Goal: Task Accomplishment & Management: Complete application form

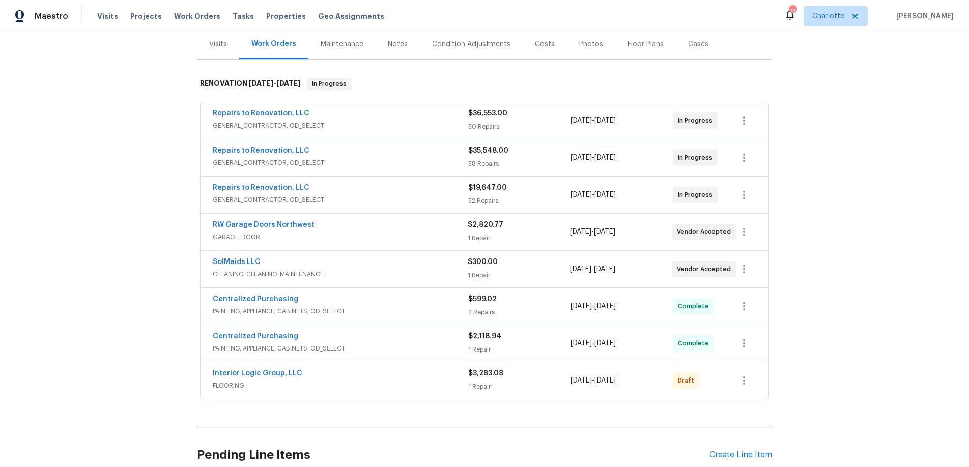
scroll to position [360, 0]
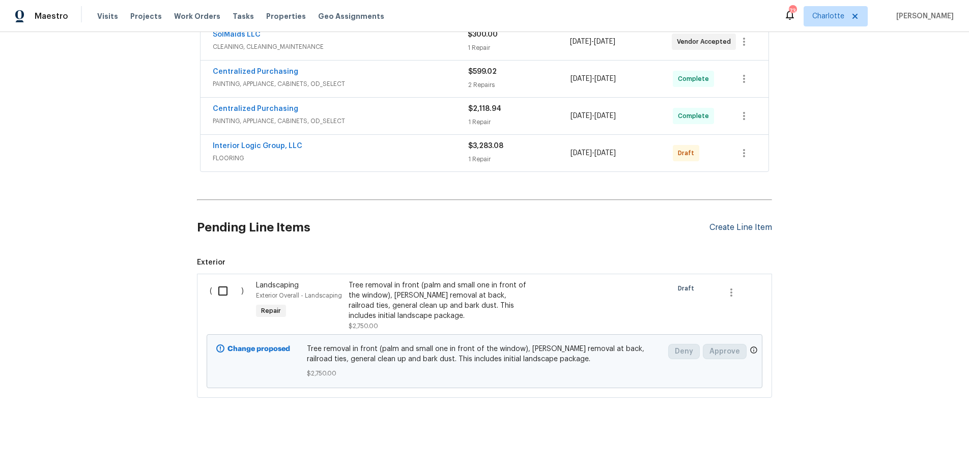
click at [737, 223] on div "Create Line Item" at bounding box center [741, 228] width 63 height 10
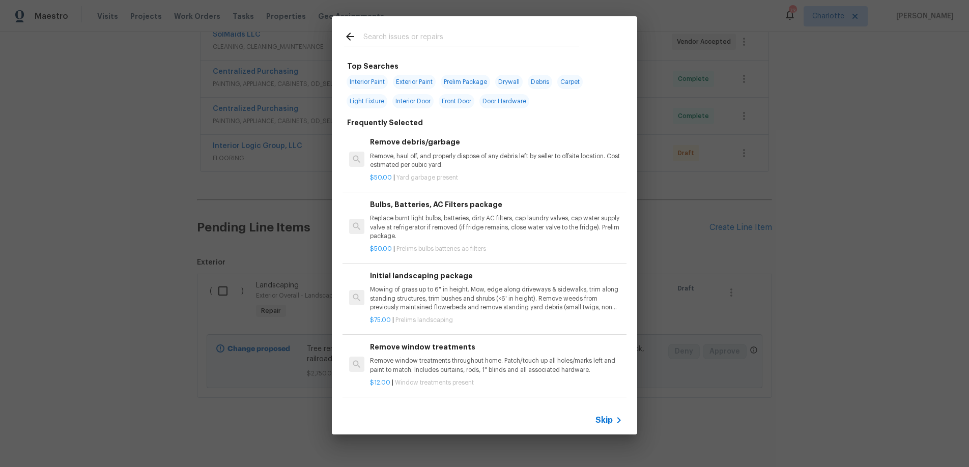
click at [395, 40] on input "text" at bounding box center [471, 38] width 216 height 15
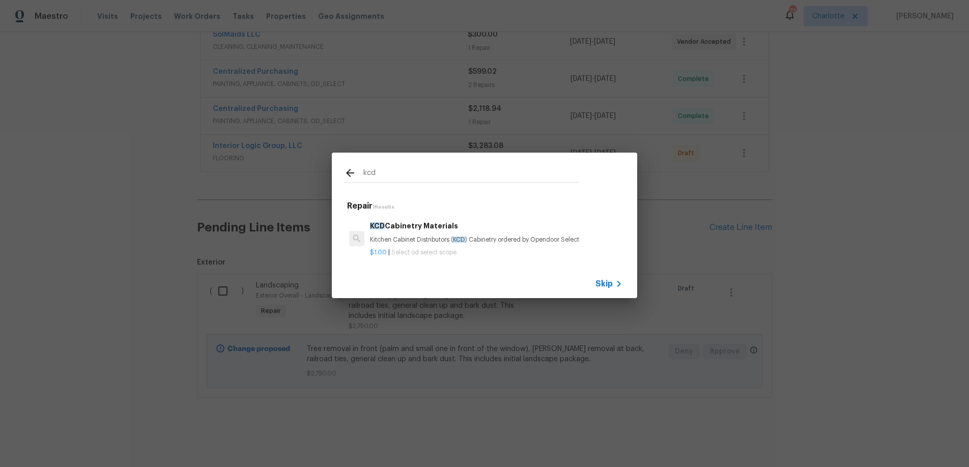
type input "kcd"
click at [427, 226] on h6 "KCD Cabinetry Materials" at bounding box center [496, 225] width 252 height 11
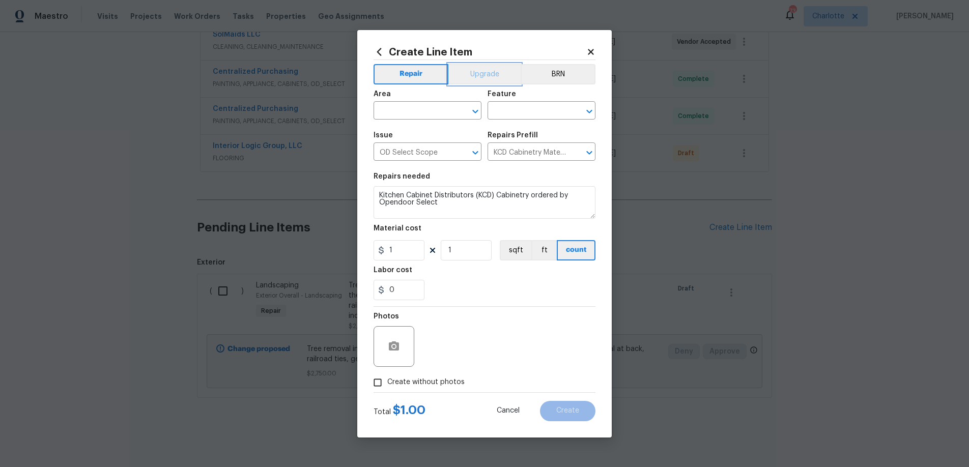
click at [485, 74] on button "Upgrade" at bounding box center [484, 74] width 73 height 20
click at [416, 109] on input "text" at bounding box center [413, 112] width 79 height 16
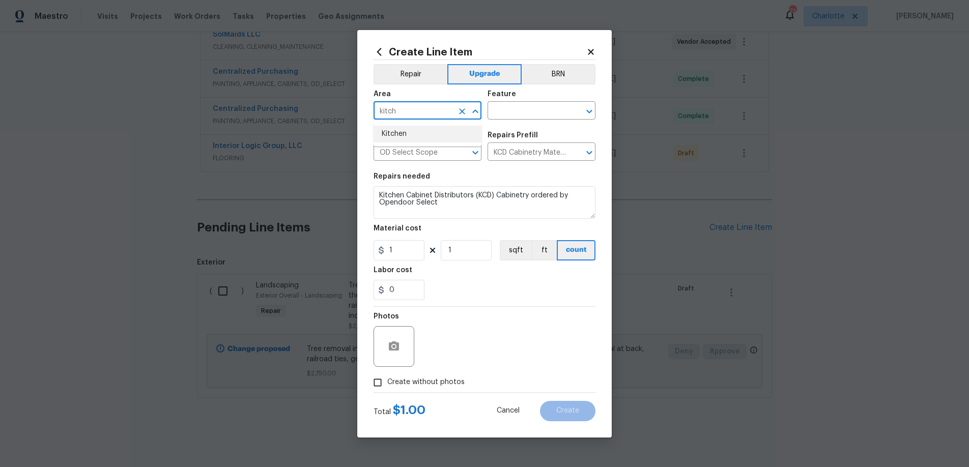
click at [417, 130] on li "Kitchen" at bounding box center [428, 134] width 108 height 17
type input "Kitchen"
click at [519, 104] on input "text" at bounding box center [527, 112] width 79 height 16
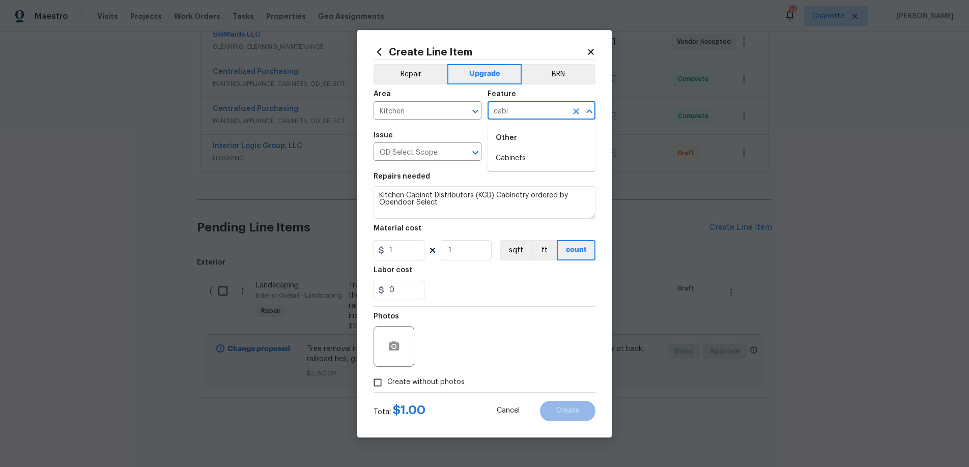
click at [523, 154] on li "Cabinets" at bounding box center [542, 158] width 108 height 17
type input "Cabinets"
click at [410, 252] on input "1" at bounding box center [399, 250] width 51 height 20
type input "5006.29"
click at [429, 381] on span "Create without photos" at bounding box center [425, 382] width 77 height 11
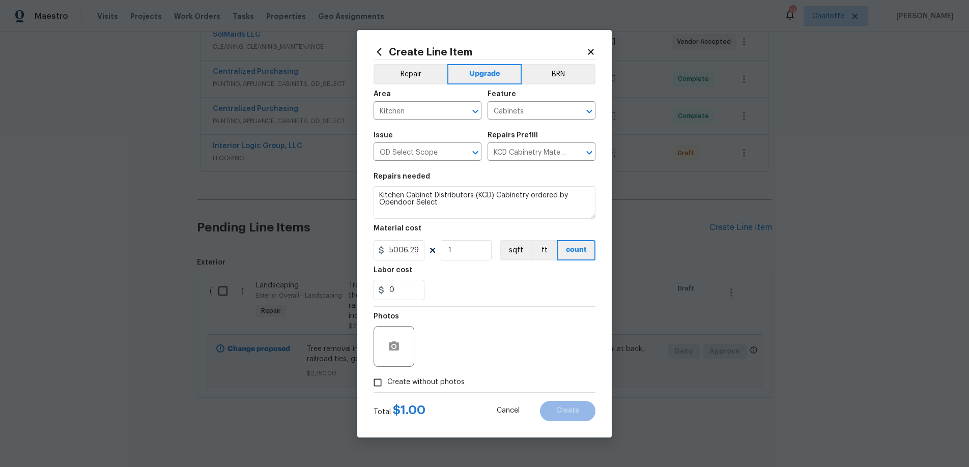
click at [387, 381] on input "Create without photos" at bounding box center [377, 382] width 19 height 19
checkbox input "true"
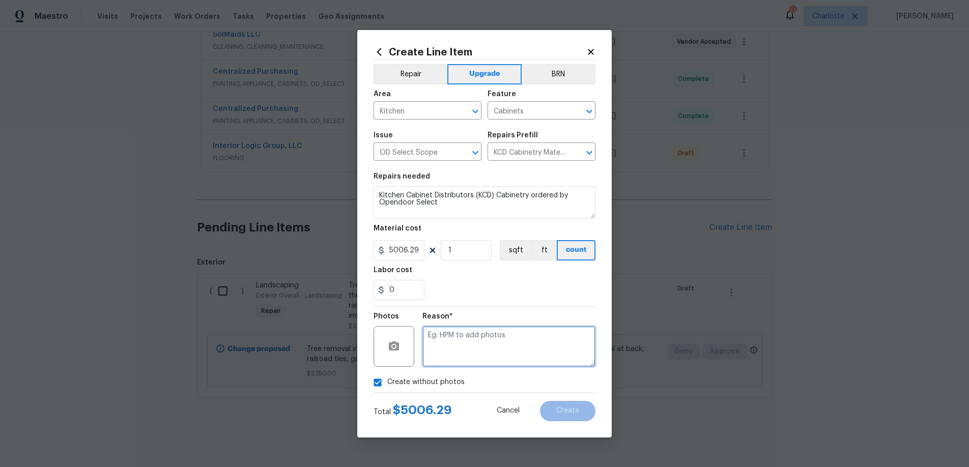
click at [464, 349] on textarea at bounding box center [508, 346] width 173 height 41
type textarea "KCD Order"
click at [562, 411] on span "Create" at bounding box center [567, 411] width 23 height 8
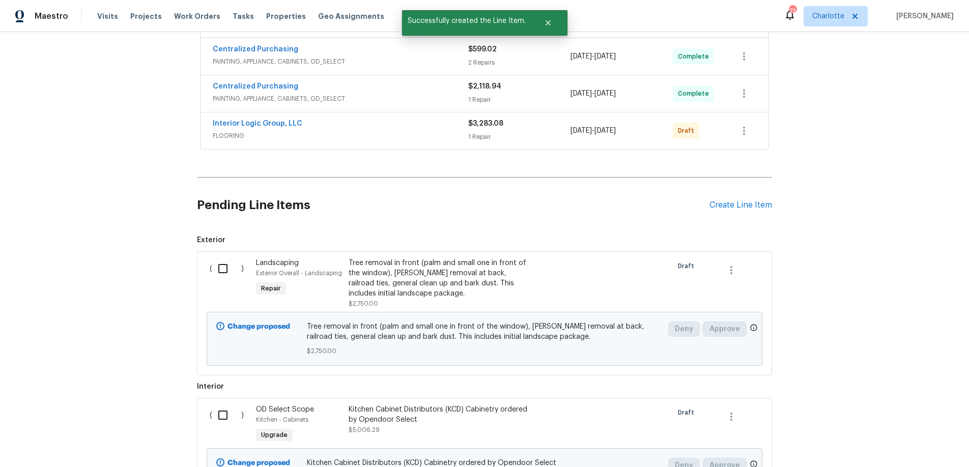
scroll to position [487, 0]
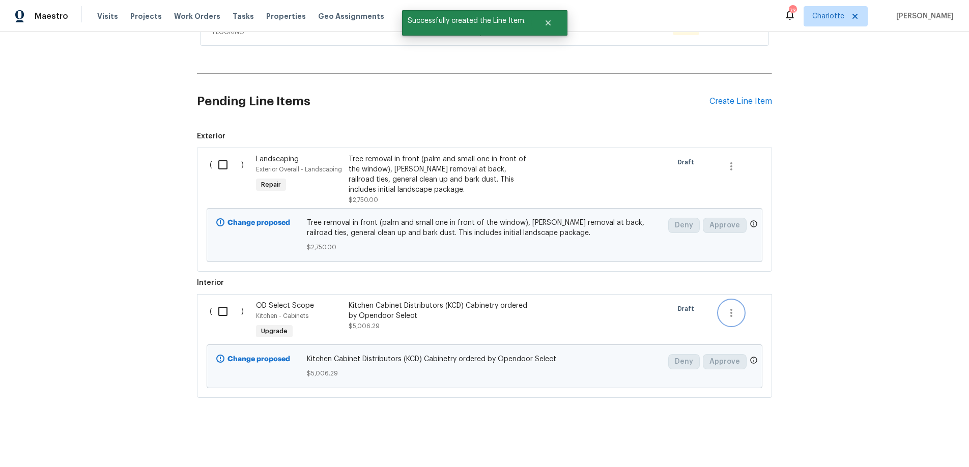
click at [732, 309] on icon "button" at bounding box center [731, 313] width 12 height 12
click at [482, 315] on div at bounding box center [484, 233] width 969 height 467
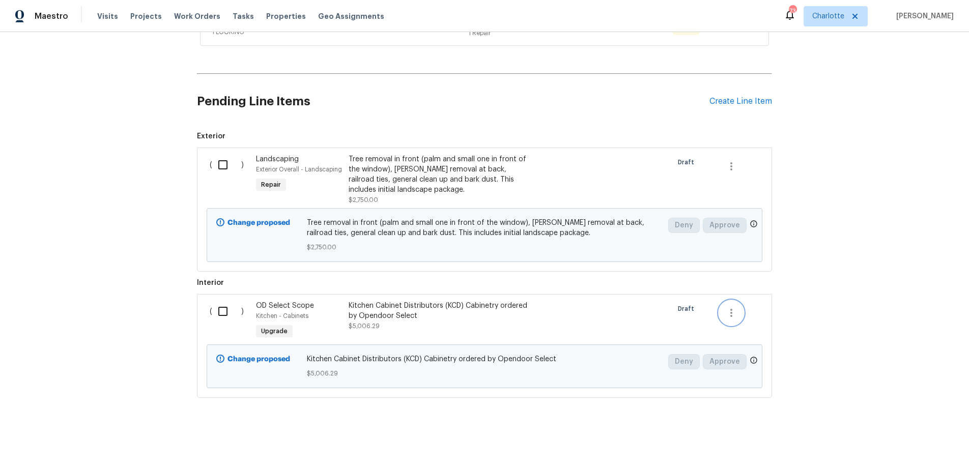
click at [734, 304] on button "button" at bounding box center [731, 313] width 24 height 24
click at [219, 304] on div at bounding box center [484, 233] width 969 height 467
click at [220, 305] on input "checkbox" at bounding box center [226, 311] width 29 height 21
checkbox input "true"
click at [935, 442] on span "Create Work Order" at bounding box center [911, 442] width 68 height 13
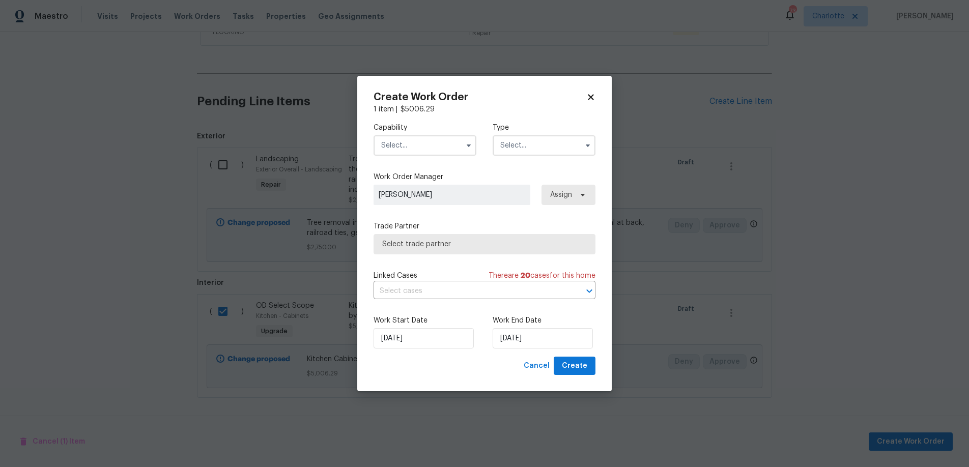
click at [426, 142] on input "text" at bounding box center [425, 145] width 103 height 20
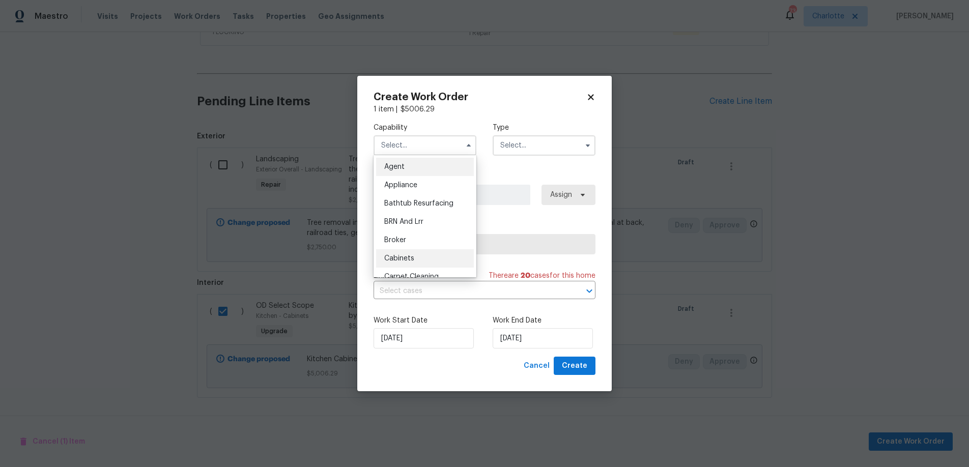
click at [445, 250] on div "Cabinets" at bounding box center [425, 258] width 98 height 18
type input "Cabinets"
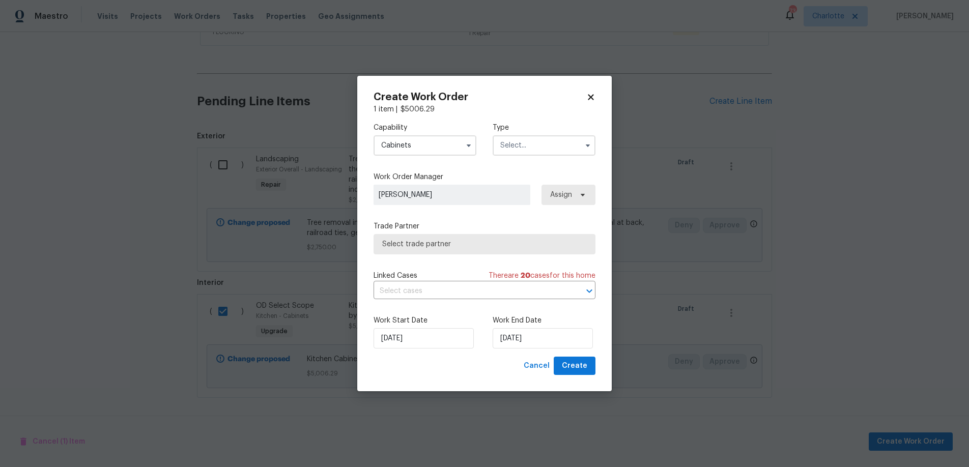
click at [523, 144] on input "text" at bounding box center [544, 145] width 103 height 20
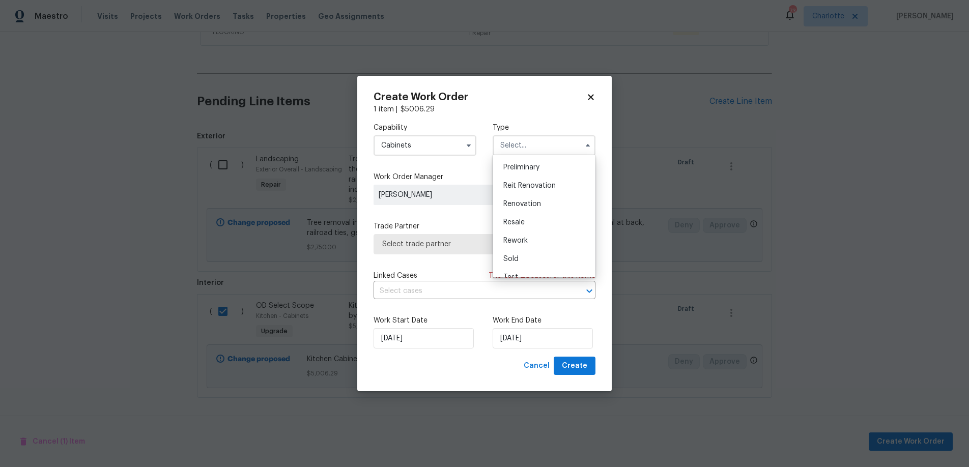
scroll to position [231, 0]
click at [551, 196] on div "Renovation" at bounding box center [544, 192] width 98 height 18
type input "Renovation"
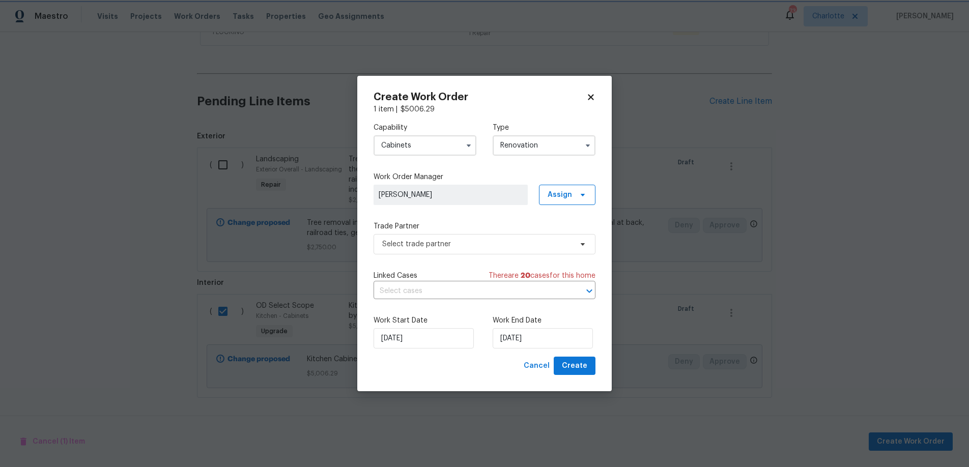
scroll to position [0, 0]
click at [470, 191] on span "Karen Mattingley" at bounding box center [451, 195] width 144 height 10
click at [584, 183] on div "Work Order Manager Karen Mattingley Assign" at bounding box center [485, 188] width 222 height 33
click at [579, 191] on icon at bounding box center [583, 195] width 8 height 8
click at [578, 231] on div "Assign to me" at bounding box center [572, 238] width 57 height 14
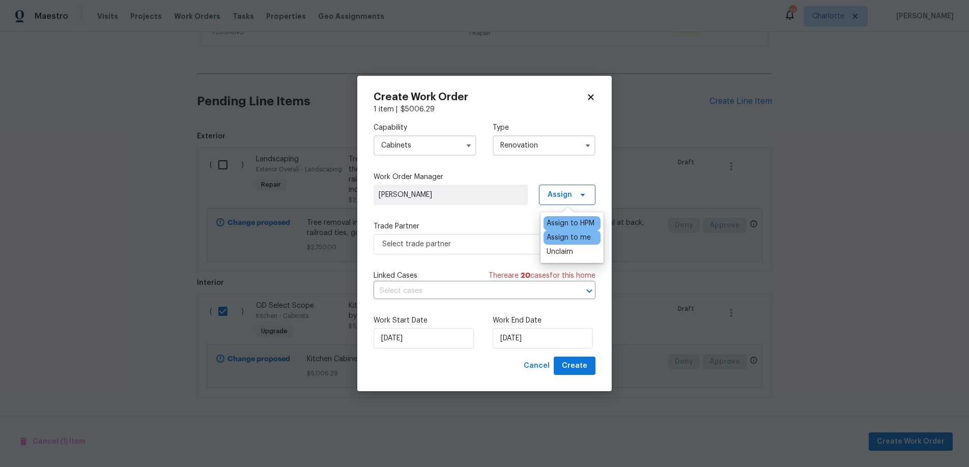
click at [581, 237] on div "Assign to me" at bounding box center [569, 238] width 44 height 10
click at [478, 227] on label "Trade Partner" at bounding box center [485, 226] width 222 height 10
click at [477, 242] on span "Select trade partner" at bounding box center [477, 244] width 190 height 10
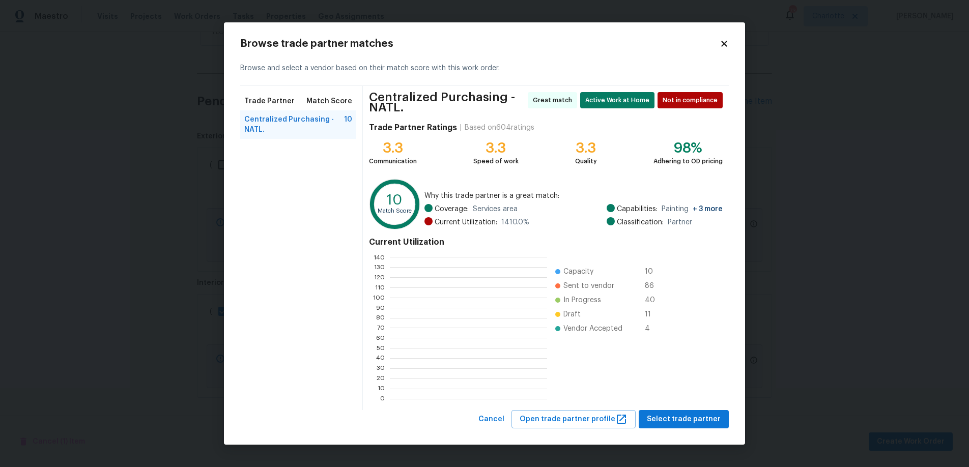
scroll to position [135, 150]
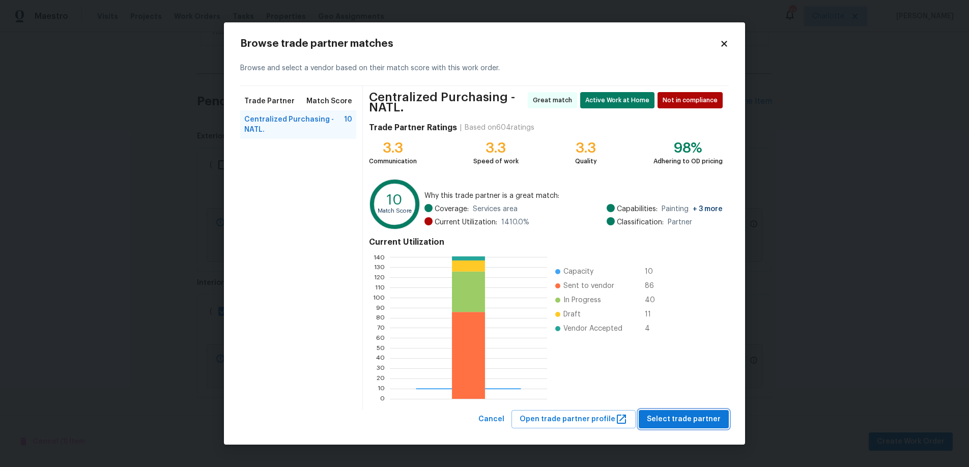
click at [687, 414] on span "Select trade partner" at bounding box center [684, 419] width 74 height 13
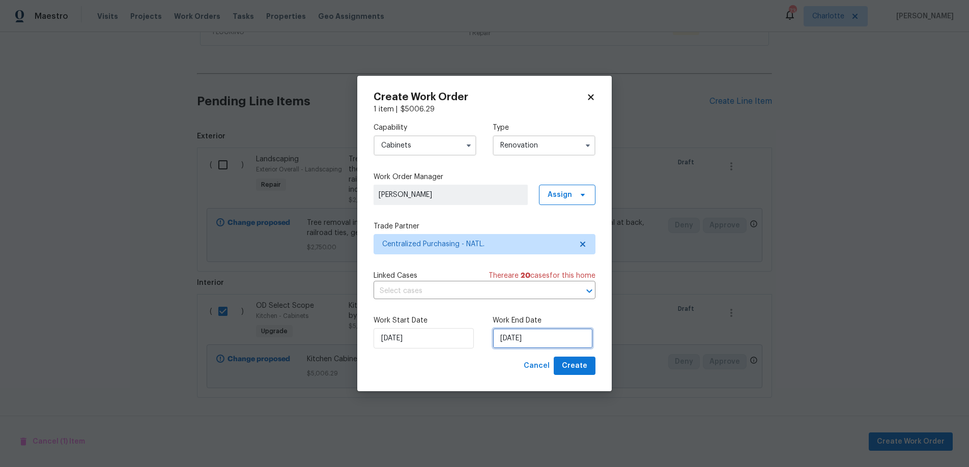
click at [550, 337] on input "[DATE]" at bounding box center [543, 338] width 100 height 20
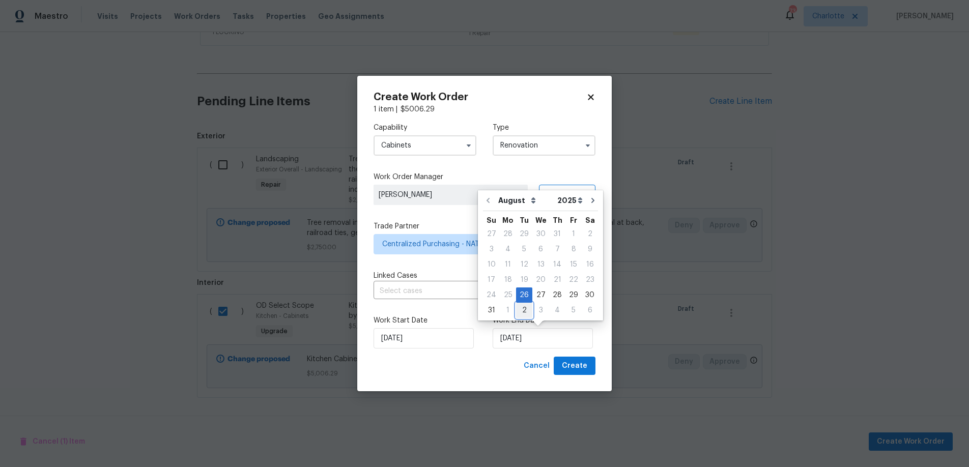
click at [517, 312] on div "2" at bounding box center [524, 310] width 16 height 14
type input "9/2/2025"
select select "8"
click at [583, 371] on span "Create" at bounding box center [574, 366] width 25 height 13
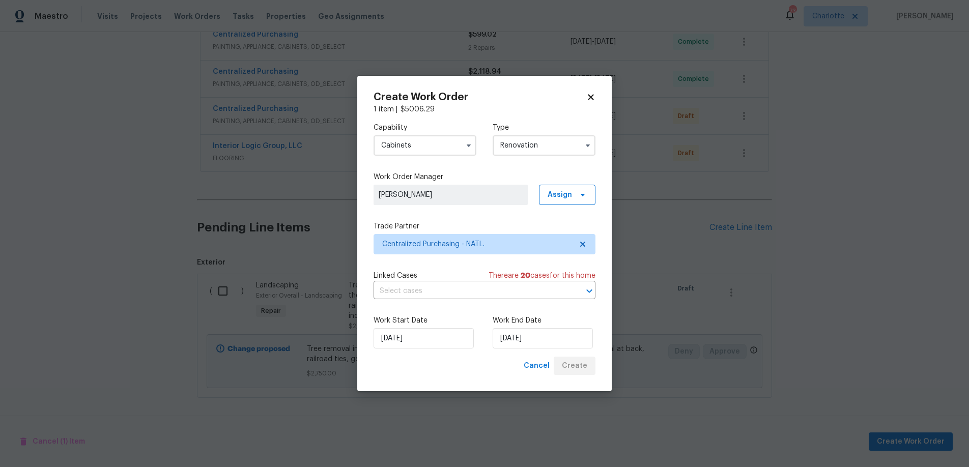
scroll to position [398, 0]
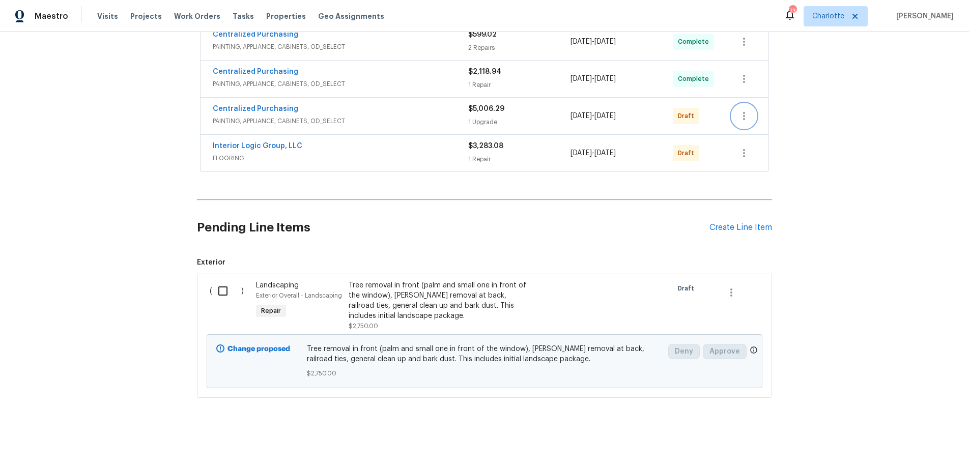
click at [738, 110] on icon "button" at bounding box center [744, 116] width 12 height 12
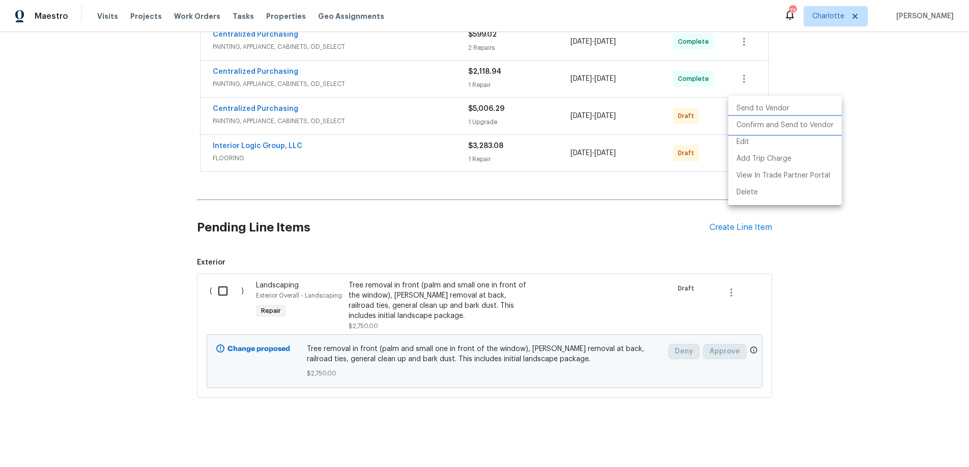
click at [789, 126] on li "Confirm and Send to Vendor" at bounding box center [785, 125] width 114 height 17
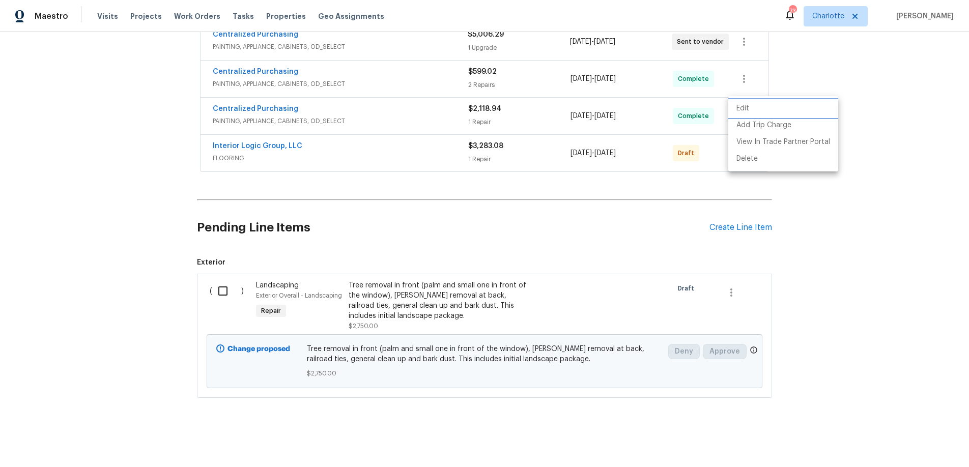
scroll to position [323, 0]
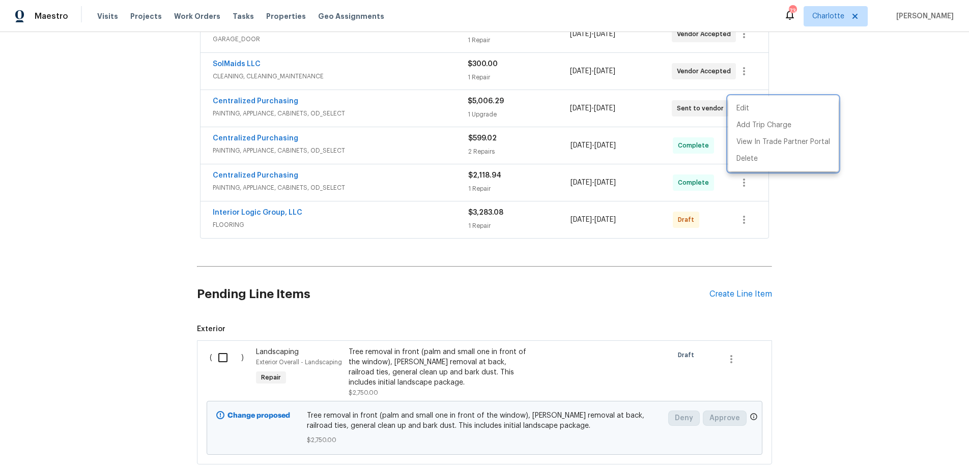
click at [885, 236] on div at bounding box center [484, 233] width 969 height 467
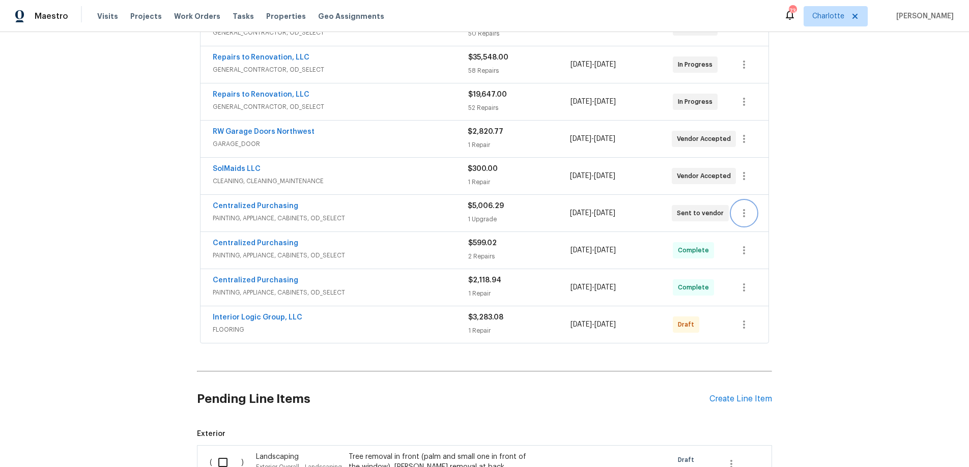
scroll to position [191, 0]
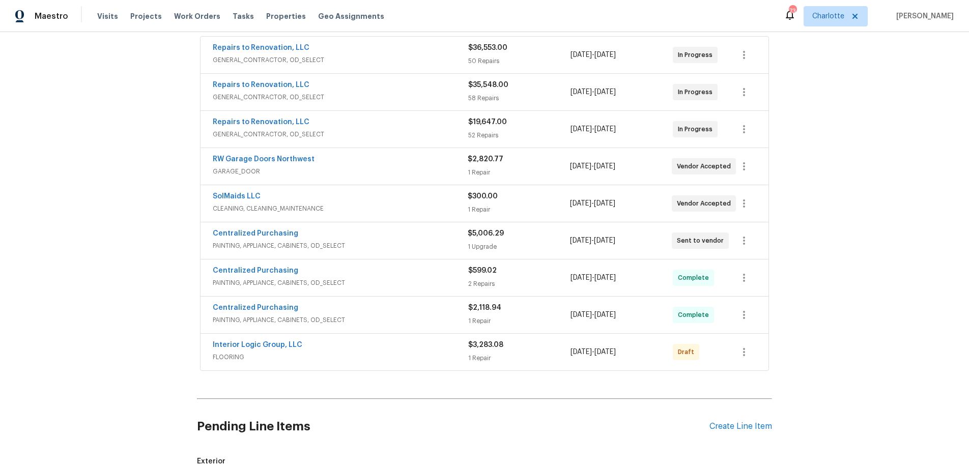
click at [847, 224] on div "Back to all projects 1602 NW 119th St, Vancouver, WA 98685 4 Beds | 3 Baths | T…" at bounding box center [484, 249] width 969 height 435
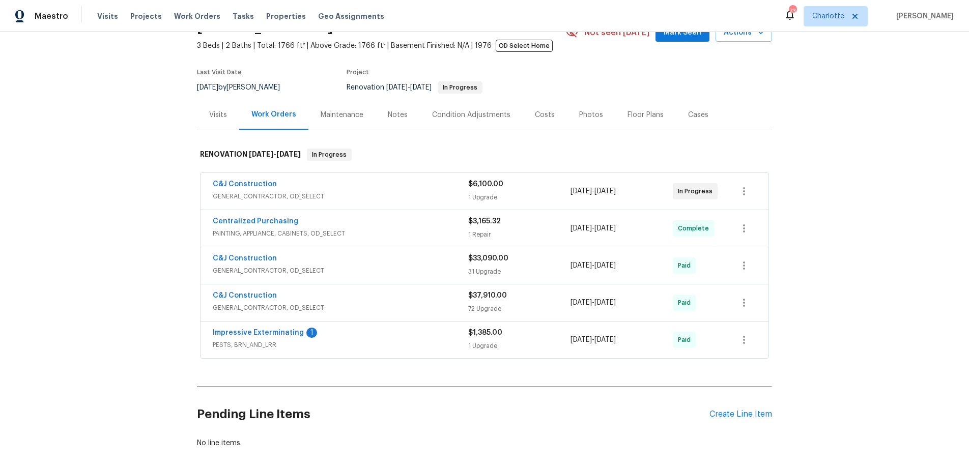
scroll to position [112, 0]
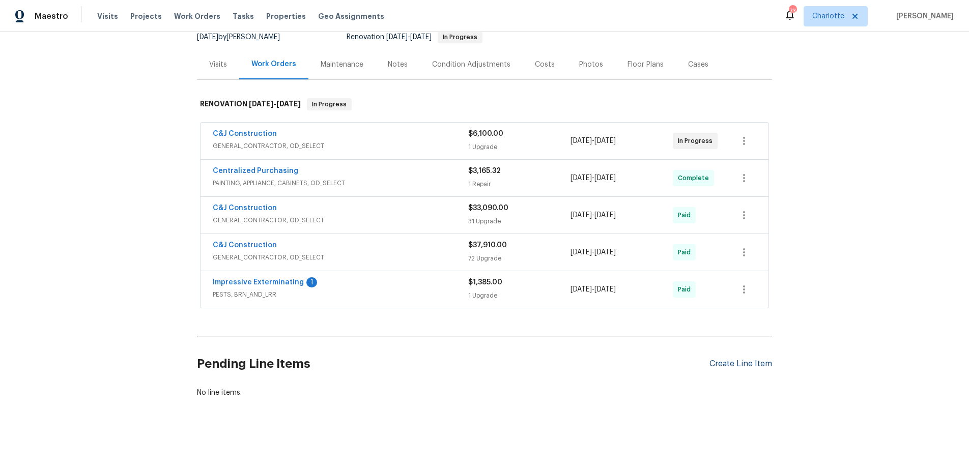
click at [765, 359] on div "Create Line Item" at bounding box center [741, 364] width 63 height 10
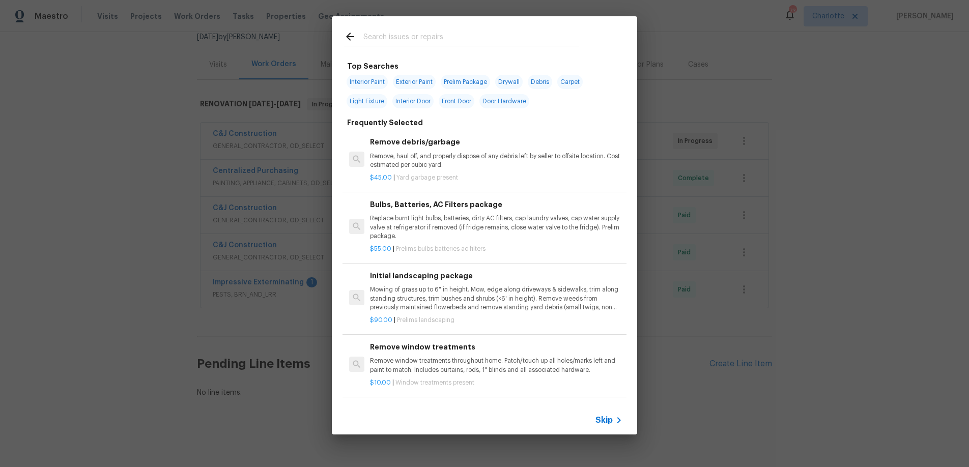
click at [427, 46] on div at bounding box center [461, 46] width 235 height 1
click at [439, 35] on input "text" at bounding box center [471, 38] width 216 height 15
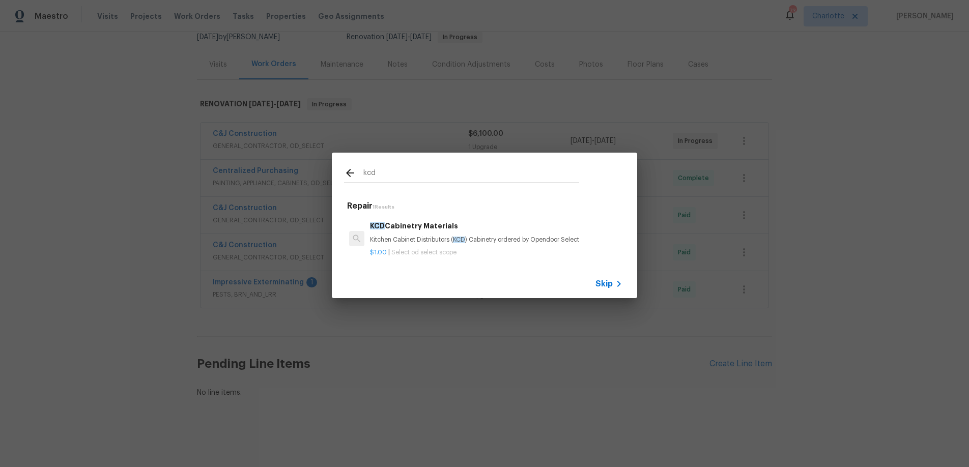
type input "kcd"
click at [413, 219] on div "KCD Cabinetry Materials Kitchen Cabinet Distributors ( KCD ) Cabinetry ordered …" at bounding box center [497, 239] width 256 height 40
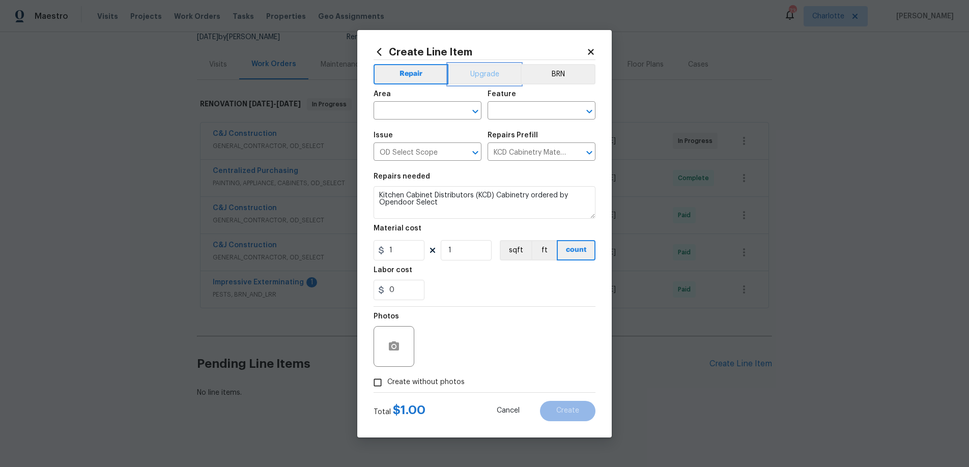
click at [466, 69] on button "Upgrade" at bounding box center [484, 74] width 73 height 20
click at [435, 108] on input "text" at bounding box center [413, 112] width 79 height 16
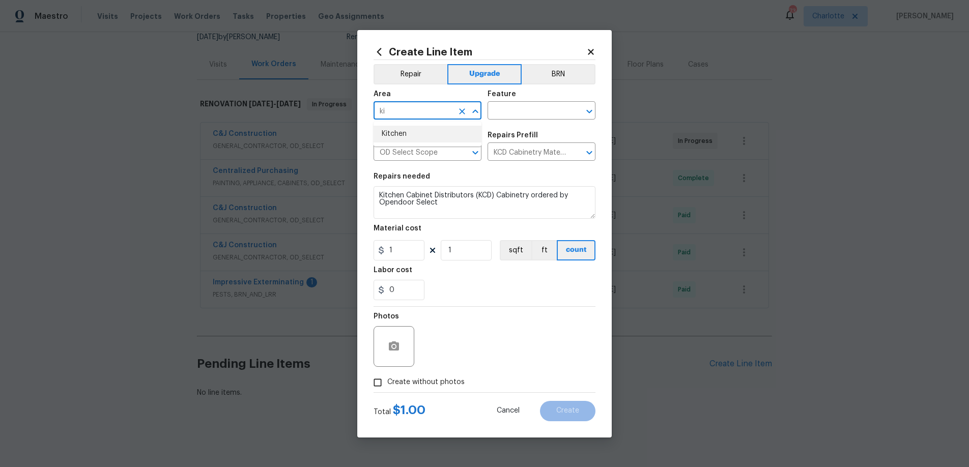
click at [451, 135] on li "Kitchen" at bounding box center [428, 134] width 108 height 17
type input "Kitchen"
click at [513, 111] on input "text" at bounding box center [527, 112] width 79 height 16
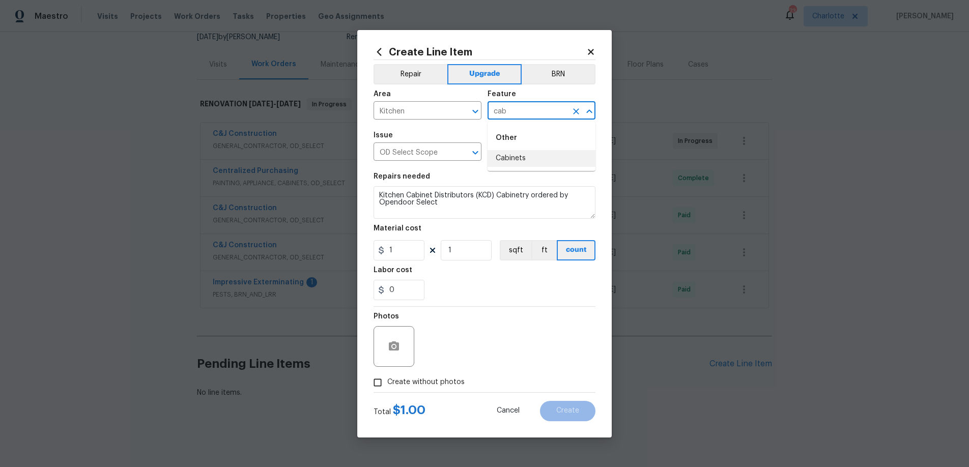
click at [518, 153] on li "Cabinets" at bounding box center [542, 158] width 108 height 17
type input "Cabinets"
click at [409, 248] on input "1" at bounding box center [399, 250] width 51 height 20
click at [403, 259] on input "1" at bounding box center [399, 250] width 51 height 20
type input "5682.81"
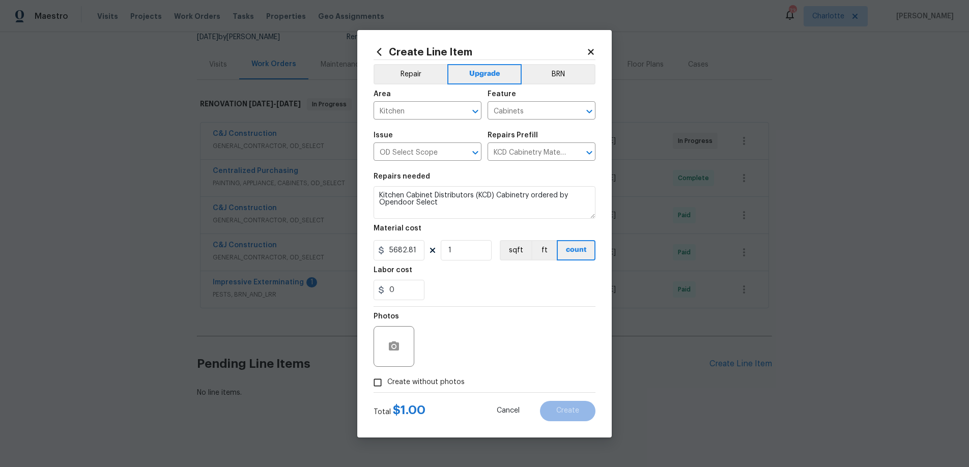
click at [519, 294] on div "0" at bounding box center [485, 290] width 222 height 20
click at [392, 381] on span "Create without photos" at bounding box center [425, 382] width 77 height 11
click at [387, 381] on input "Create without photos" at bounding box center [377, 382] width 19 height 19
checkbox input "true"
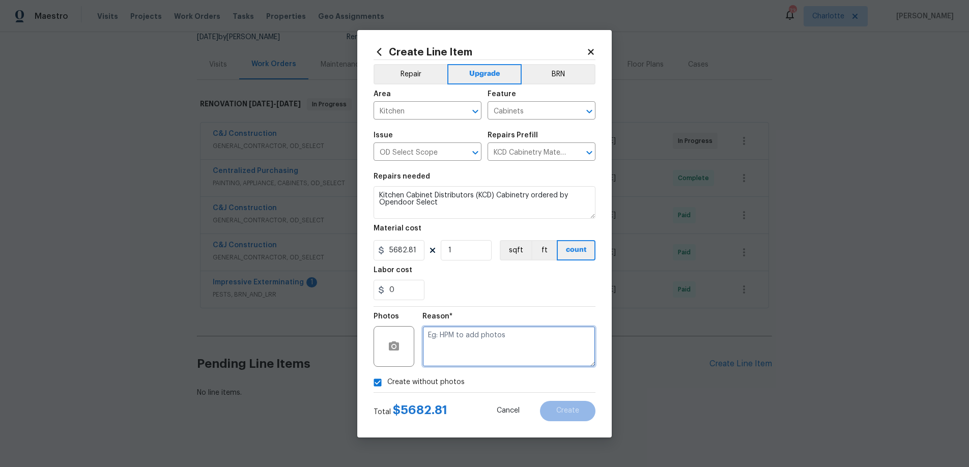
click at [507, 360] on textarea at bounding box center [508, 346] width 173 height 41
type textarea "KCD Order"
click at [572, 408] on span "Create" at bounding box center [567, 411] width 23 height 8
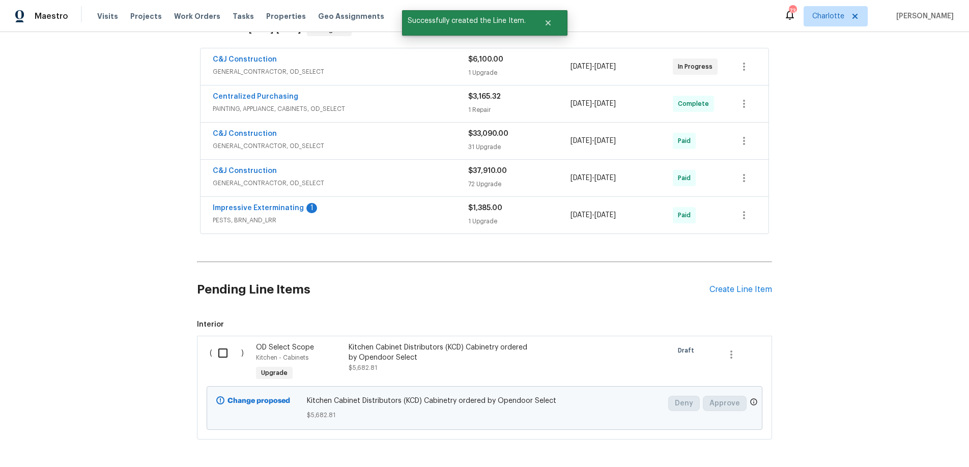
scroll to position [229, 0]
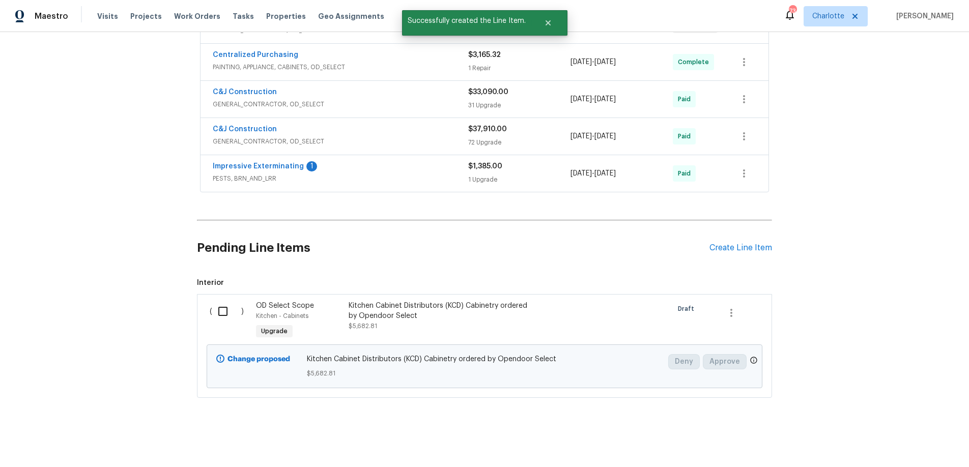
click at [218, 305] on input "checkbox" at bounding box center [226, 311] width 29 height 21
checkbox input "true"
click at [920, 447] on span "Create Work Order" at bounding box center [911, 442] width 68 height 13
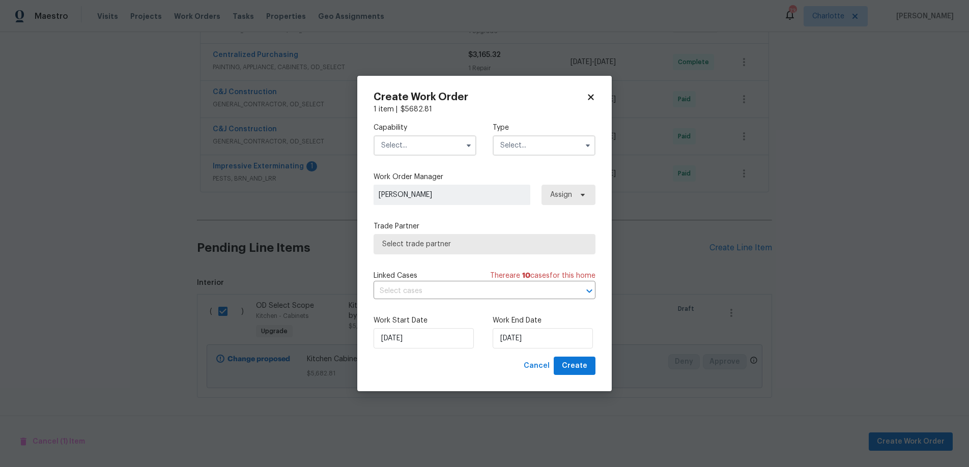
click at [436, 140] on input "text" at bounding box center [425, 145] width 103 height 20
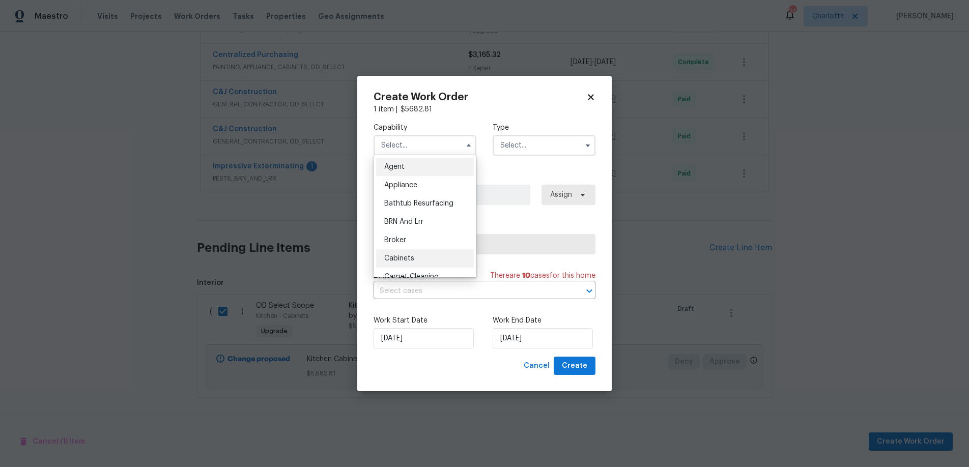
click at [435, 253] on div "Cabinets" at bounding box center [425, 258] width 98 height 18
type input "Cabinets"
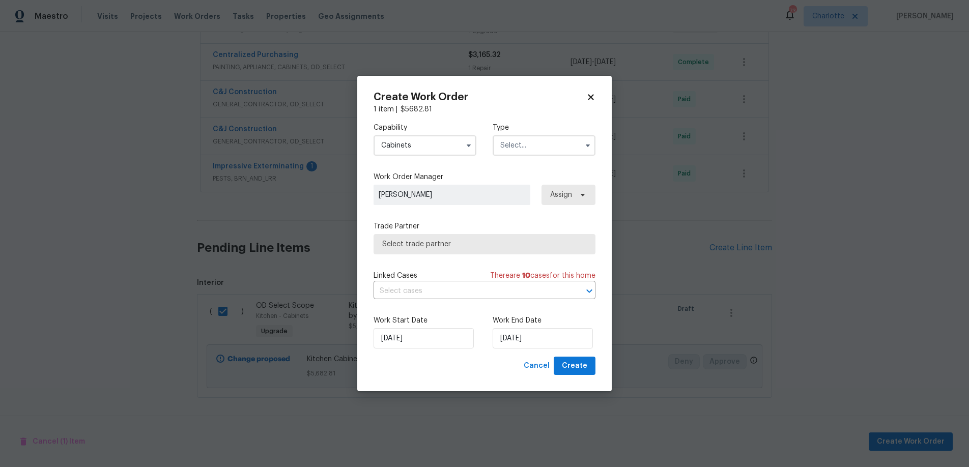
click at [533, 150] on input "text" at bounding box center [544, 145] width 103 height 20
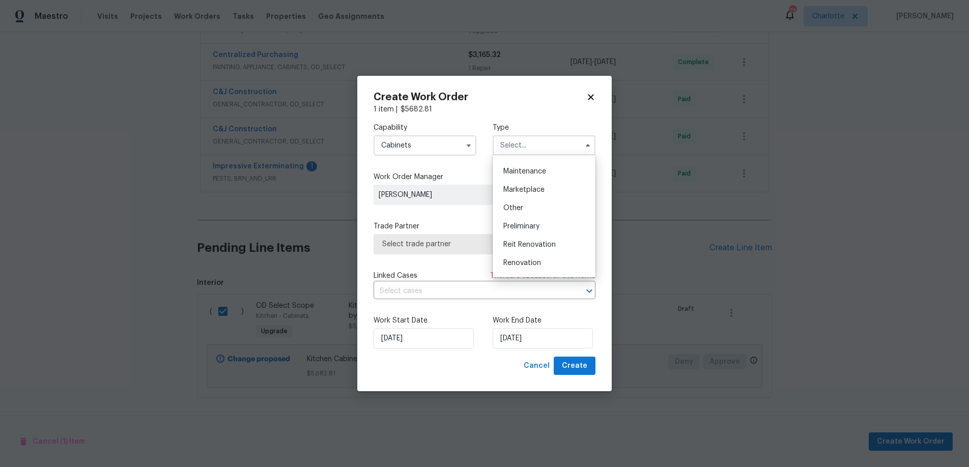
scroll to position [173, 0]
click at [533, 247] on span "Renovation" at bounding box center [522, 250] width 38 height 7
type input "Renovation"
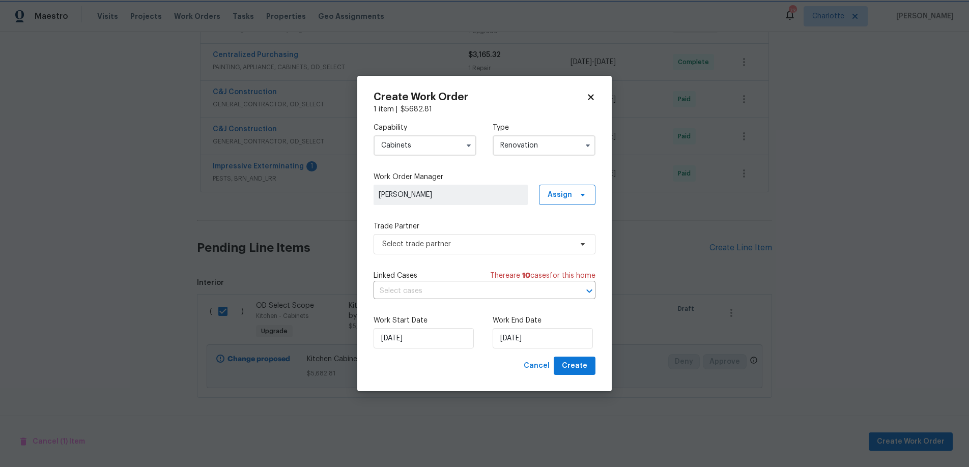
scroll to position [0, 0]
click at [569, 192] on span "Assign" at bounding box center [560, 195] width 24 height 10
click at [570, 238] on div "Assign to me" at bounding box center [569, 238] width 44 height 10
click at [440, 223] on label "Trade Partner" at bounding box center [485, 226] width 222 height 10
click at [454, 246] on span "Select trade partner" at bounding box center [477, 244] width 190 height 10
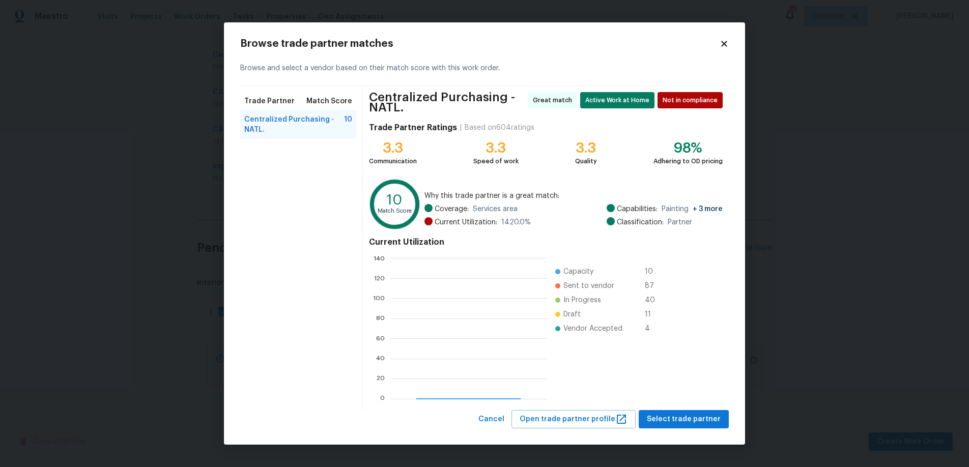
scroll to position [135, 150]
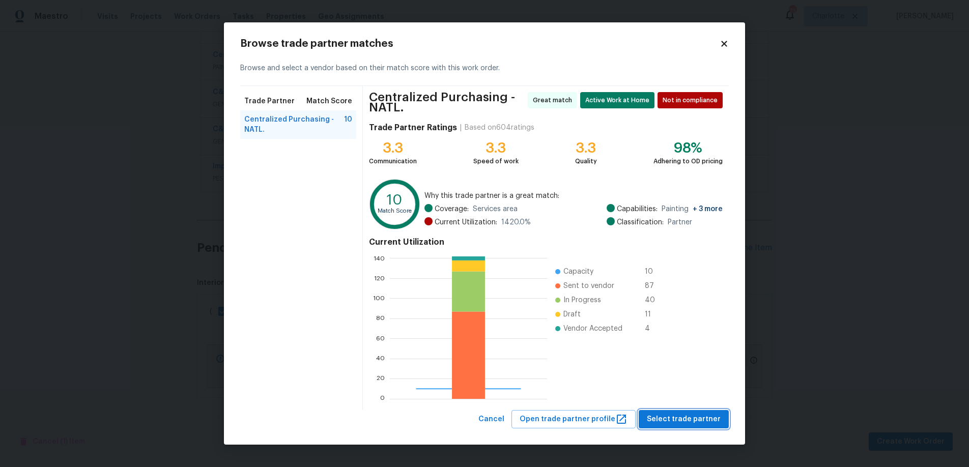
click at [675, 420] on span "Select trade partner" at bounding box center [684, 419] width 74 height 13
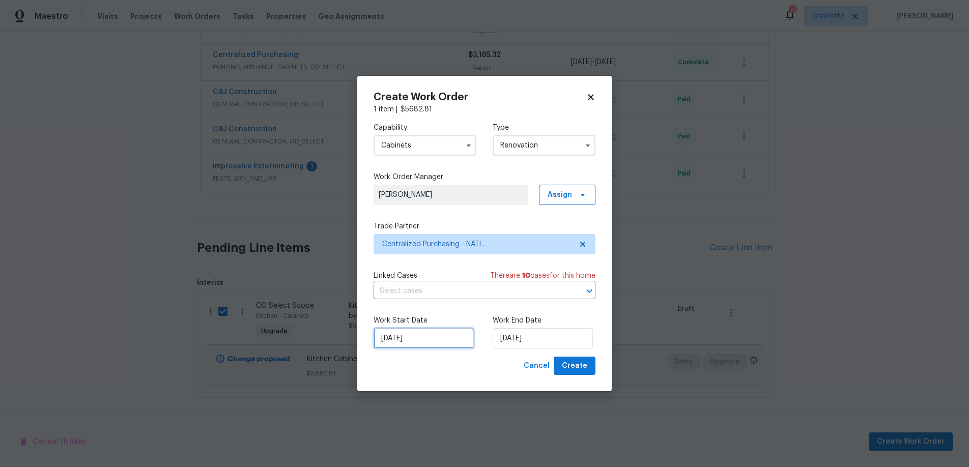
click at [423, 338] on input "[DATE]" at bounding box center [424, 338] width 100 height 20
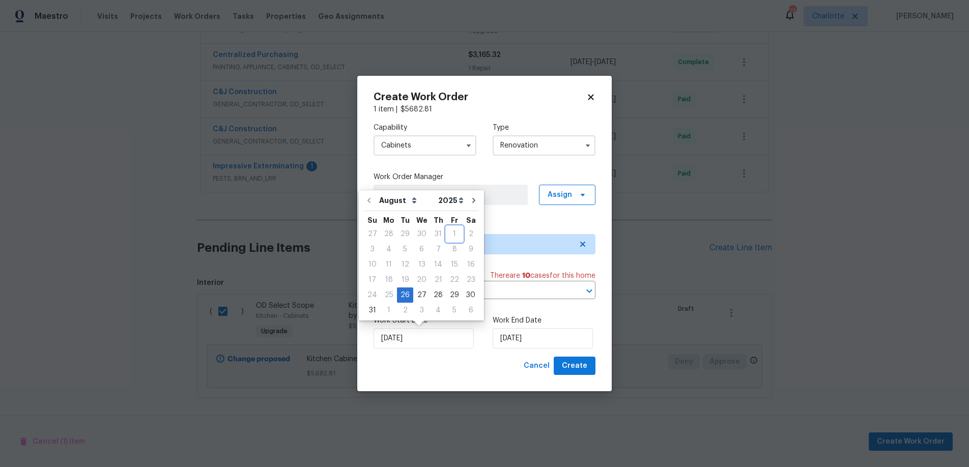
click at [448, 235] on div "1" at bounding box center [454, 234] width 16 height 14
click at [449, 233] on div "1" at bounding box center [454, 234] width 16 height 14
click at [398, 340] on input "[DATE]" at bounding box center [424, 338] width 100 height 20
click at [414, 340] on input "[DATE]" at bounding box center [424, 338] width 100 height 20
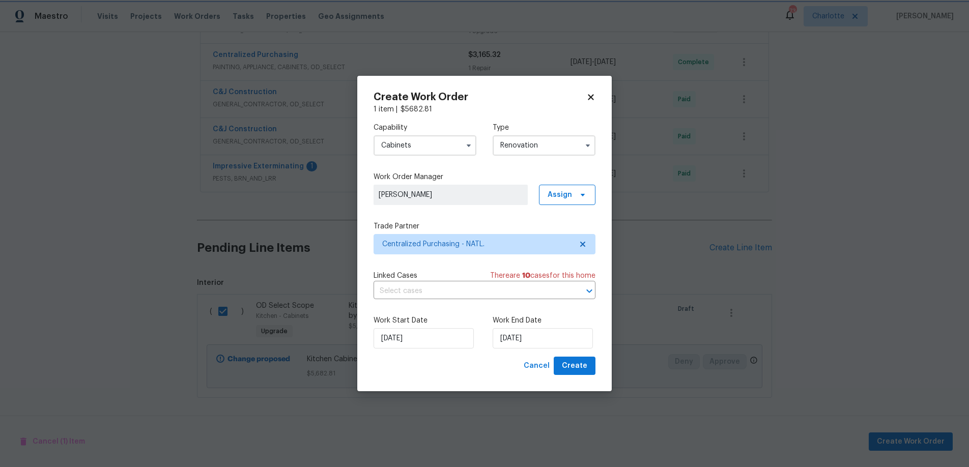
click at [420, 357] on div "Cancel Create" at bounding box center [485, 366] width 222 height 19
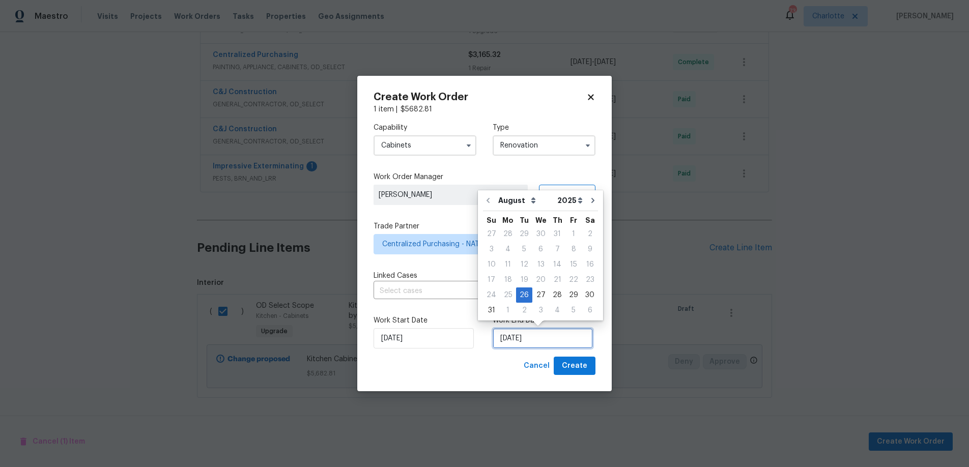
click at [518, 335] on input "[DATE]" at bounding box center [543, 338] width 100 height 20
click at [502, 357] on div "Cancel Create" at bounding box center [485, 366] width 222 height 19
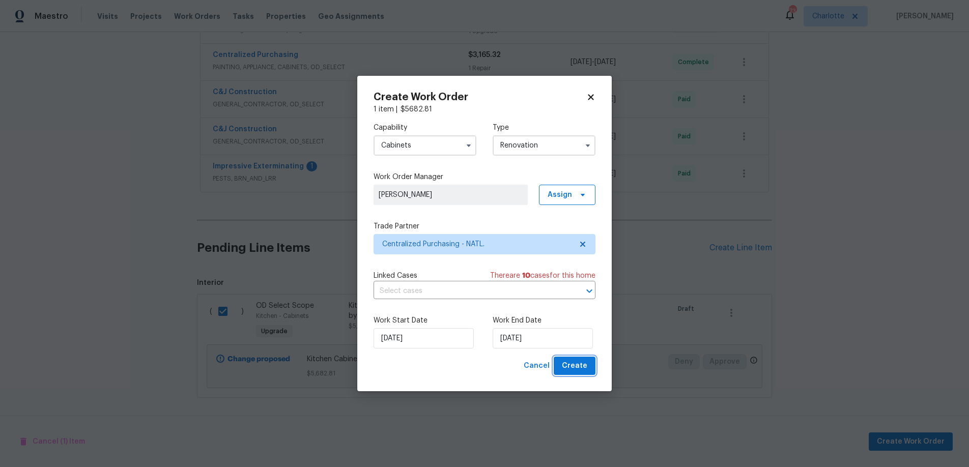
drag, startPoint x: 579, startPoint y: 360, endPoint x: 414, endPoint y: 329, distance: 167.9
click at [434, 321] on div "Create Work Order 1 item | $ 5682.81 Capability Cabinets Type Renovation Work O…" at bounding box center [485, 234] width 222 height 284
click at [404, 338] on input "[DATE]" at bounding box center [424, 338] width 100 height 20
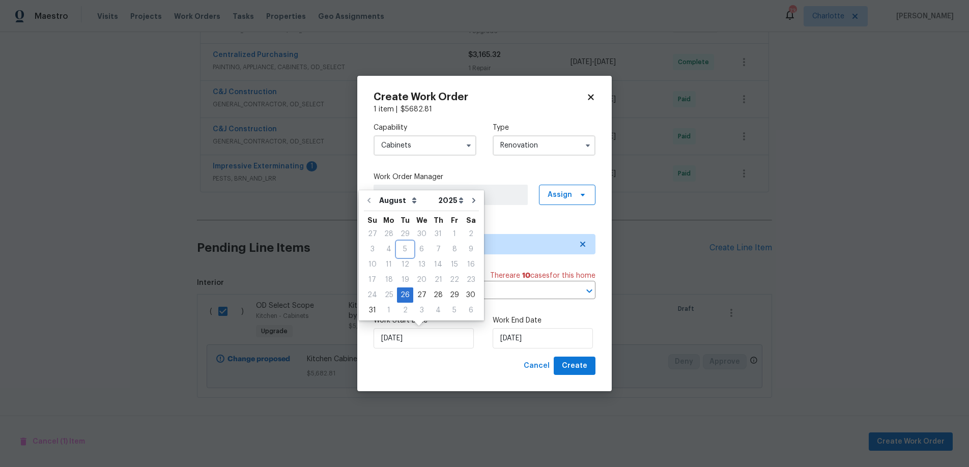
click at [408, 242] on div "5" at bounding box center [405, 249] width 16 height 14
click at [397, 202] on select "August September October November December" at bounding box center [406, 200] width 59 height 15
select select "8"
click at [377, 193] on select "August September October November December" at bounding box center [406, 200] width 59 height 15
type input "9/26/2025"
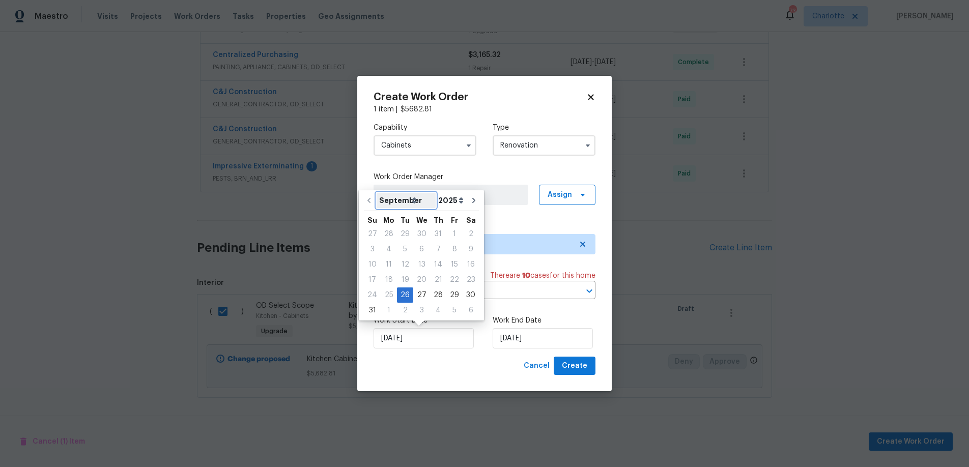
select select "8"
type input "9/26/2025"
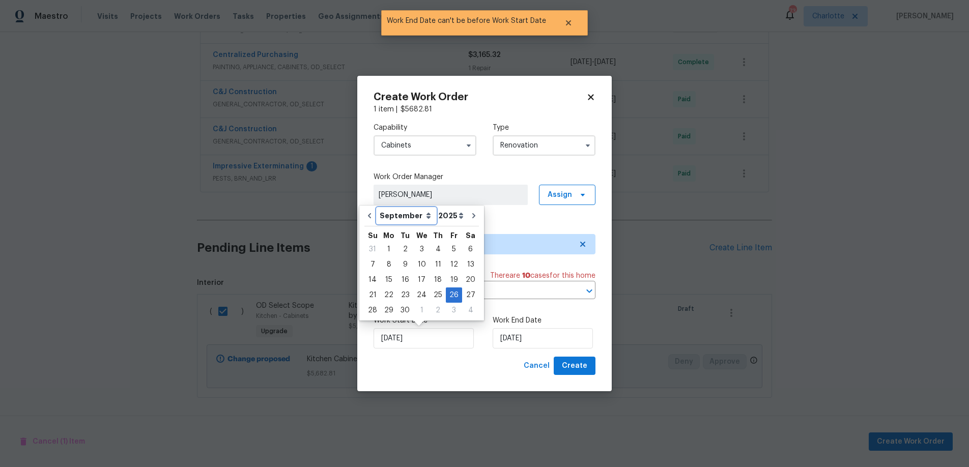
click at [395, 208] on select "August September October November December" at bounding box center [406, 215] width 59 height 15
select select "7"
click at [377, 208] on select "August September October November December" at bounding box center [406, 215] width 59 height 15
type input "[DATE]"
select select "7"
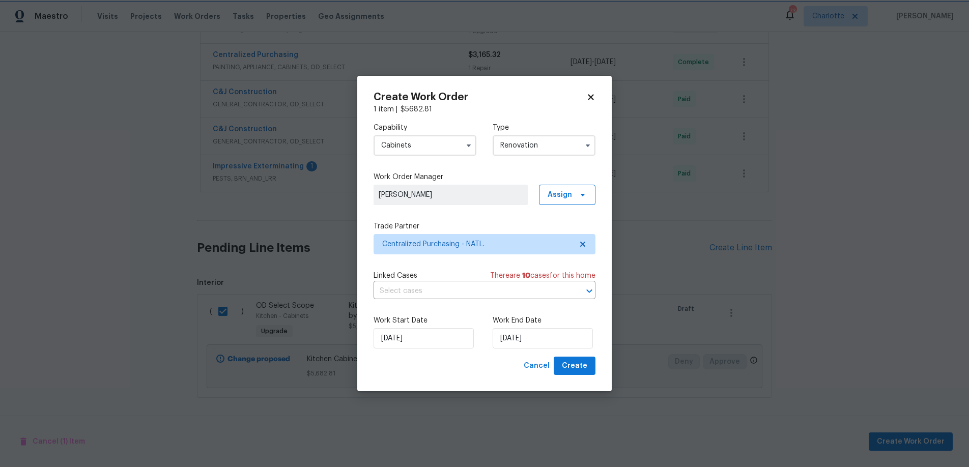
click at [510, 326] on label "Work End Date" at bounding box center [544, 321] width 103 height 10
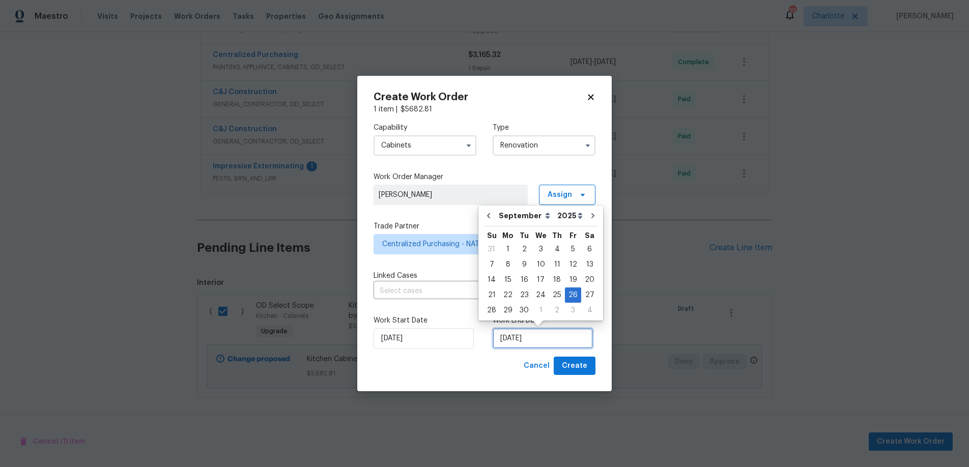
click at [515, 338] on input "9/26/2025" at bounding box center [543, 338] width 100 height 20
click at [507, 215] on select "August September October November December" at bounding box center [525, 215] width 59 height 15
select select "7"
click at [496, 208] on select "August September October November December" at bounding box center [525, 215] width 59 height 15
type input "[DATE]"
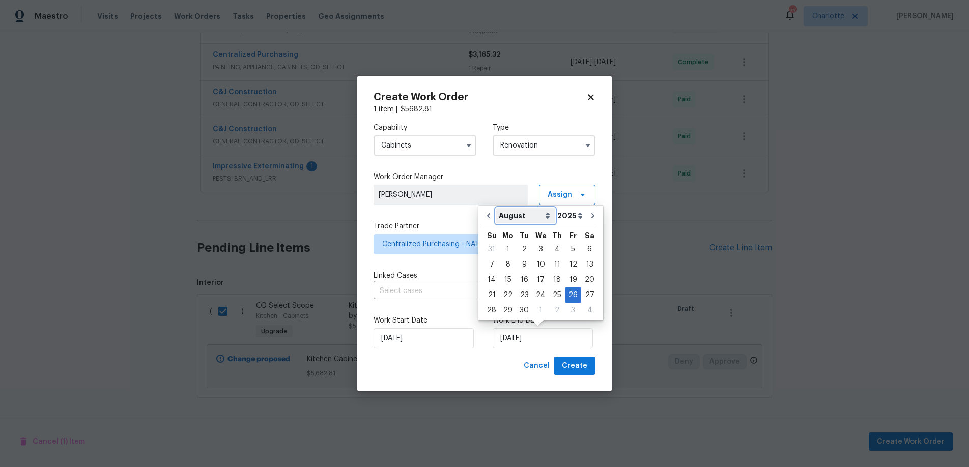
select select "7"
click at [519, 297] on div "26" at bounding box center [524, 295] width 16 height 14
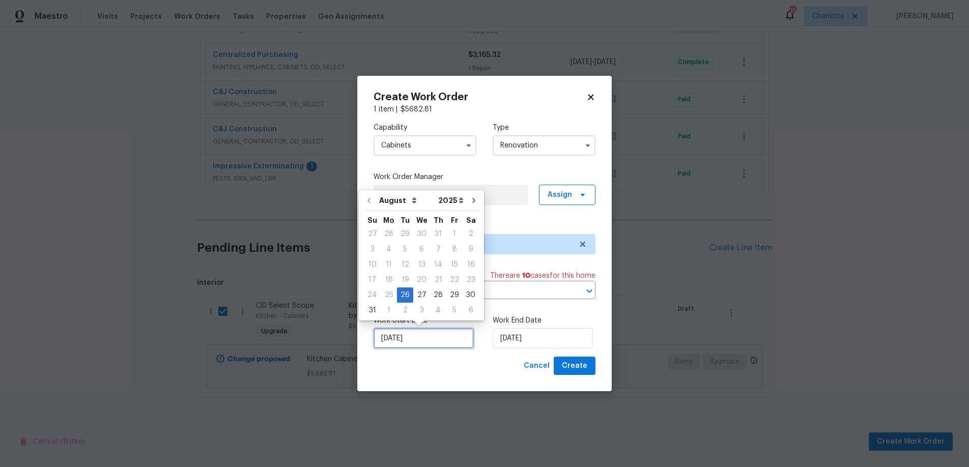
click at [421, 340] on input "[DATE]" at bounding box center [424, 338] width 100 height 20
click at [391, 242] on div "4" at bounding box center [389, 249] width 16 height 14
click at [413, 249] on div "6" at bounding box center [421, 249] width 17 height 14
click at [413, 245] on div "6" at bounding box center [421, 249] width 17 height 14
click at [388, 296] on div "25" at bounding box center [389, 295] width 16 height 14
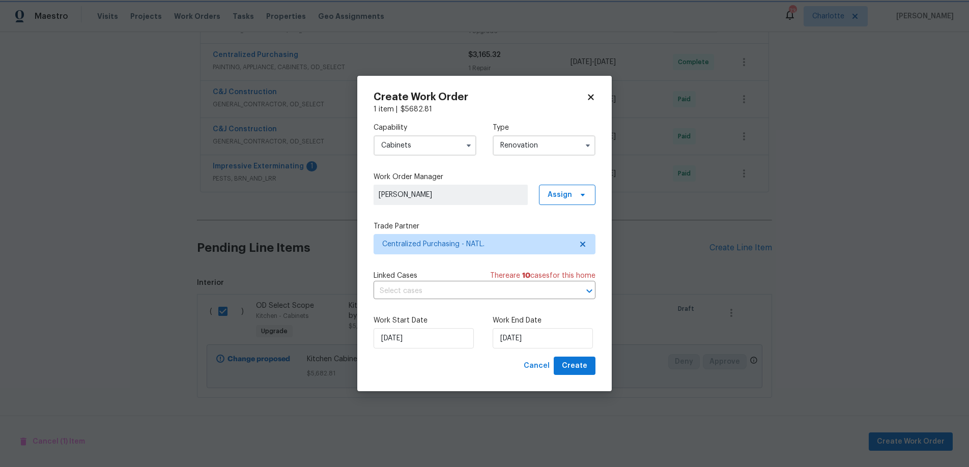
click at [490, 367] on div "Cancel Create" at bounding box center [485, 366] width 222 height 19
click at [572, 365] on span "Create" at bounding box center [574, 366] width 25 height 13
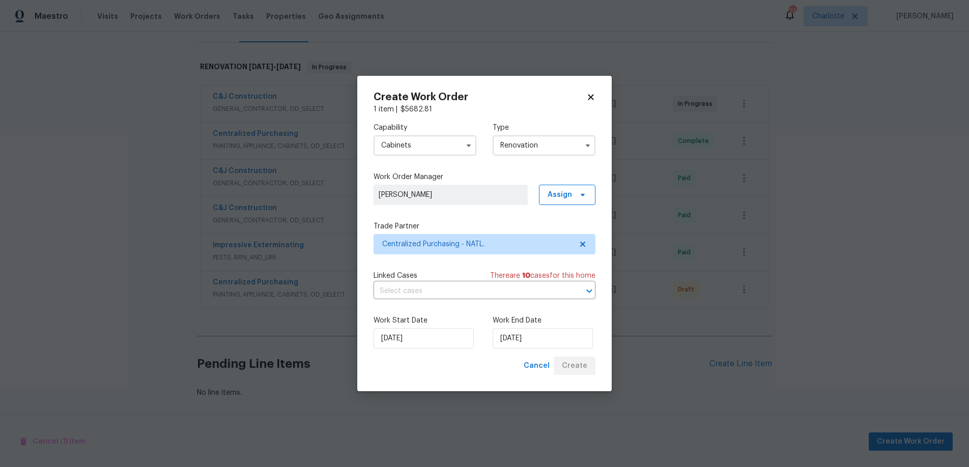
scroll to position [150, 0]
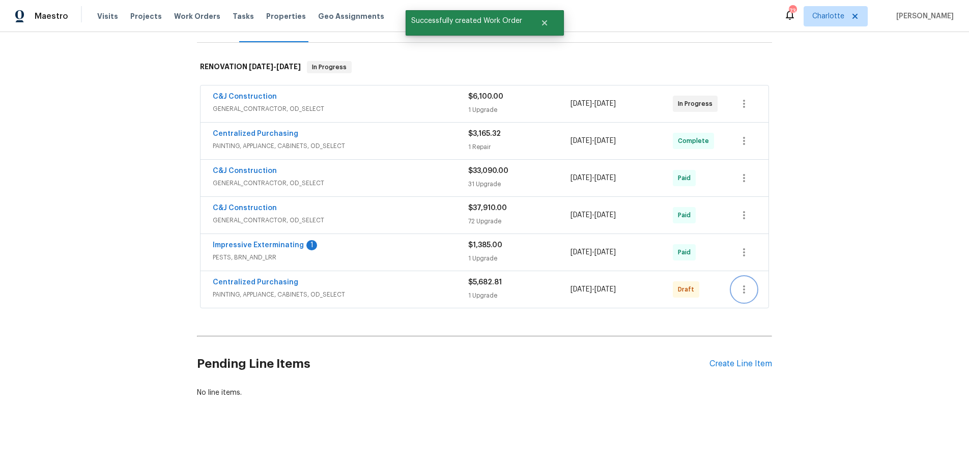
click at [740, 284] on icon "button" at bounding box center [744, 290] width 12 height 12
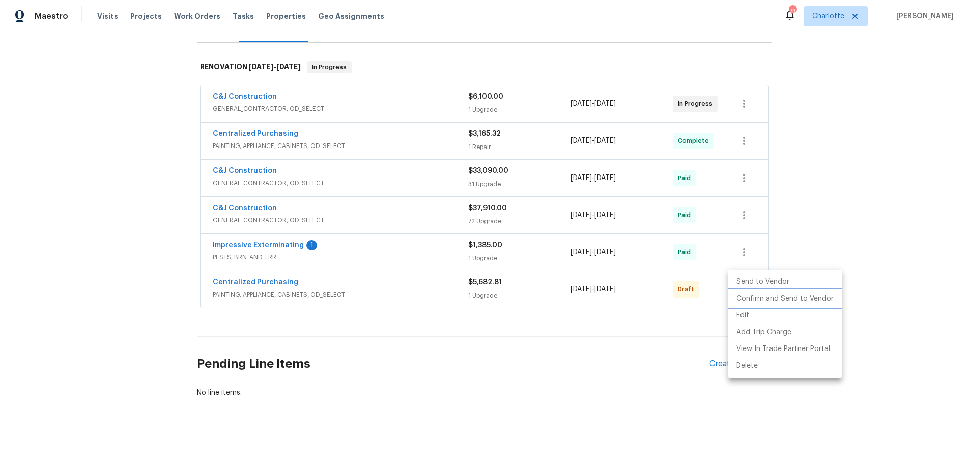
click at [763, 301] on li "Confirm and Send to Vendor" at bounding box center [785, 299] width 114 height 17
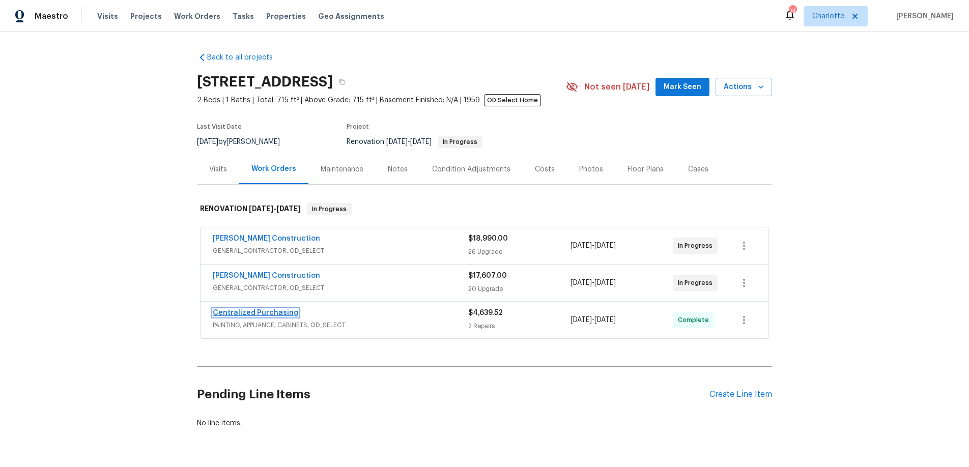
click at [257, 314] on link "Centralized Purchasing" at bounding box center [256, 312] width 86 height 7
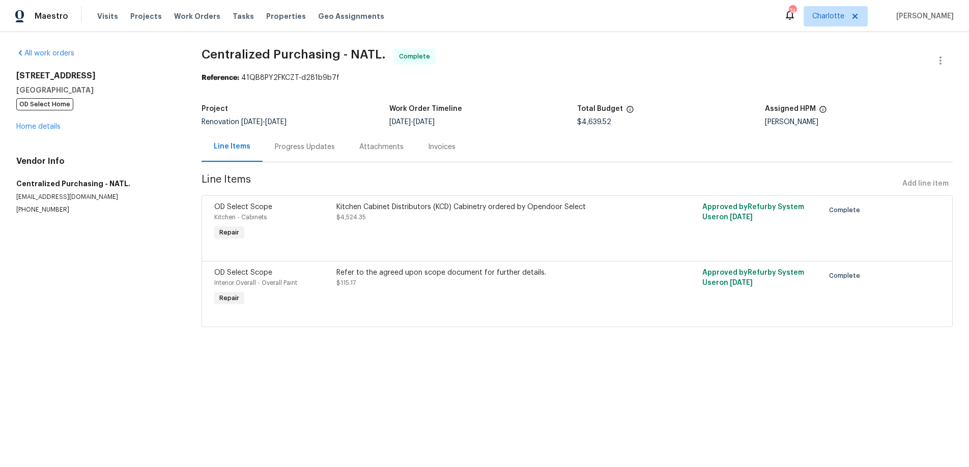
click at [352, 240] on div "Kitchen Cabinet Distributors (KCD) Cabinetry ordered by Opendoor Select $4,524.…" at bounding box center [485, 222] width 305 height 47
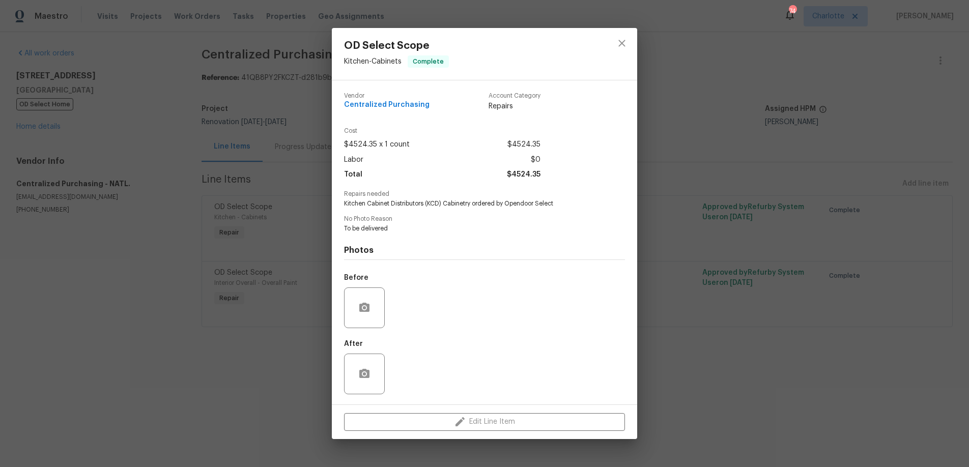
click at [493, 100] on div "Account Category Repairs" at bounding box center [515, 102] width 52 height 19
click at [461, 422] on div "Edit Line Item" at bounding box center [484, 422] width 305 height 34
click at [464, 423] on div "Edit Line Item" at bounding box center [484, 422] width 305 height 34
click at [440, 224] on span "To be delivered" at bounding box center [470, 228] width 253 height 9
click at [383, 187] on div "Cost $4524.35 x 1 count $4524.35 Labor $0 Total $4524.35" at bounding box center [484, 159] width 281 height 63
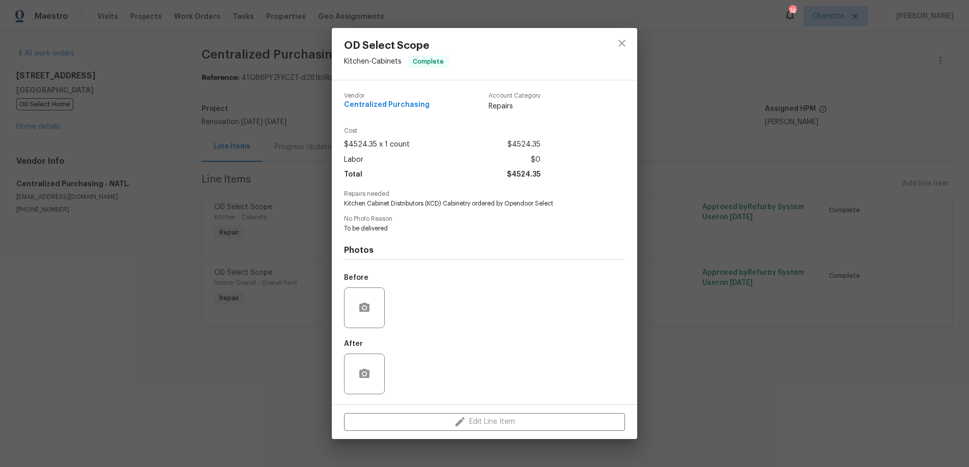
click at [507, 102] on span "Repairs" at bounding box center [515, 106] width 52 height 10
drag, startPoint x: 485, startPoint y: 104, endPoint x: 519, endPoint y: 106, distance: 33.6
click at [519, 106] on div "Vendor Centralized Purchasing Account Category Repairs" at bounding box center [442, 102] width 196 height 19
click at [519, 106] on span "Repairs" at bounding box center [515, 106] width 52 height 10
click at [388, 104] on span "Centralized Purchasing" at bounding box center [387, 105] width 86 height 8
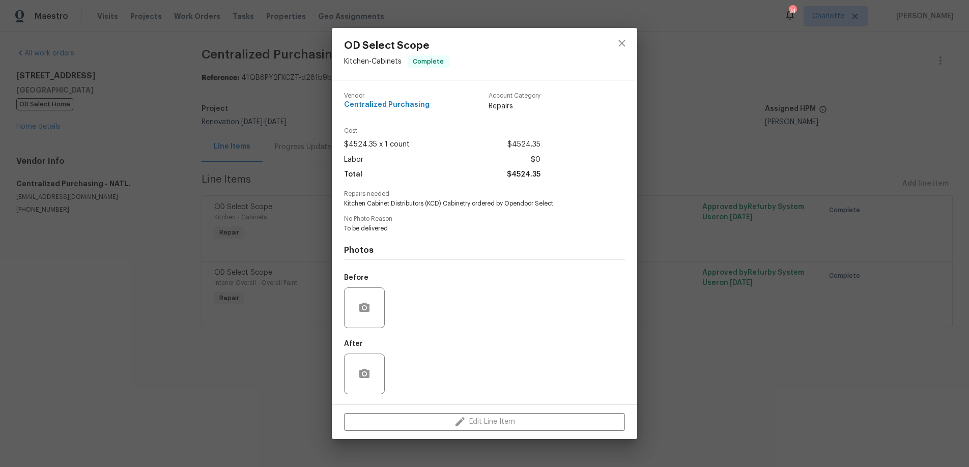
click at [471, 427] on div "Edit Line Item" at bounding box center [484, 422] width 305 height 34
click at [618, 41] on icon "close" at bounding box center [622, 43] width 12 height 12
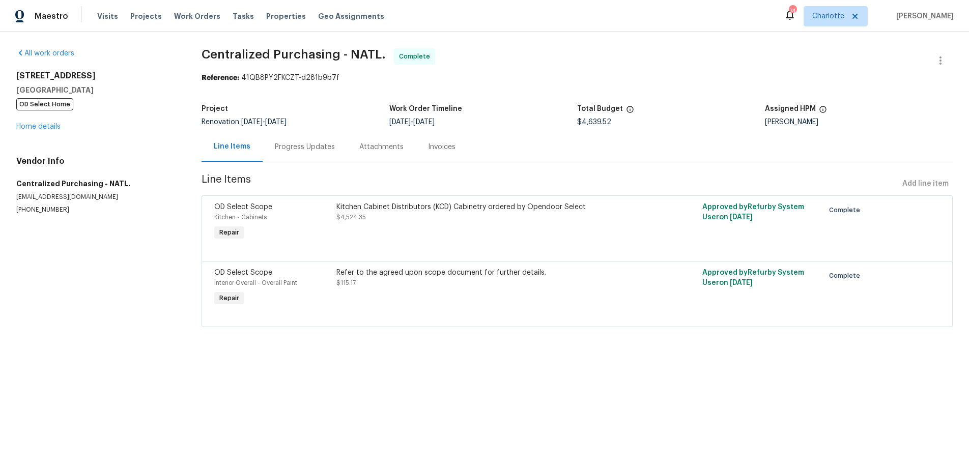
click at [373, 241] on div "Kitchen Cabinet Distributors (KCD) Cabinetry ordered by Opendoor Select $4,524.…" at bounding box center [485, 222] width 305 height 47
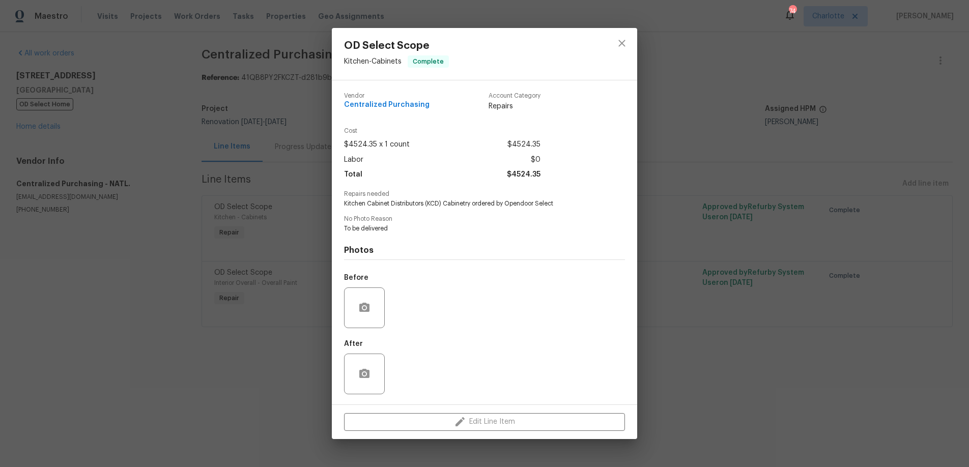
click at [219, 287] on div "OD Select Scope Kitchen - Cabinets Complete Vendor Centralized Purchasing Accou…" at bounding box center [484, 233] width 969 height 467
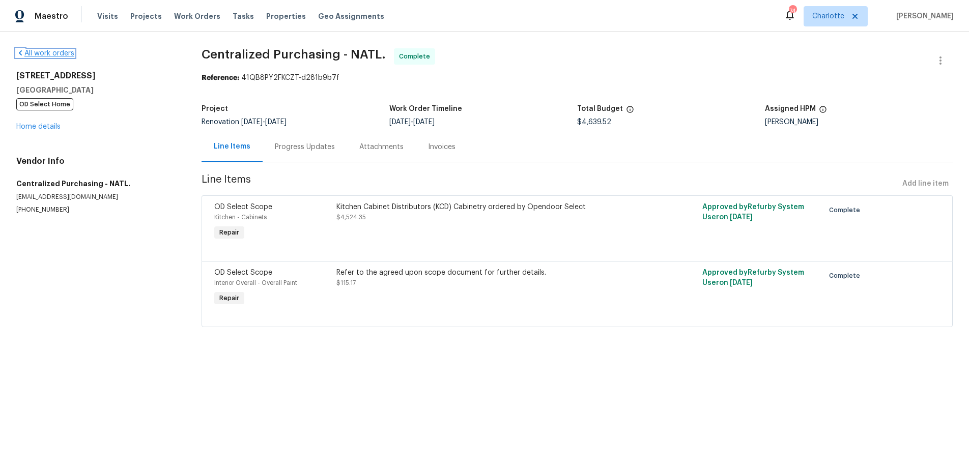
click at [27, 53] on link "All work orders" at bounding box center [45, 53] width 58 height 7
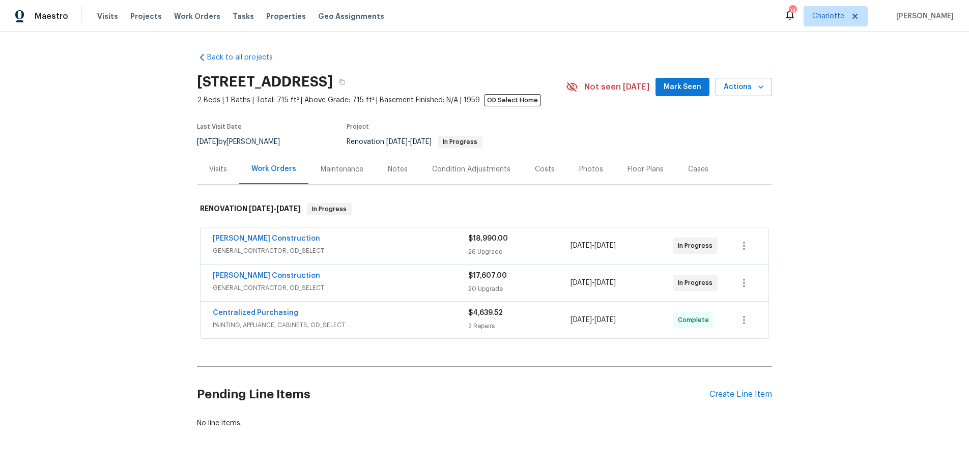
click at [826, 378] on div "Back to all projects 2909 10th St Apt 4, Santa Monica, CA 90405 2 Beds | 1 Bath…" at bounding box center [484, 249] width 969 height 435
click at [760, 394] on div "Create Line Item" at bounding box center [741, 395] width 63 height 10
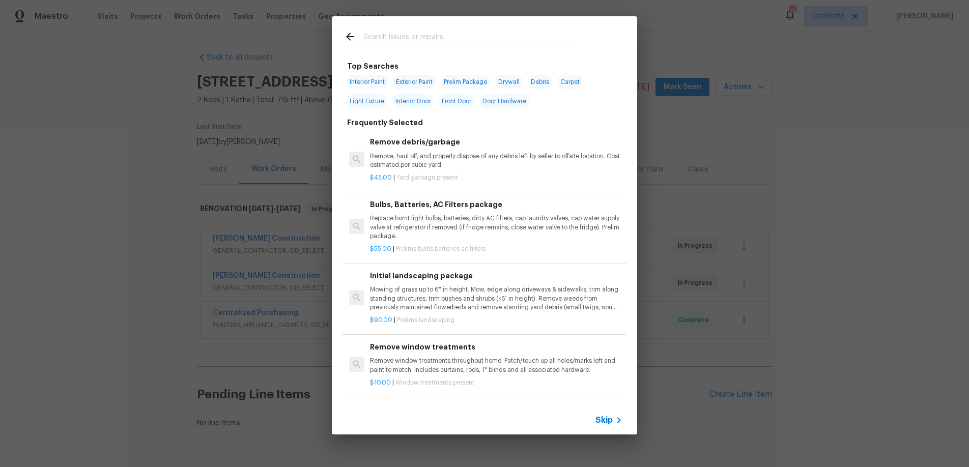
click at [397, 41] on input "text" at bounding box center [471, 38] width 216 height 15
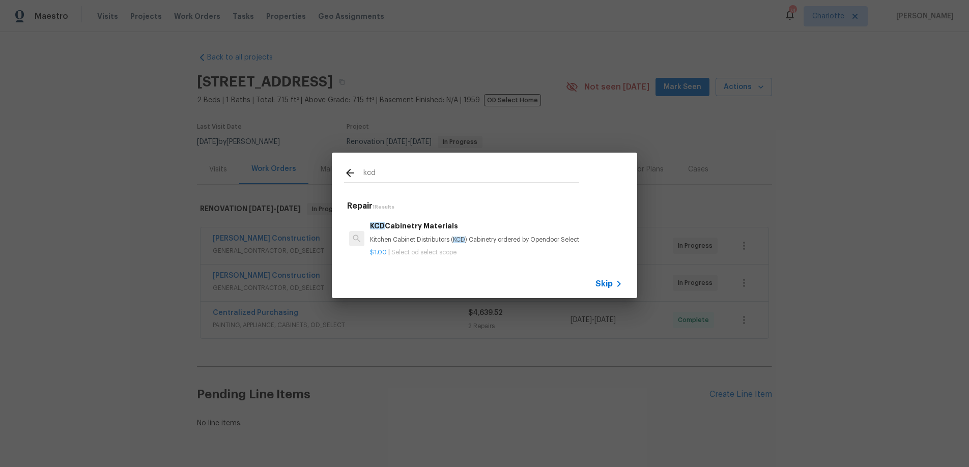
type input "kcd"
click at [404, 220] on h6 "KCD Cabinetry Materials" at bounding box center [496, 225] width 252 height 11
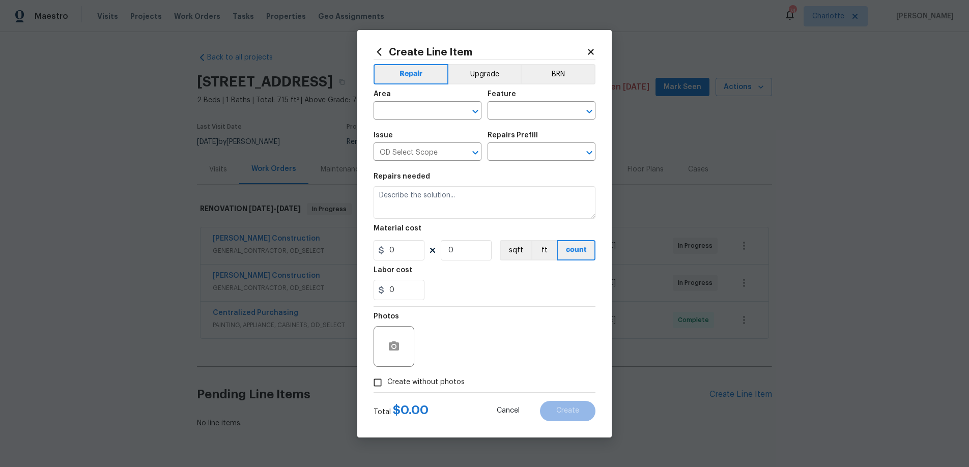
type textarea "Kitchen Cabinet Distributors (KCD) Cabinetry ordered by Opendoor Select"
type input "1"
type input "KCD Cabinetry Materials $1.00"
type input "1"
click at [497, 71] on button "Upgrade" at bounding box center [484, 74] width 73 height 20
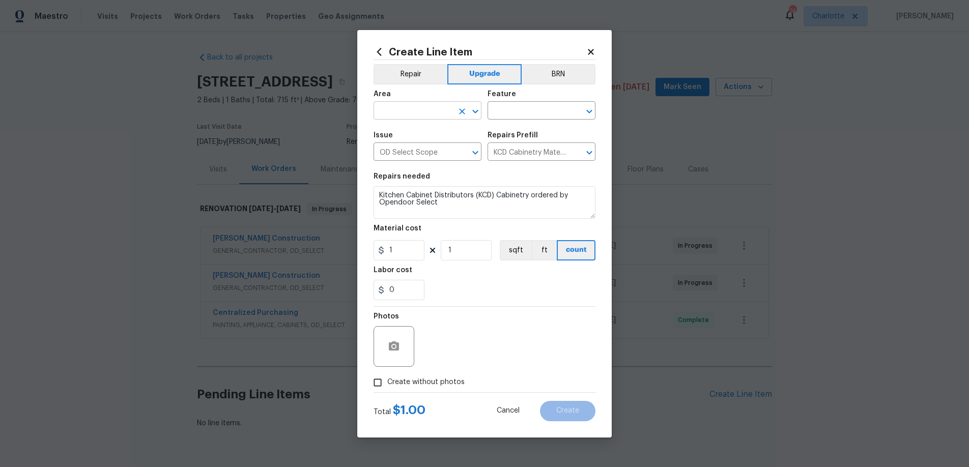
click at [421, 114] on input "text" at bounding box center [413, 112] width 79 height 16
click at [406, 132] on li "Kitchen" at bounding box center [428, 134] width 108 height 17
type input "Kitchen"
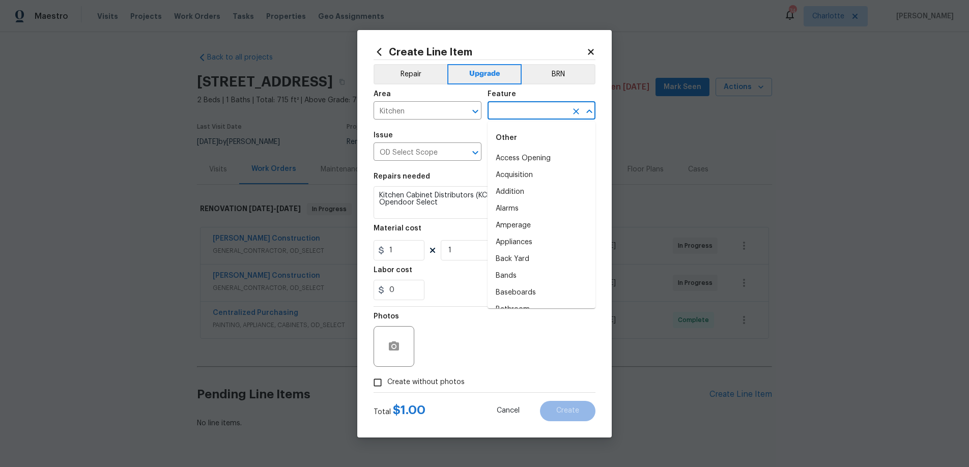
click at [512, 108] on input "text" at bounding box center [527, 112] width 79 height 16
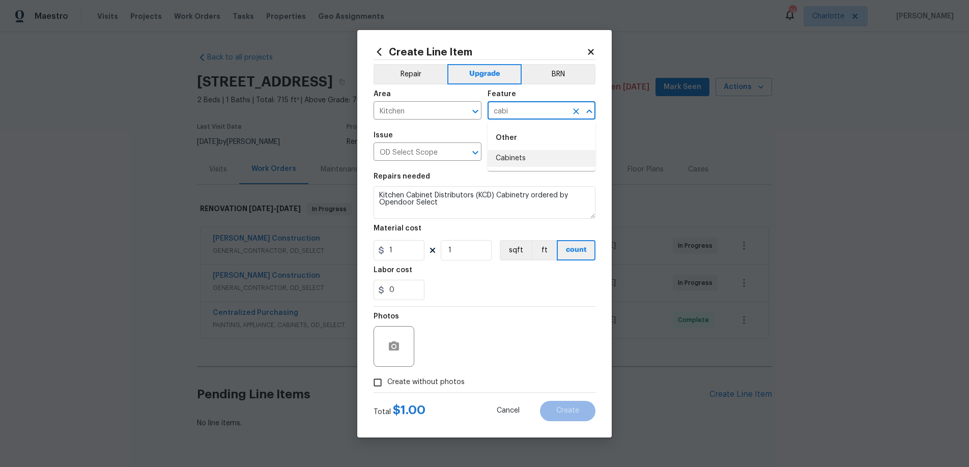
click at [521, 153] on li "Cabinets" at bounding box center [542, 158] width 108 height 17
type input "Cabinets"
click at [408, 257] on input "1" at bounding box center [399, 250] width 51 height 20
type input "541.22"
click at [475, 298] on div "0" at bounding box center [485, 290] width 222 height 20
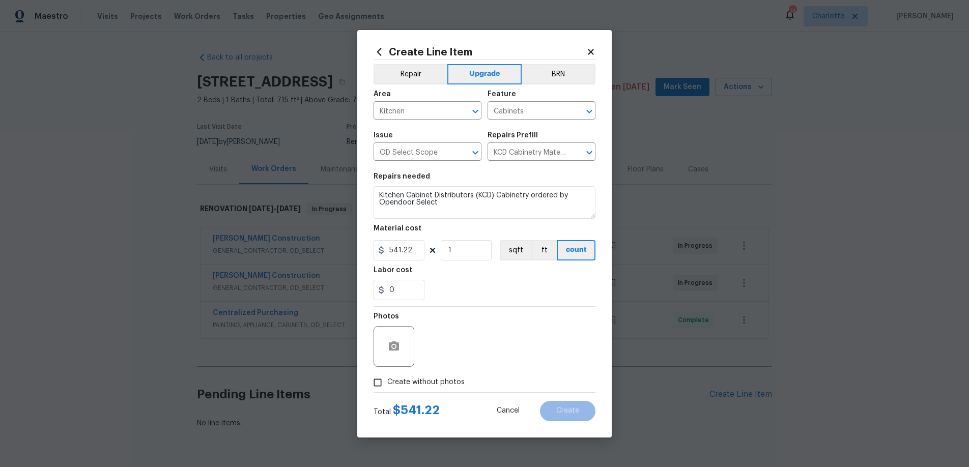
click at [408, 382] on span "Create without photos" at bounding box center [425, 382] width 77 height 11
click at [387, 382] on input "Create without photos" at bounding box center [377, 382] width 19 height 19
checkbox input "true"
click at [483, 347] on textarea at bounding box center [508, 346] width 173 height 41
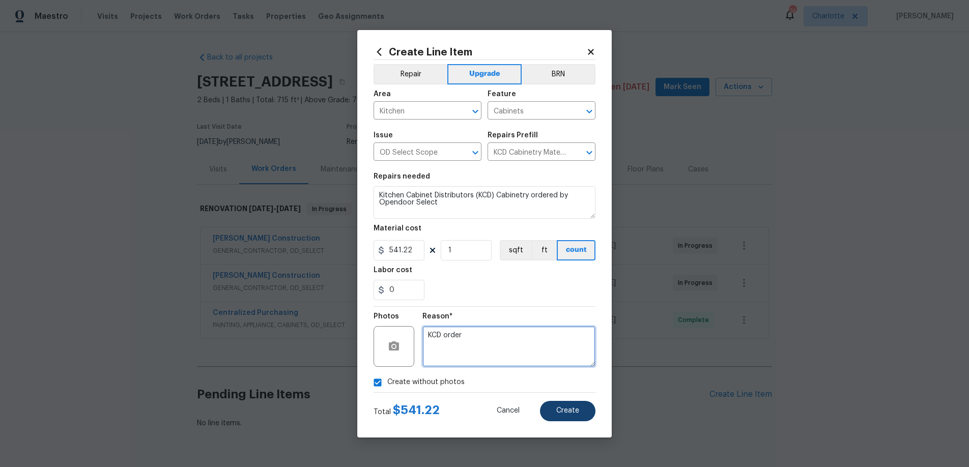
type textarea "KCD order"
click at [584, 410] on button "Create" at bounding box center [567, 411] width 55 height 20
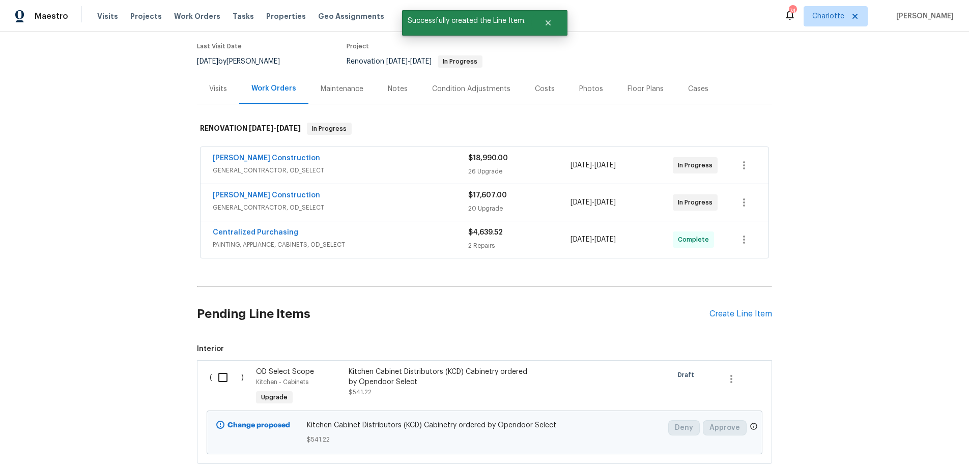
scroll to position [81, 0]
click at [218, 375] on input "checkbox" at bounding box center [226, 376] width 29 height 21
checkbox input "true"
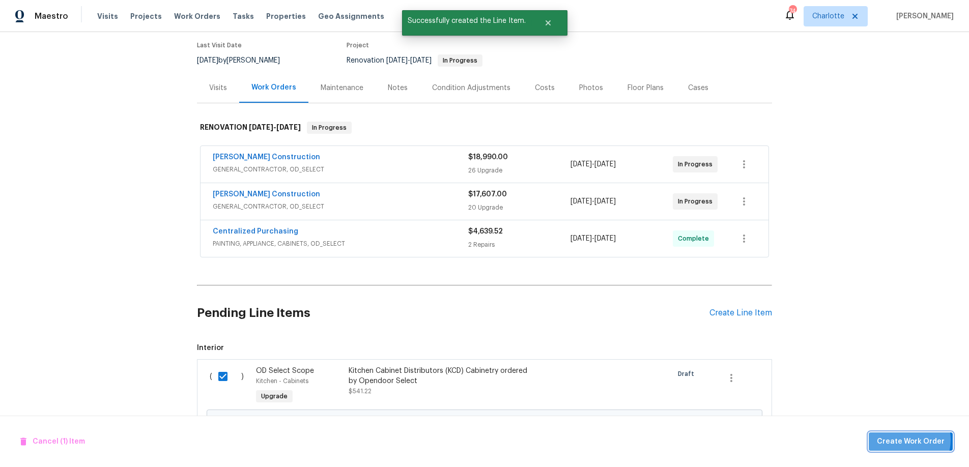
click at [906, 440] on span "Create Work Order" at bounding box center [911, 442] width 68 height 13
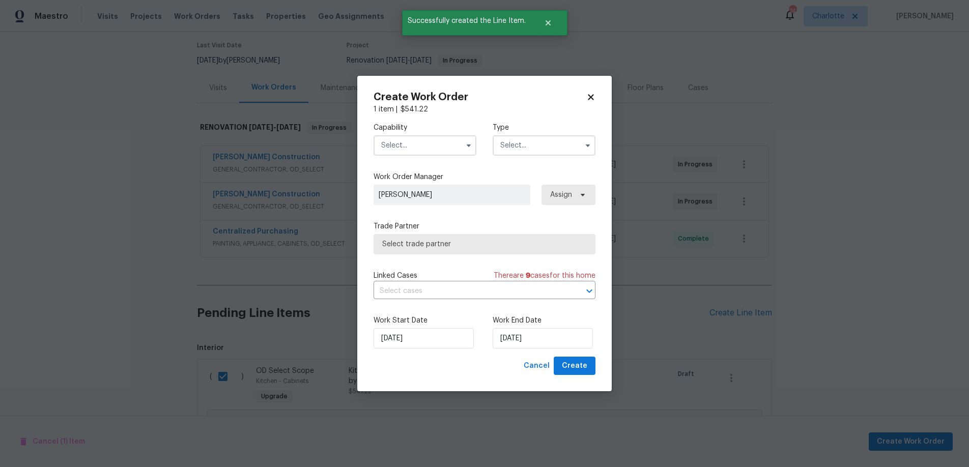
click at [433, 145] on input "text" at bounding box center [425, 145] width 103 height 20
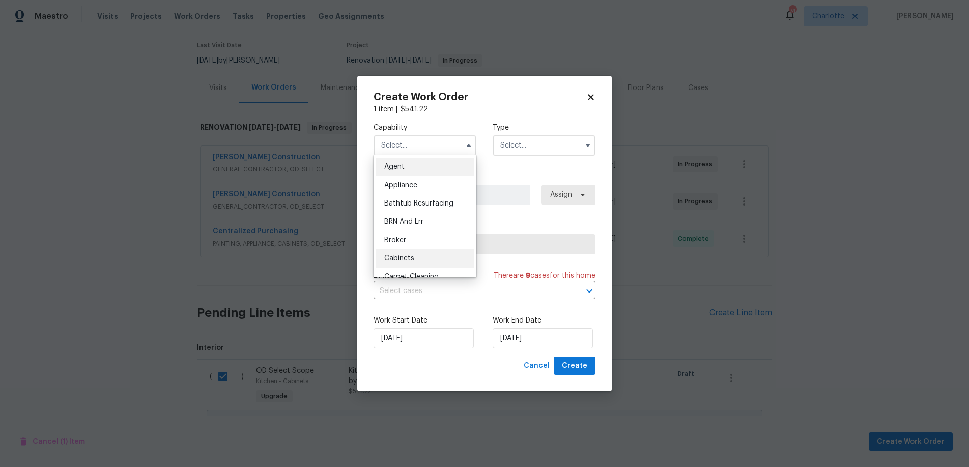
click at [430, 254] on div "Cabinets" at bounding box center [425, 258] width 98 height 18
type input "Cabinets"
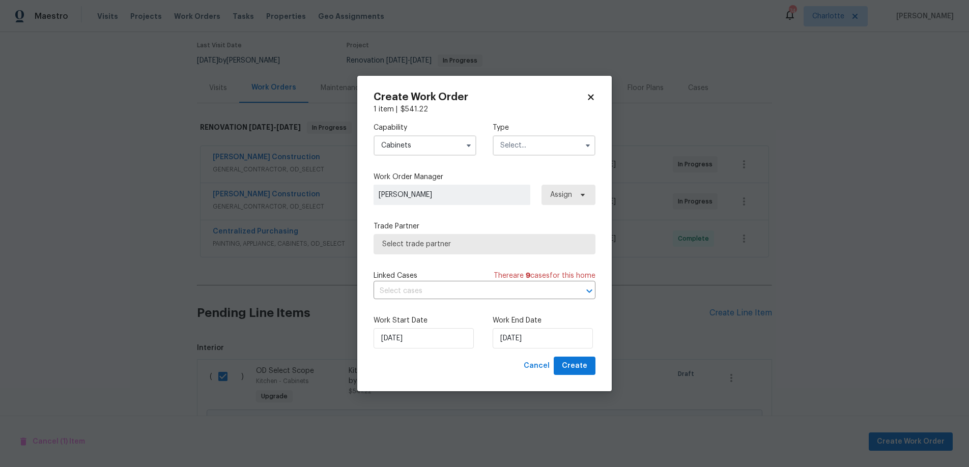
click at [519, 147] on input "text" at bounding box center [544, 145] width 103 height 20
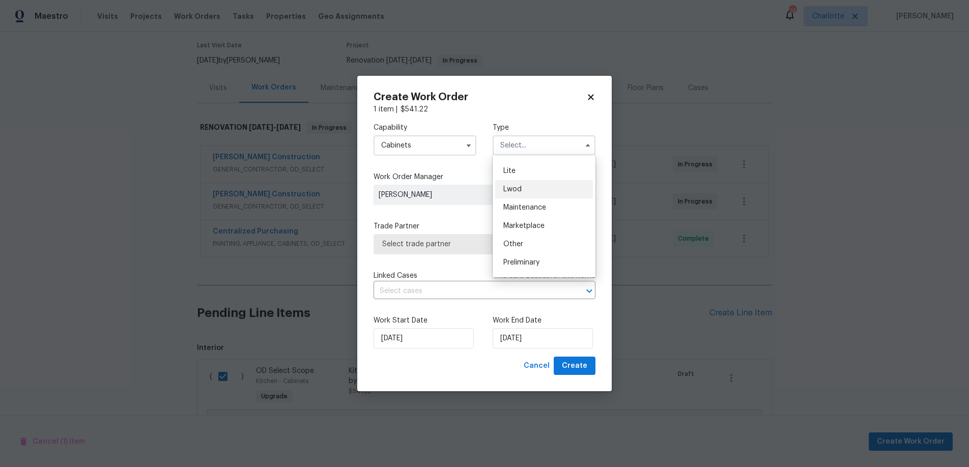
scroll to position [182, 0]
click at [533, 241] on span "Renovation" at bounding box center [522, 241] width 38 height 7
type input "Renovation"
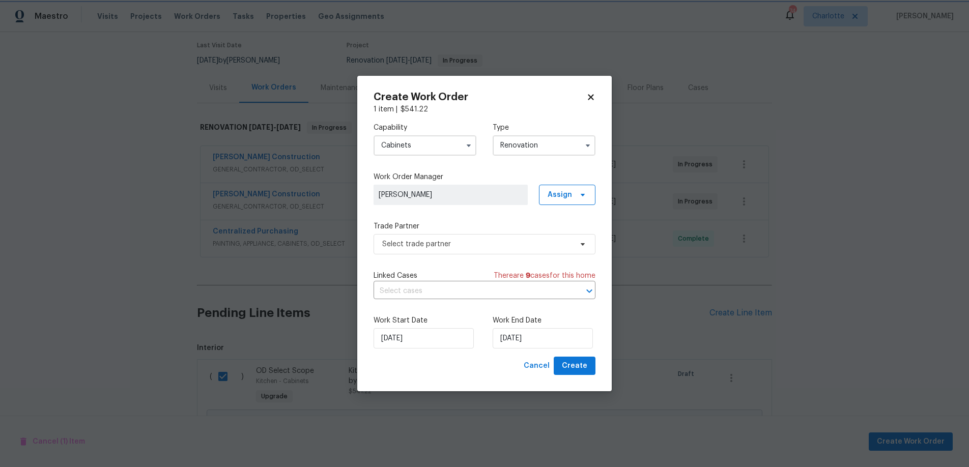
scroll to position [0, 0]
click at [436, 190] on span "Theodore Mirabella" at bounding box center [451, 195] width 144 height 10
click at [552, 192] on span "Assign" at bounding box center [560, 195] width 24 height 10
click at [569, 230] on div "Assign to HPM" at bounding box center [572, 223] width 57 height 14
click at [569, 235] on div "Assign to me" at bounding box center [569, 238] width 44 height 10
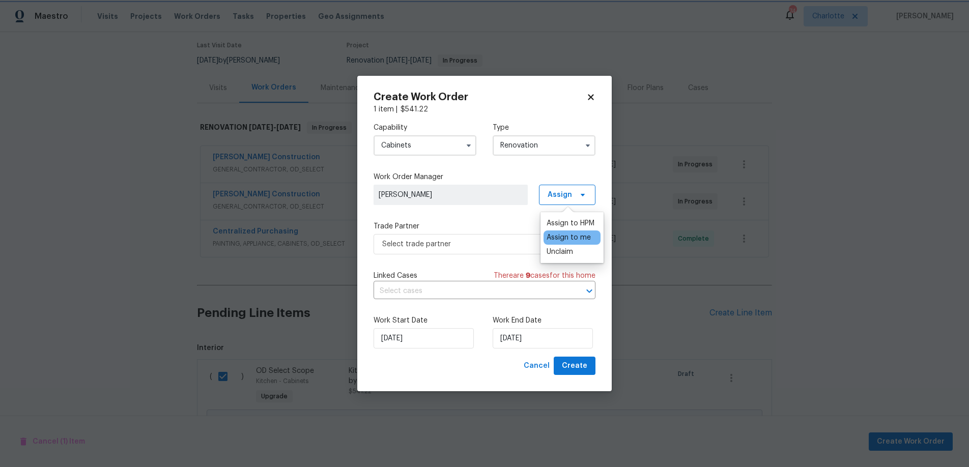
click at [486, 207] on div "Capability Cabinets Type Renovation Work Order Manager Yasmine El Sanyoura Assi…" at bounding box center [485, 236] width 222 height 242
click at [463, 247] on span "Select trade partner" at bounding box center [477, 244] width 190 height 10
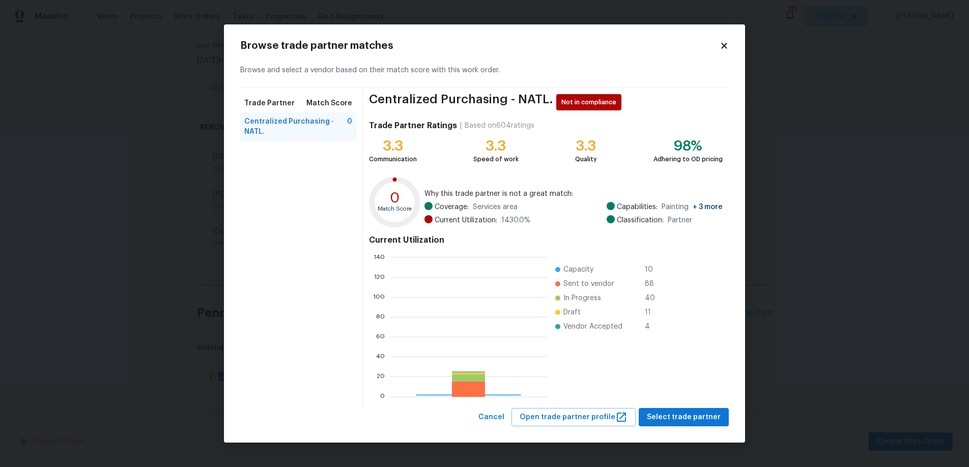
scroll to position [135, 150]
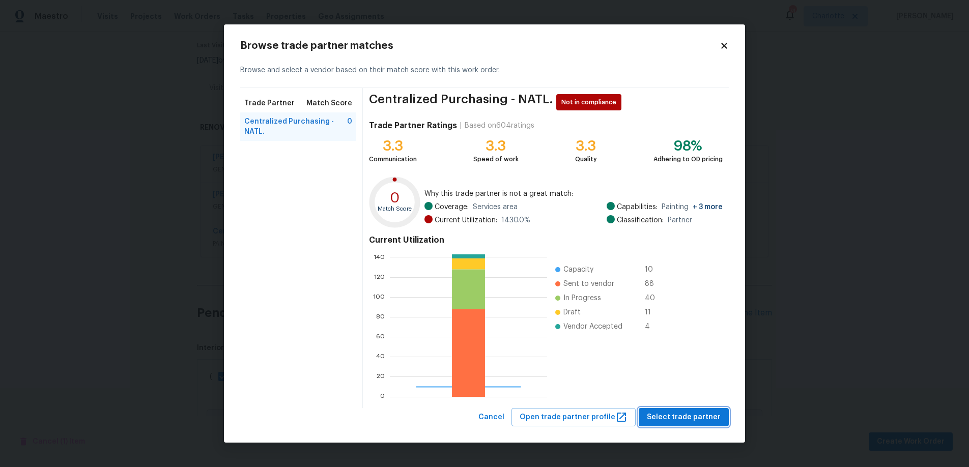
click at [682, 415] on span "Select trade partner" at bounding box center [684, 417] width 74 height 13
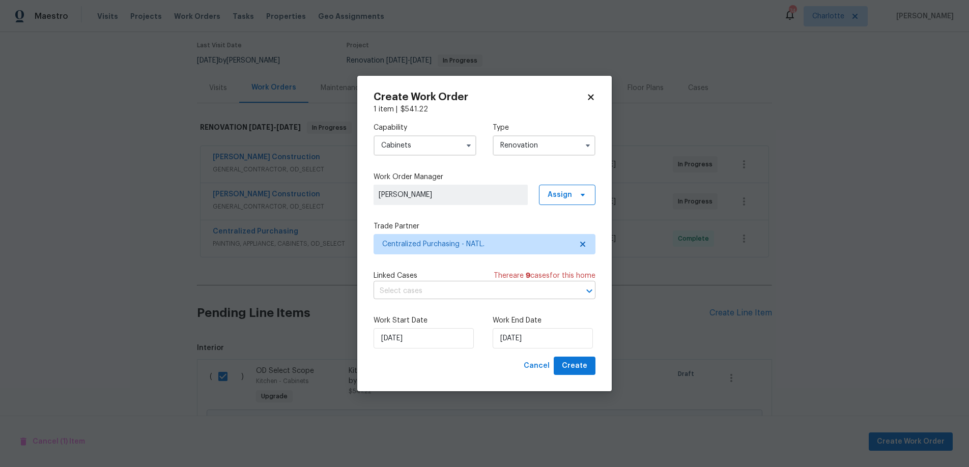
click at [451, 285] on input "text" at bounding box center [470, 292] width 193 height 16
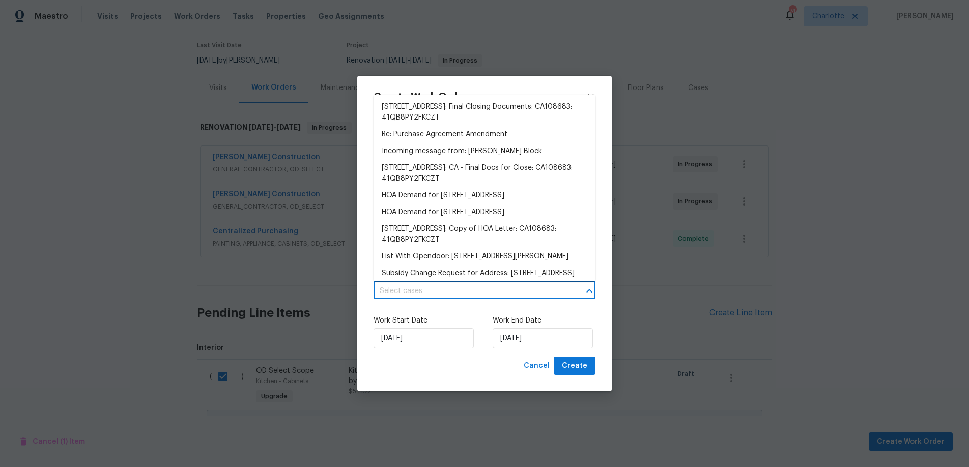
click at [462, 367] on div "Cancel Create" at bounding box center [485, 366] width 222 height 19
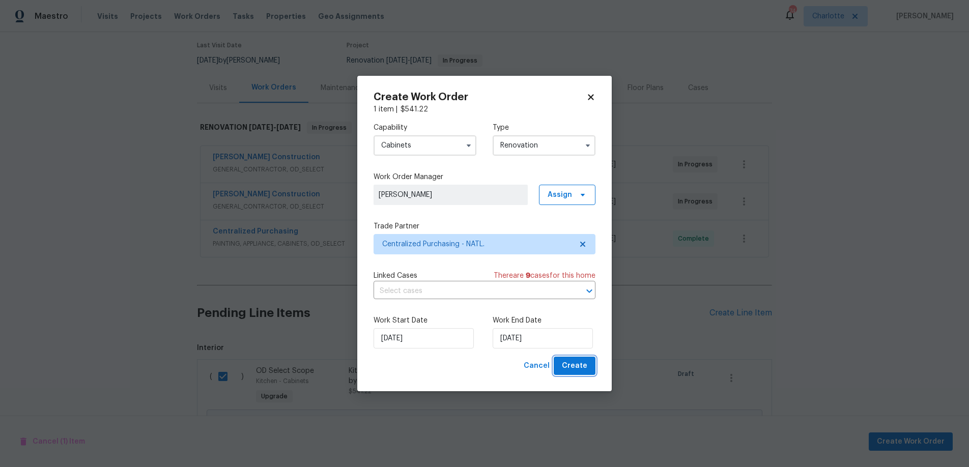
click at [569, 366] on span "Create" at bounding box center [574, 366] width 25 height 13
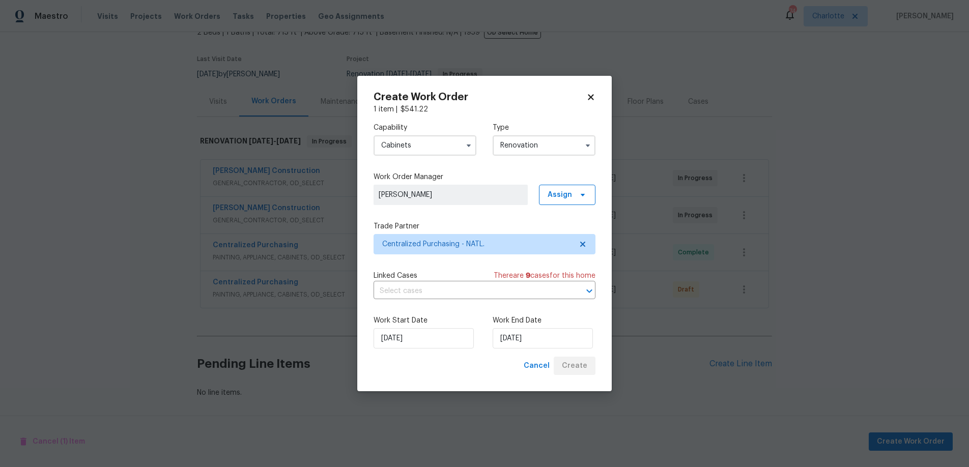
scroll to position [75, 0]
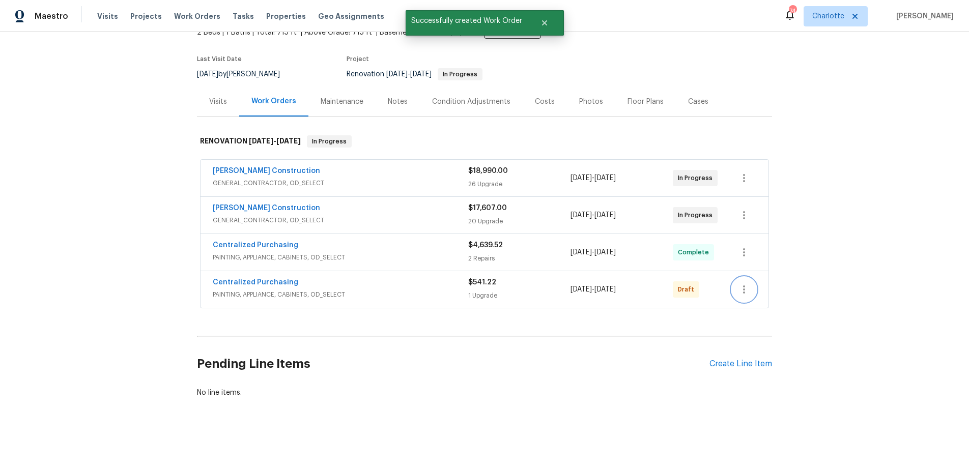
click at [732, 277] on button "button" at bounding box center [744, 289] width 24 height 24
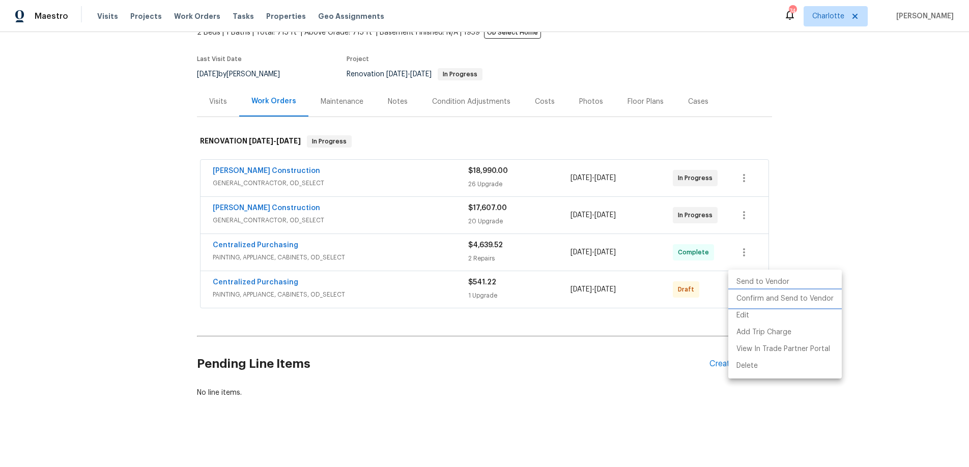
click at [764, 297] on li "Confirm and Send to Vendor" at bounding box center [785, 299] width 114 height 17
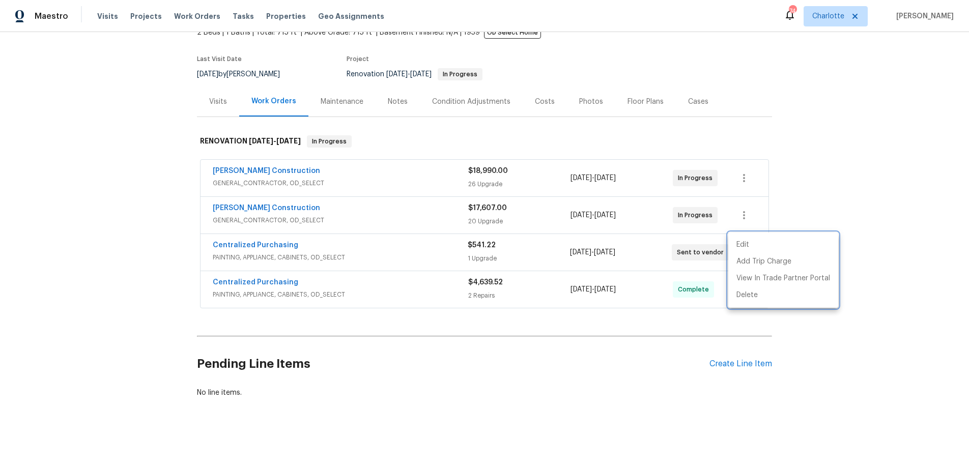
click at [887, 233] on div at bounding box center [484, 233] width 969 height 467
click at [80, 272] on div "Back to all projects 2909 10th St Apt 4, Santa Monica, CA 90405 2 Beds | 1 Bath…" at bounding box center [484, 249] width 969 height 435
click at [512, 291] on div "2 Repairs" at bounding box center [519, 296] width 102 height 10
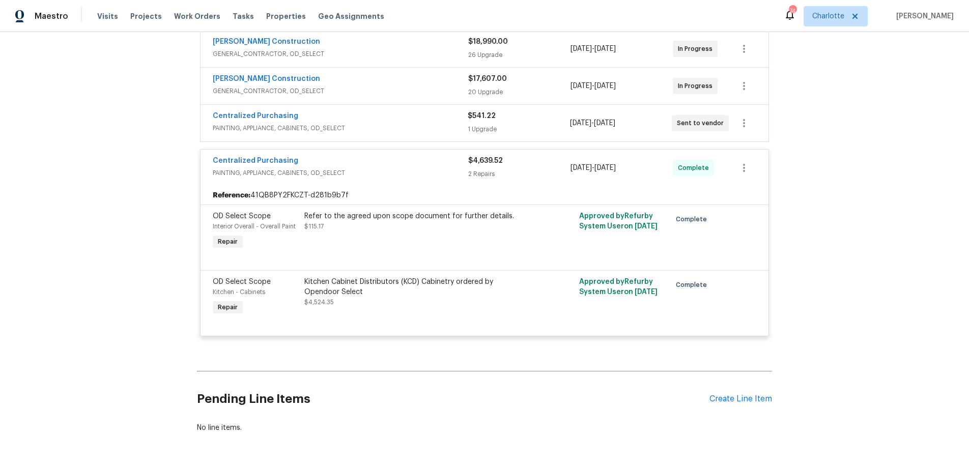
scroll to position [208, 0]
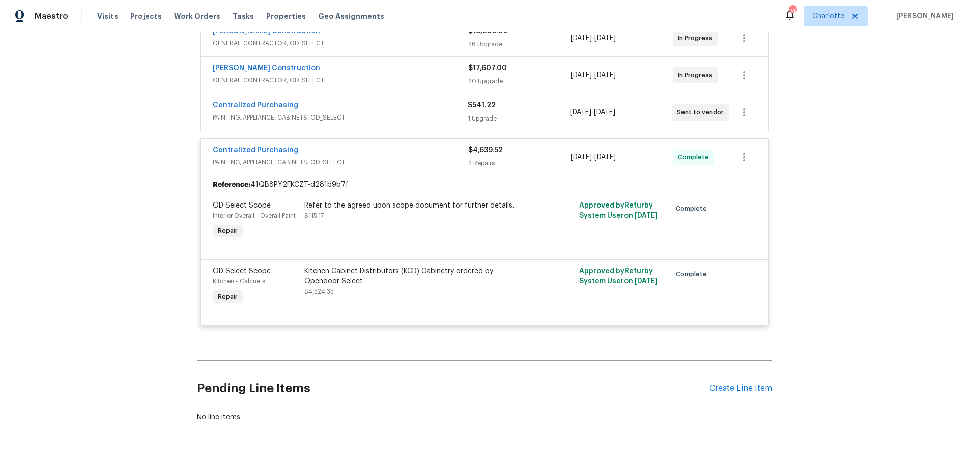
click at [104, 399] on div "Back to all projects 2909 10th St Apt 4, Santa Monica, CA 90405 2 Beds | 1 Bath…" at bounding box center [484, 249] width 969 height 435
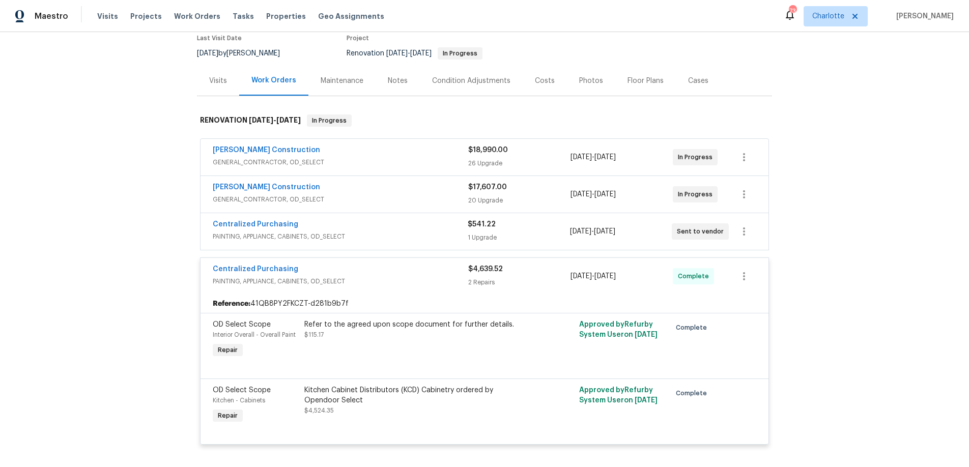
scroll to position [140, 0]
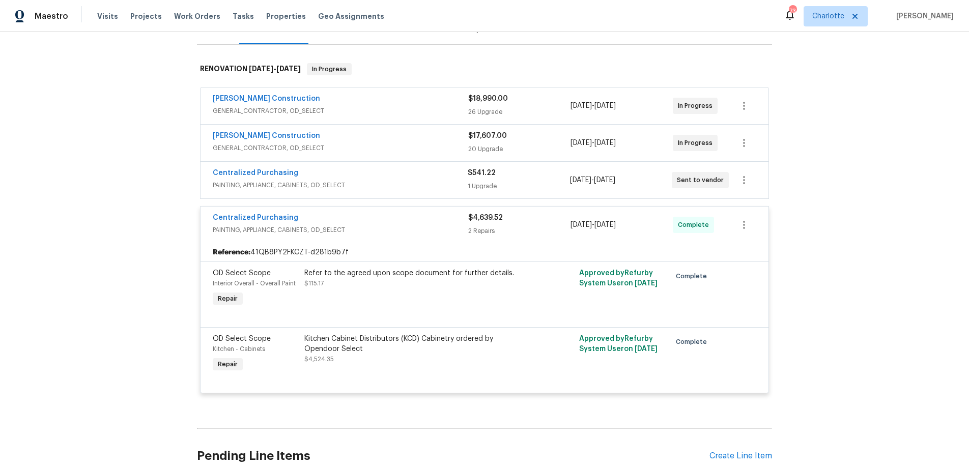
click at [142, 249] on div "Back to all projects 2909 10th St Apt 4, Santa Monica, CA 90405 2 Beds | 1 Bath…" at bounding box center [484, 249] width 969 height 435
click at [393, 364] on div "Kitchen Cabinet Distributors (KCD) Cabinetry ordered by Opendoor Select $4,524.…" at bounding box center [415, 349] width 223 height 31
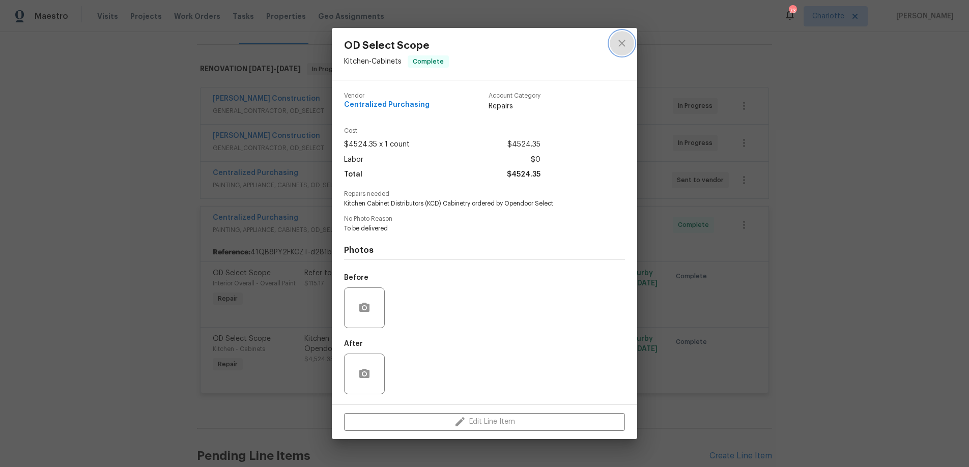
click at [627, 45] on icon "close" at bounding box center [622, 43] width 12 height 12
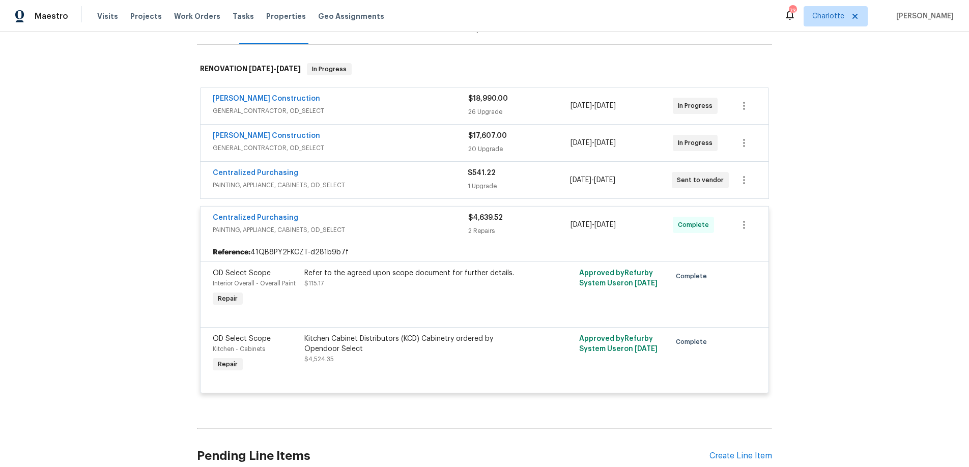
click at [519, 289] on div "Refer to the agreed upon scope document for further details. $115.17" at bounding box center [415, 288] width 229 height 47
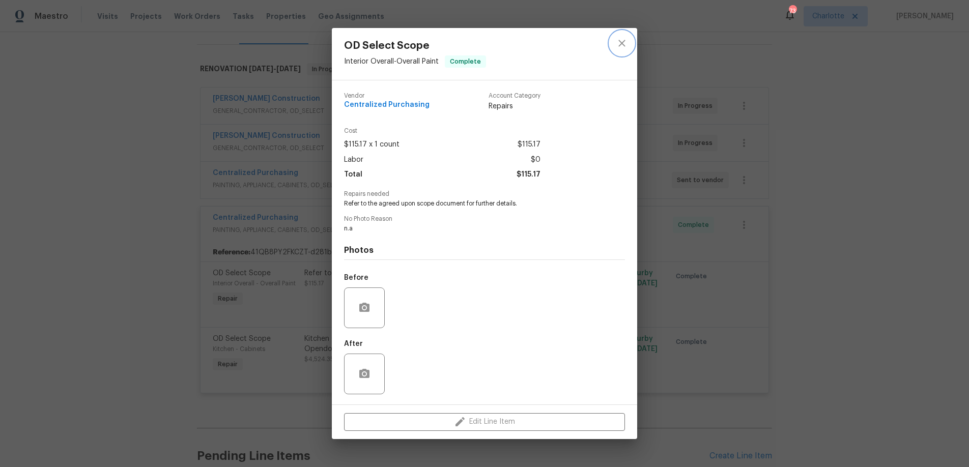
click at [621, 43] on icon "close" at bounding box center [621, 43] width 7 height 7
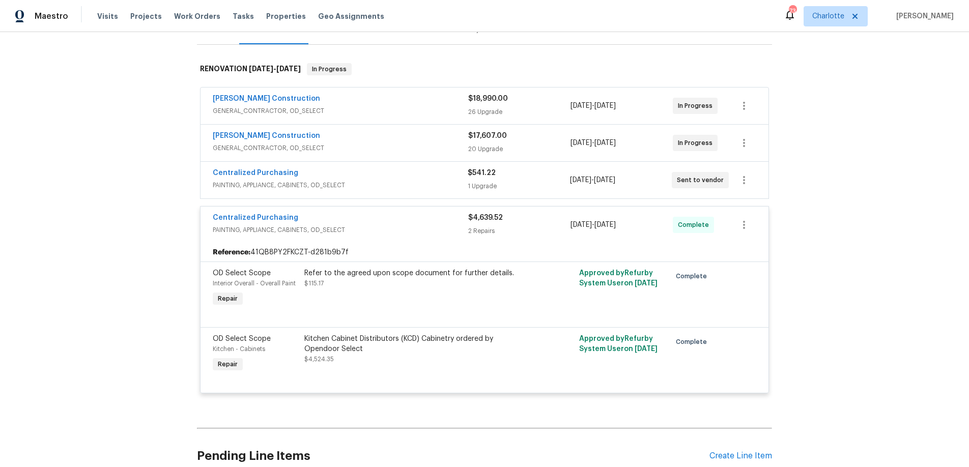
click at [201, 281] on div "OD Select Scope Interior Overall - Overall Paint Repair Refer to the agreed upo…" at bounding box center [485, 295] width 568 height 66
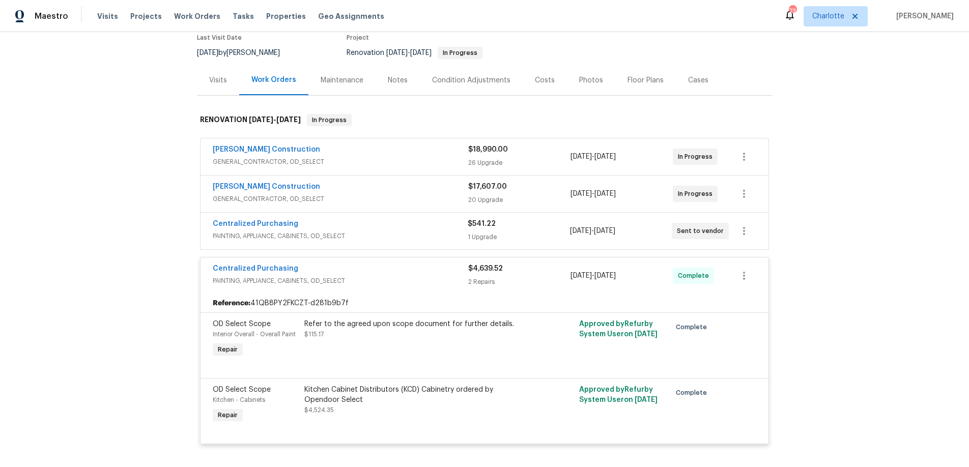
scroll to position [0, 0]
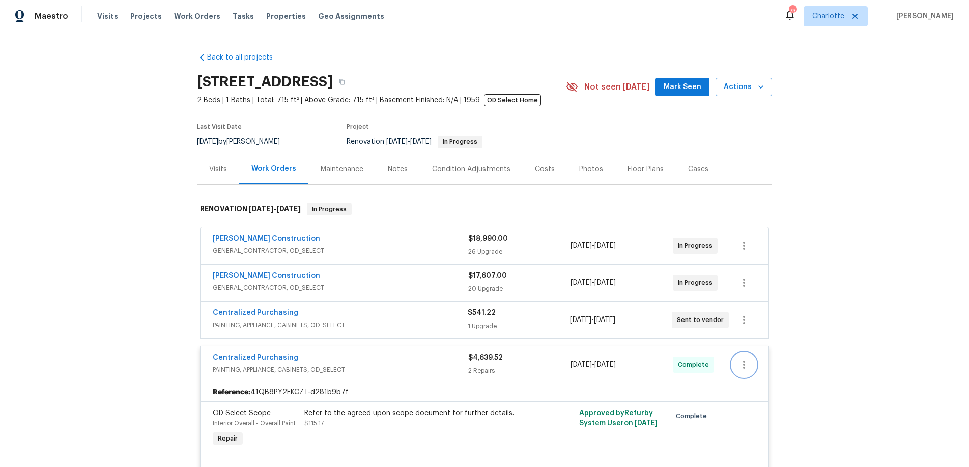
click at [742, 366] on icon "button" at bounding box center [744, 365] width 12 height 12
click at [828, 300] on div at bounding box center [484, 233] width 969 height 467
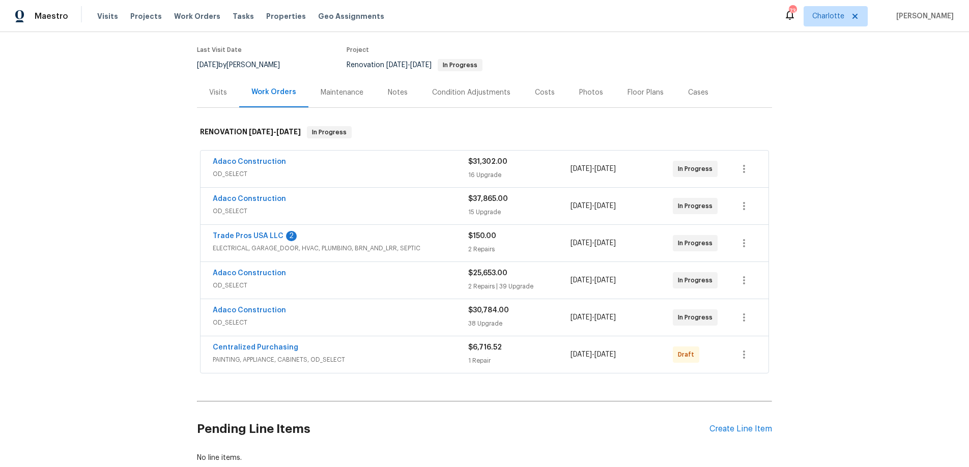
scroll to position [150, 0]
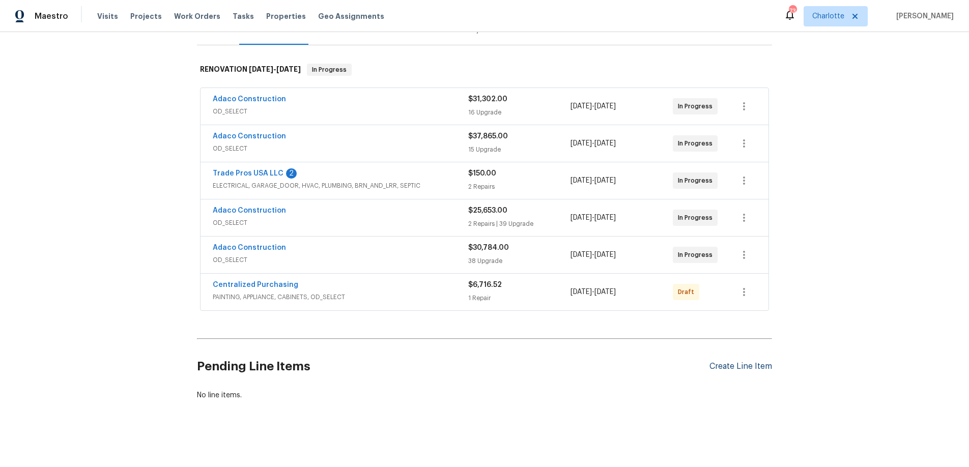
click at [748, 362] on div "Create Line Item" at bounding box center [741, 367] width 63 height 10
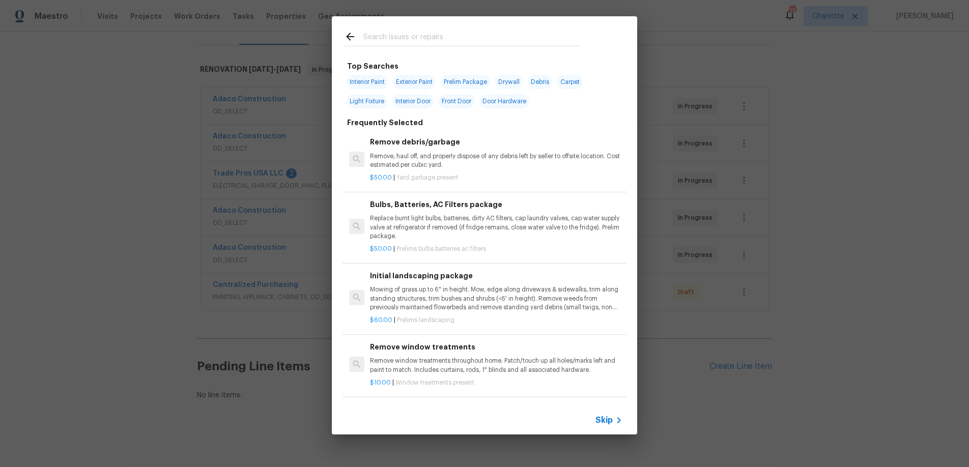
click at [469, 47] on div at bounding box center [462, 36] width 260 height 40
click at [471, 41] on input "text" at bounding box center [471, 38] width 216 height 15
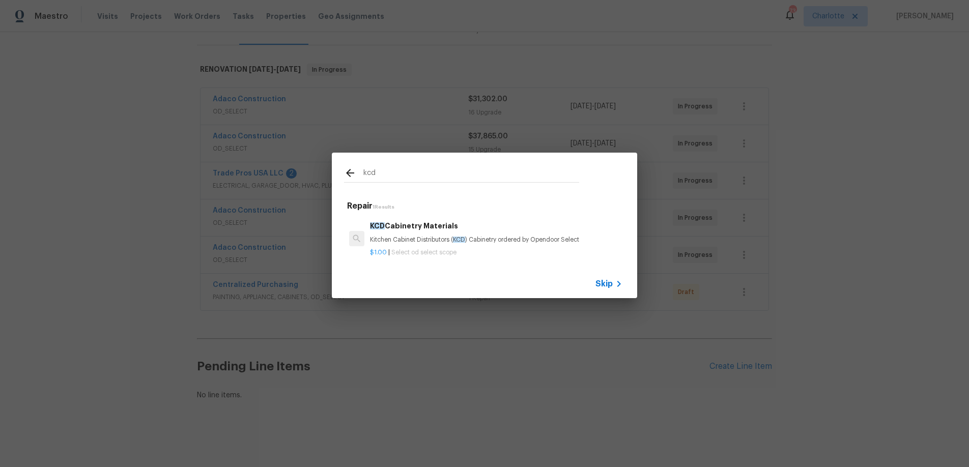
type input "kcd"
click at [507, 250] on p "$1.00 | Select od select scope" at bounding box center [496, 252] width 252 height 9
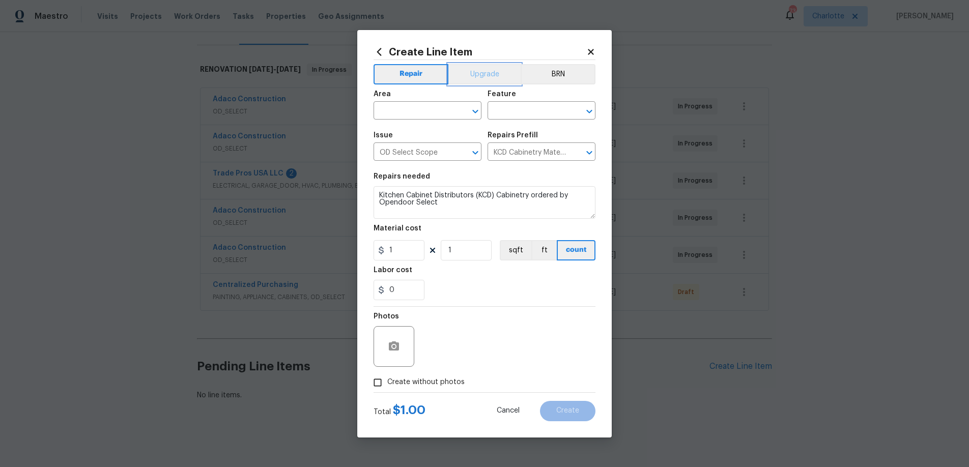
drag, startPoint x: 459, startPoint y: 80, endPoint x: 451, endPoint y: 89, distance: 10.8
click at [459, 80] on button "Upgrade" at bounding box center [484, 74] width 73 height 20
click at [436, 104] on input "text" at bounding box center [413, 112] width 79 height 16
click at [428, 136] on li "Kitchen" at bounding box center [428, 134] width 108 height 17
type input "Kitchen"
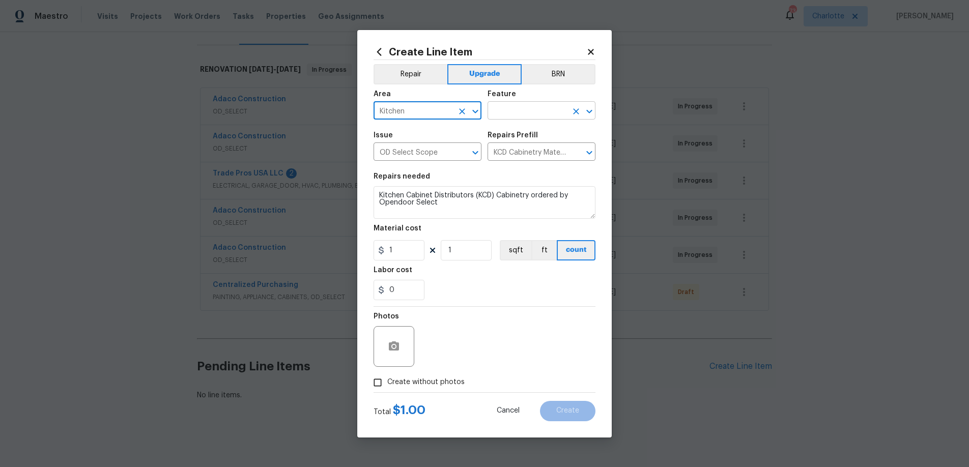
click at [532, 108] on input "text" at bounding box center [527, 112] width 79 height 16
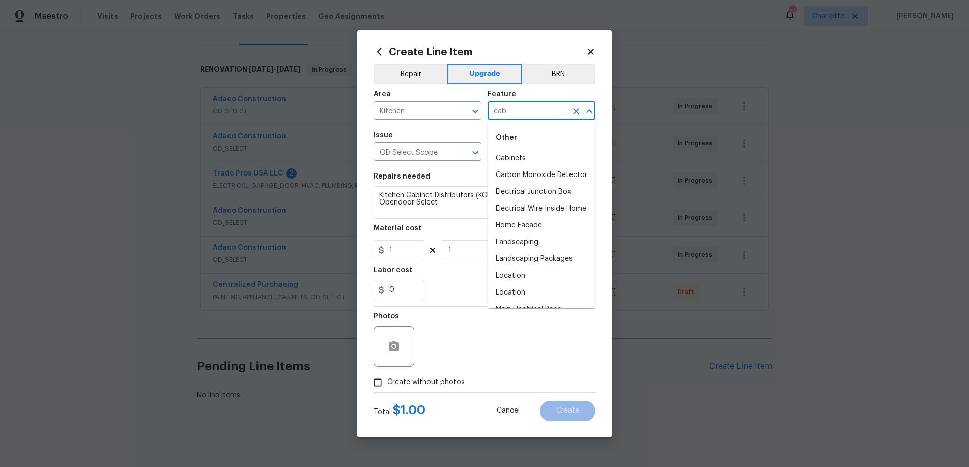
type input "cab"
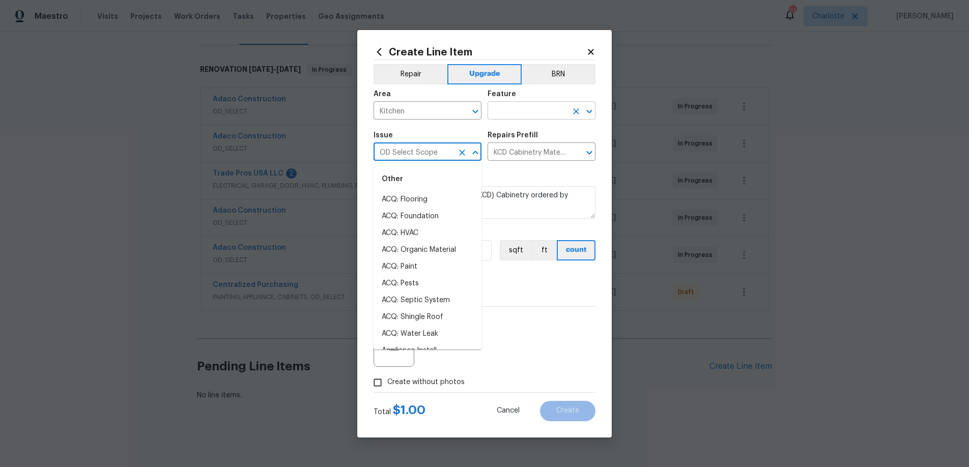
click at [537, 111] on input "text" at bounding box center [527, 112] width 79 height 16
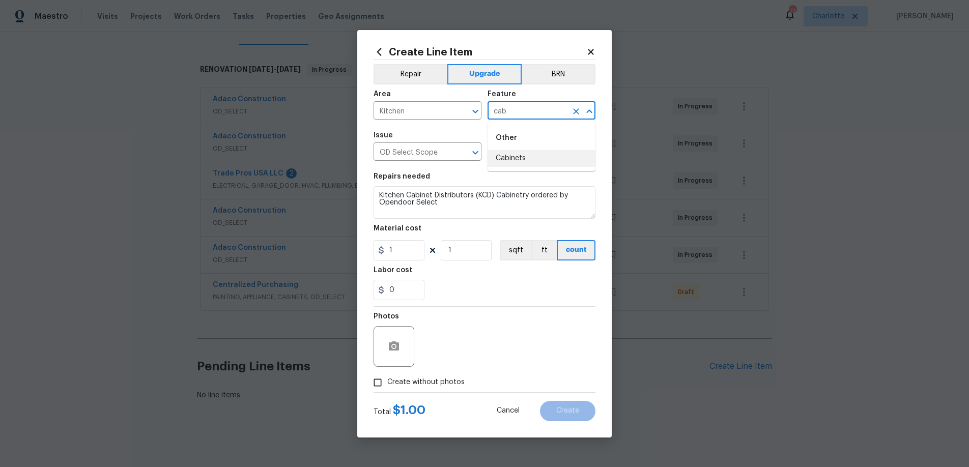
click at [531, 154] on li "Cabinets" at bounding box center [542, 158] width 108 height 17
type input "Cabinets"
click at [413, 256] on input "1" at bounding box center [399, 250] width 51 height 20
paste input "text"
click at [399, 245] on input "1" at bounding box center [399, 250] width 51 height 20
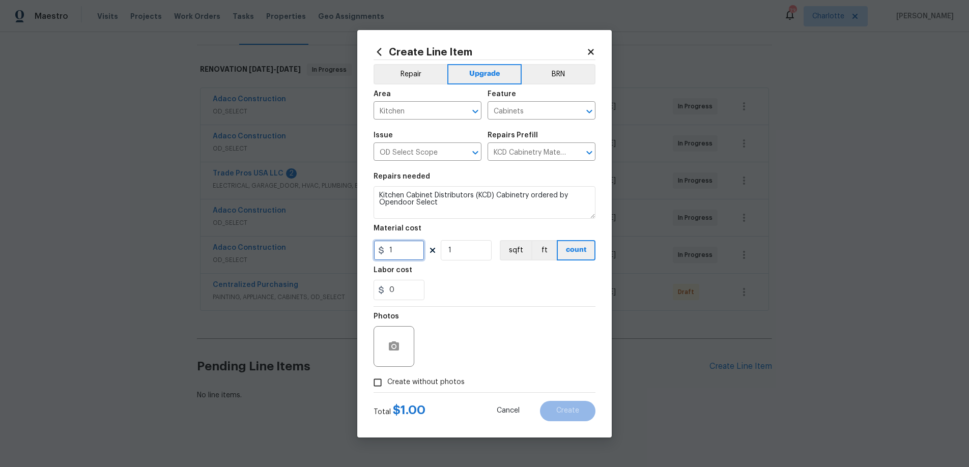
click at [399, 245] on input "1" at bounding box center [399, 250] width 51 height 20
paste input "text"
click at [404, 245] on input "671652" at bounding box center [399, 250] width 51 height 20
click at [406, 249] on input "671652" at bounding box center [399, 250] width 51 height 20
type input "6716.52"
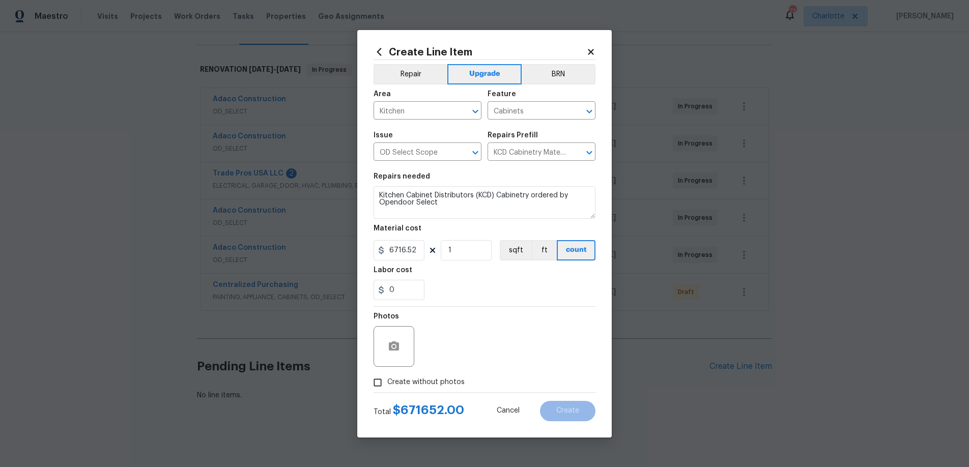
click at [464, 291] on div "0" at bounding box center [485, 290] width 222 height 20
click at [496, 278] on div "Labor cost" at bounding box center [485, 273] width 222 height 13
click at [440, 382] on span "Create without photos" at bounding box center [425, 382] width 77 height 11
click at [387, 382] on input "Create without photos" at bounding box center [377, 382] width 19 height 19
checkbox input "true"
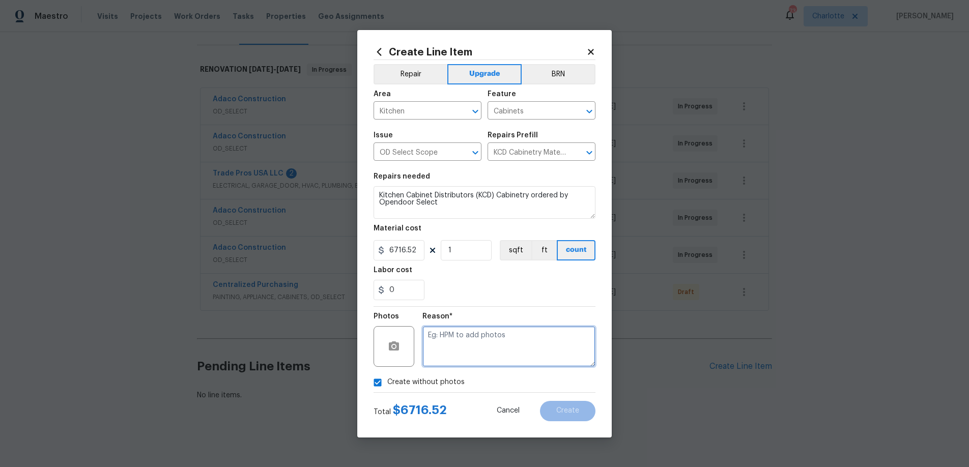
click at [460, 346] on textarea at bounding box center [508, 346] width 173 height 41
type textarea "KCD order"
click at [578, 418] on button "Create" at bounding box center [567, 411] width 55 height 20
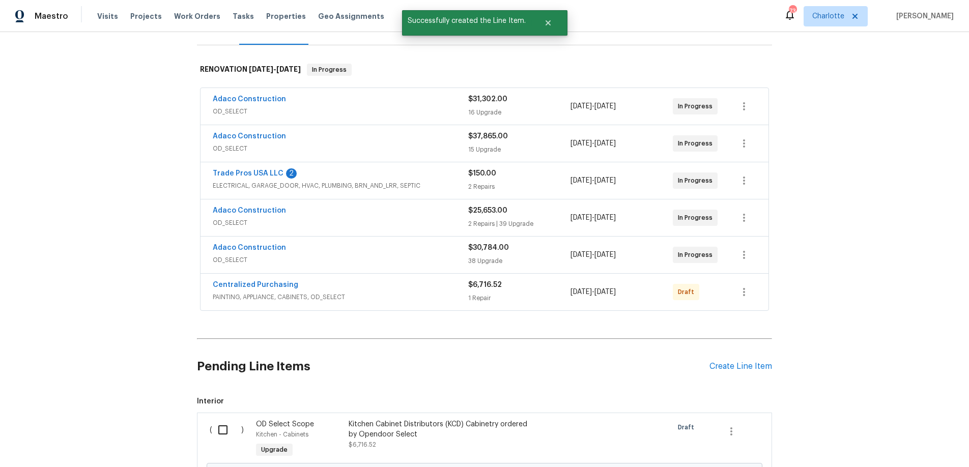
click at [215, 419] on input "checkbox" at bounding box center [226, 429] width 29 height 21
checkbox input "true"
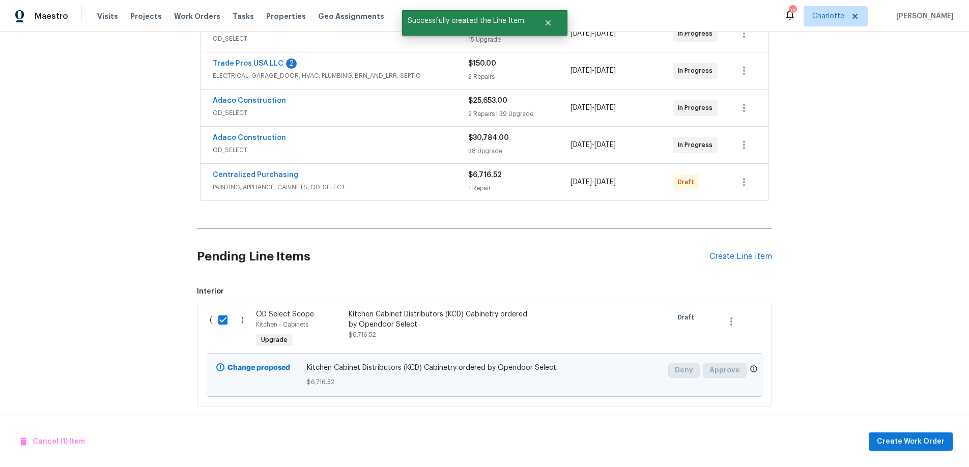
scroll to position [266, 0]
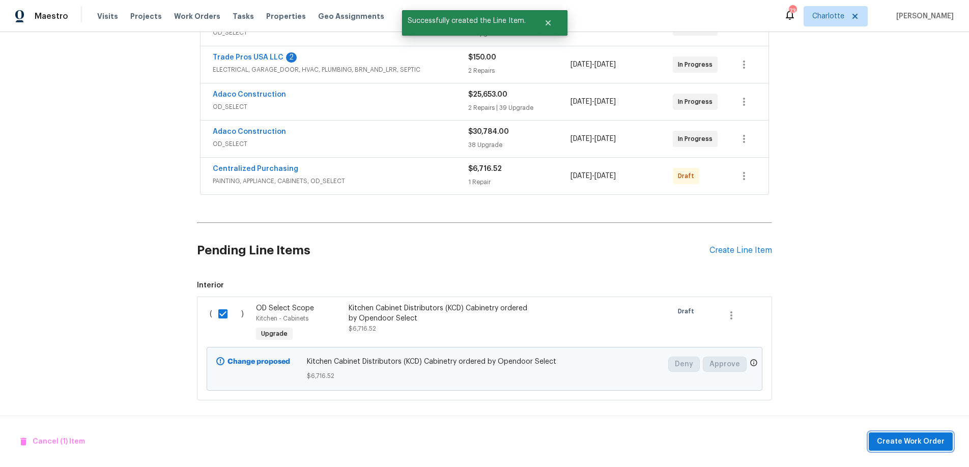
click at [909, 446] on span "Create Work Order" at bounding box center [911, 442] width 68 height 13
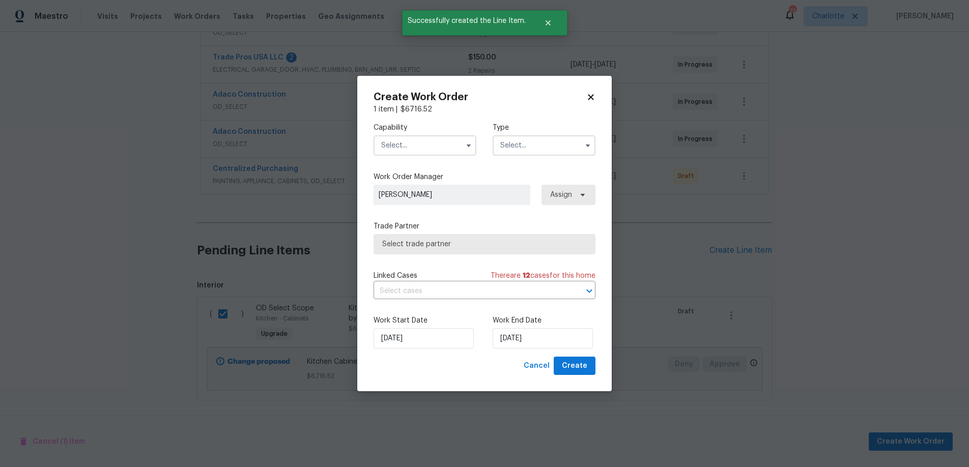
click at [447, 143] on input "text" at bounding box center [425, 145] width 103 height 20
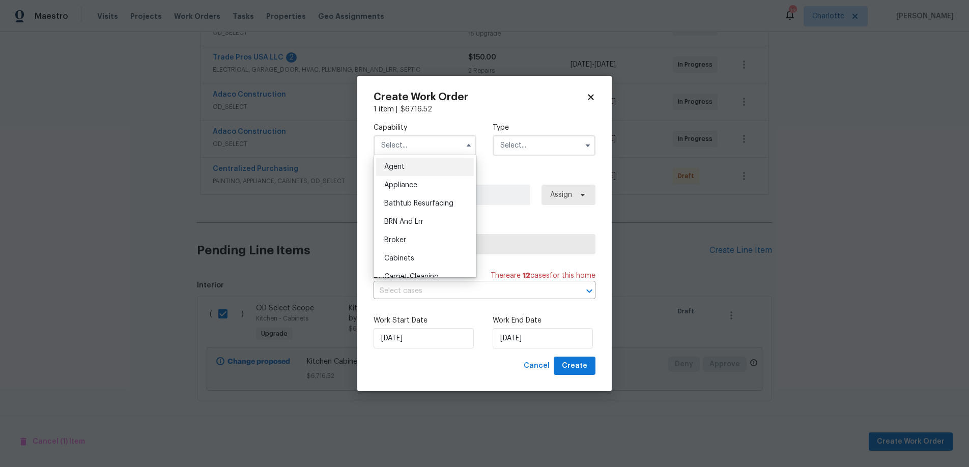
drag, startPoint x: 428, startPoint y: 260, endPoint x: 486, endPoint y: 202, distance: 81.7
click at [428, 260] on div "Cabinets" at bounding box center [425, 258] width 98 height 18
type input "Cabinets"
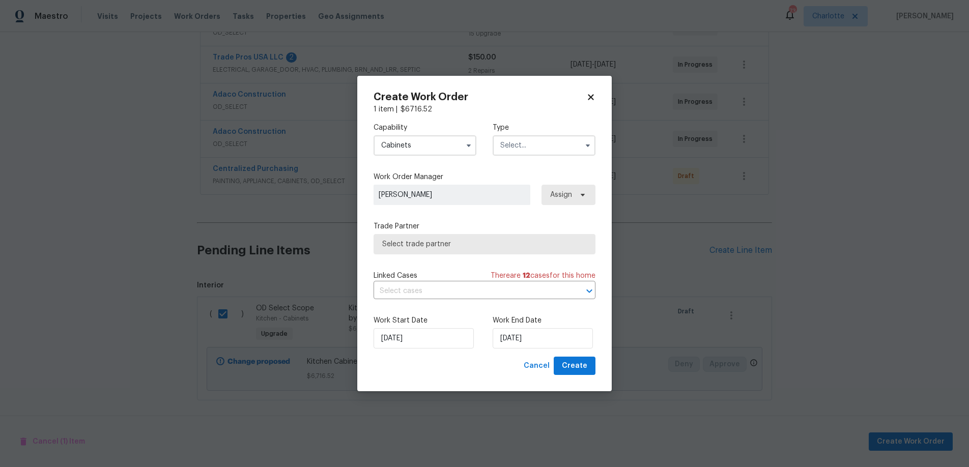
click at [537, 144] on input "text" at bounding box center [544, 145] width 103 height 20
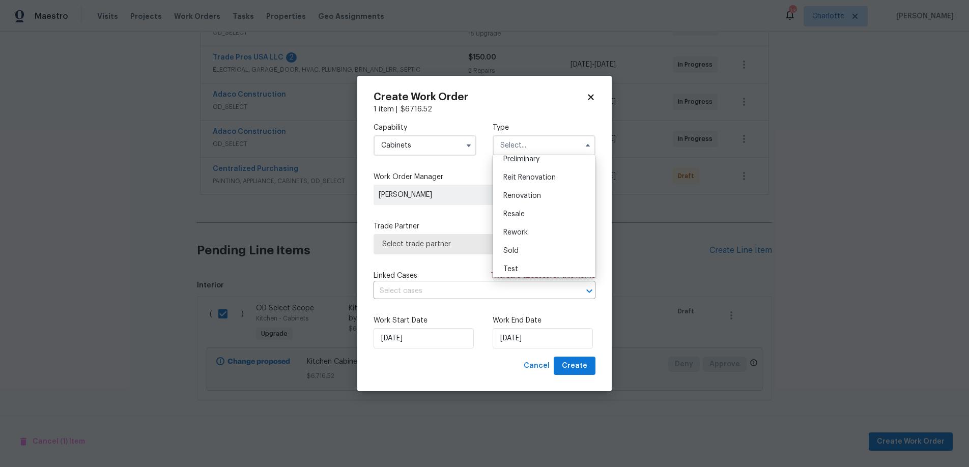
scroll to position [231, 0]
click at [536, 185] on div "Renovation" at bounding box center [544, 192] width 98 height 18
type input "Renovation"
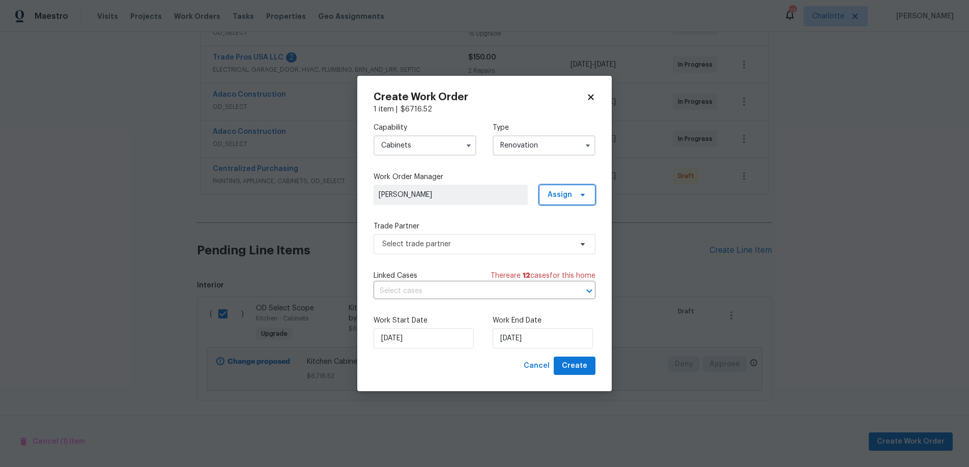
drag, startPoint x: 561, startPoint y: 191, endPoint x: 566, endPoint y: 197, distance: 8.0
click at [562, 191] on span "Assign" at bounding box center [560, 195] width 24 height 10
click at [580, 238] on div "Assign to me" at bounding box center [569, 238] width 44 height 10
click at [589, 234] on div "Assign to me" at bounding box center [569, 238] width 44 height 10
click at [568, 240] on div "Assign to me" at bounding box center [569, 238] width 44 height 10
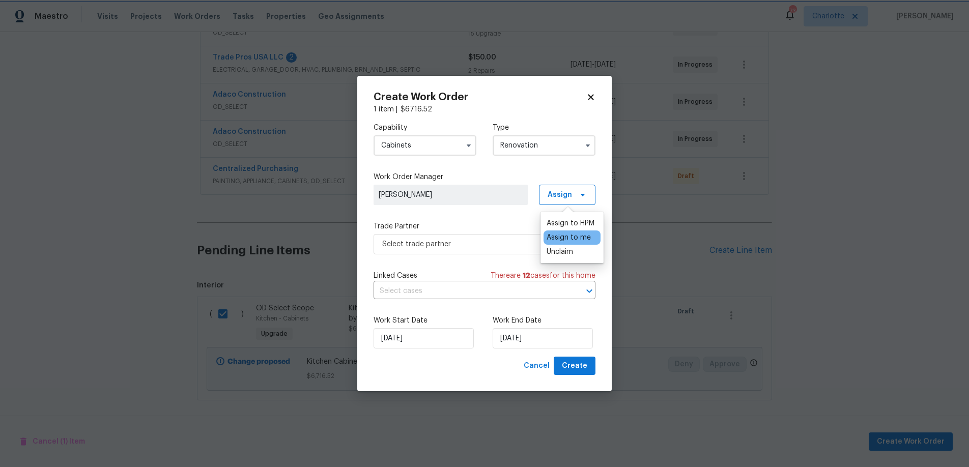
click at [481, 226] on label "Trade Partner" at bounding box center [485, 226] width 222 height 10
click at [501, 250] on span "Select trade partner" at bounding box center [485, 244] width 222 height 20
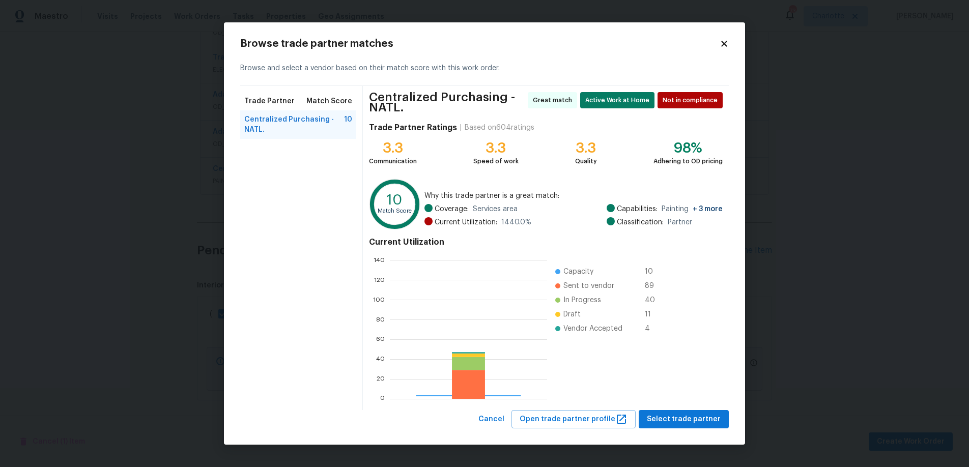
scroll to position [135, 150]
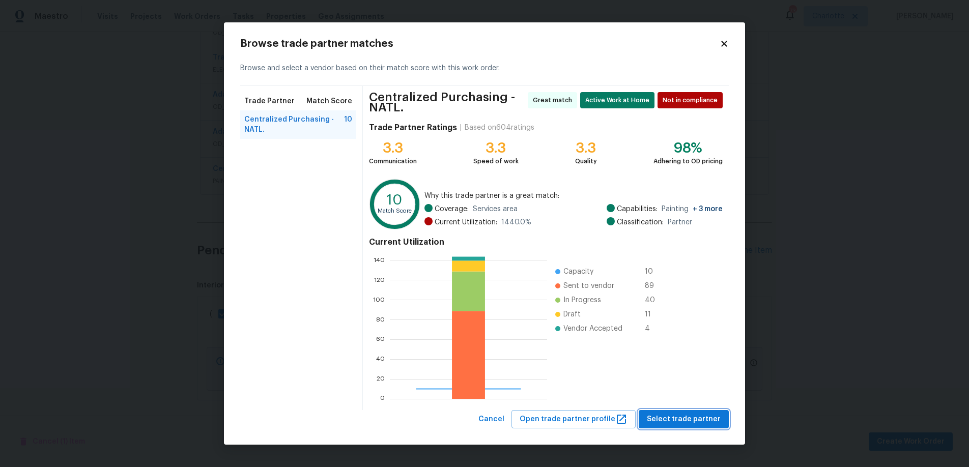
drag, startPoint x: 700, startPoint y: 418, endPoint x: 697, endPoint y: 393, distance: 25.1
click at [700, 417] on span "Select trade partner" at bounding box center [684, 419] width 74 height 13
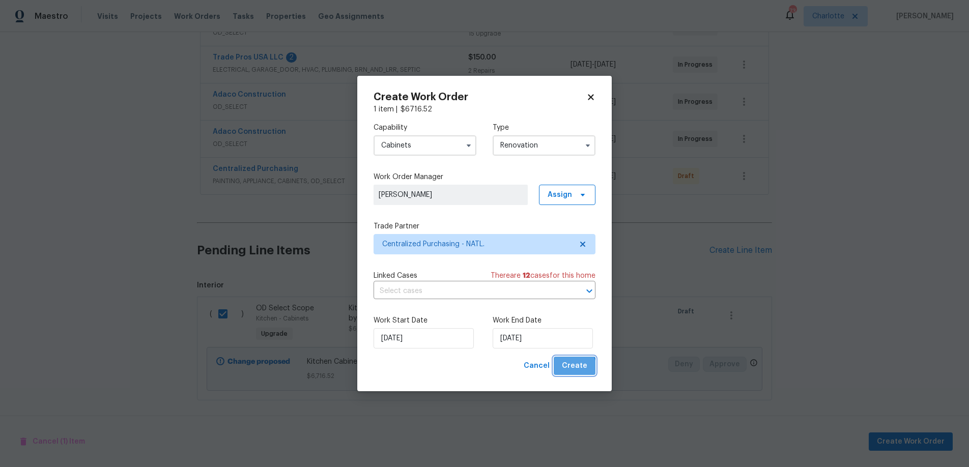
click at [571, 369] on span "Create" at bounding box center [574, 366] width 25 height 13
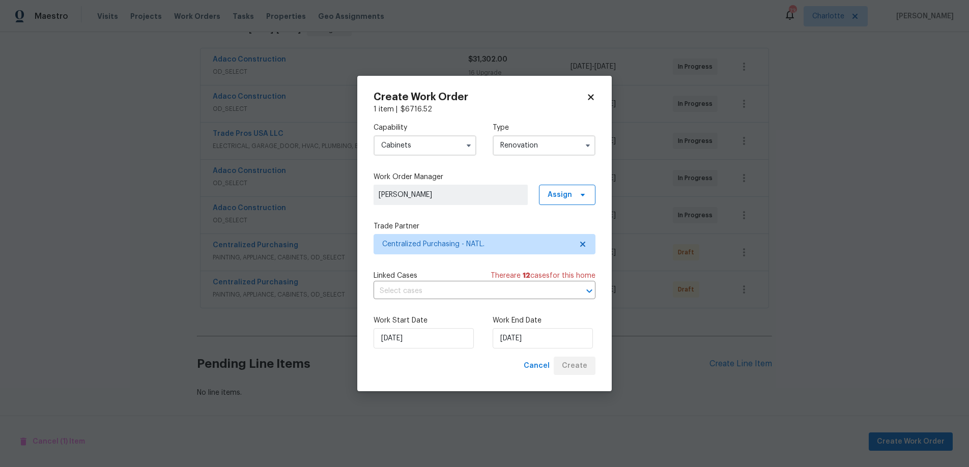
scroll to position [187, 0]
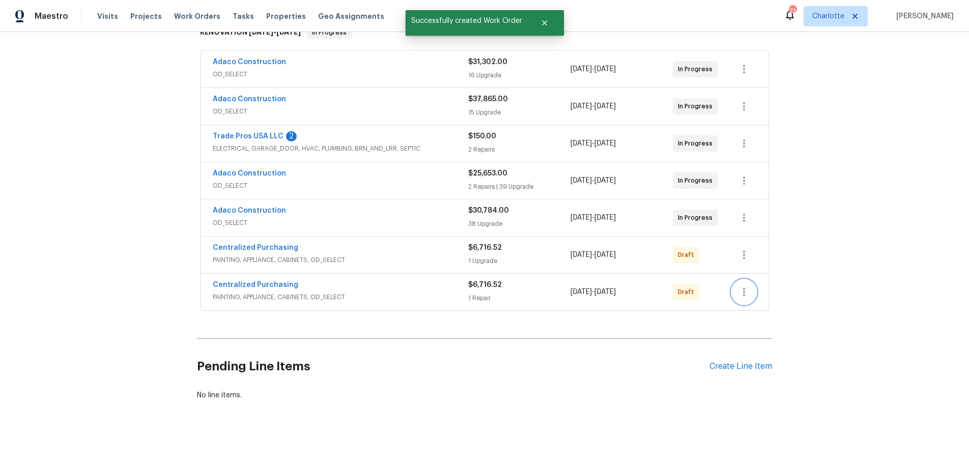
click at [746, 286] on icon "button" at bounding box center [744, 292] width 12 height 12
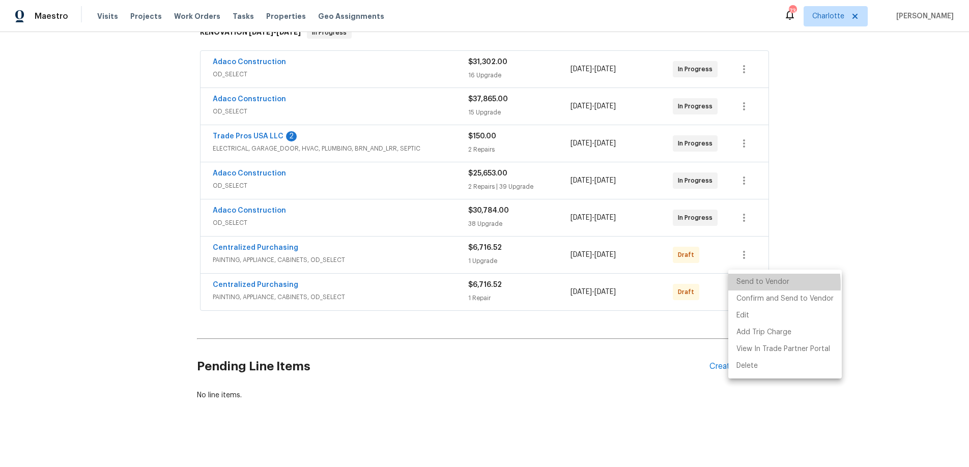
click at [746, 285] on li "Send to Vendor" at bounding box center [785, 282] width 114 height 17
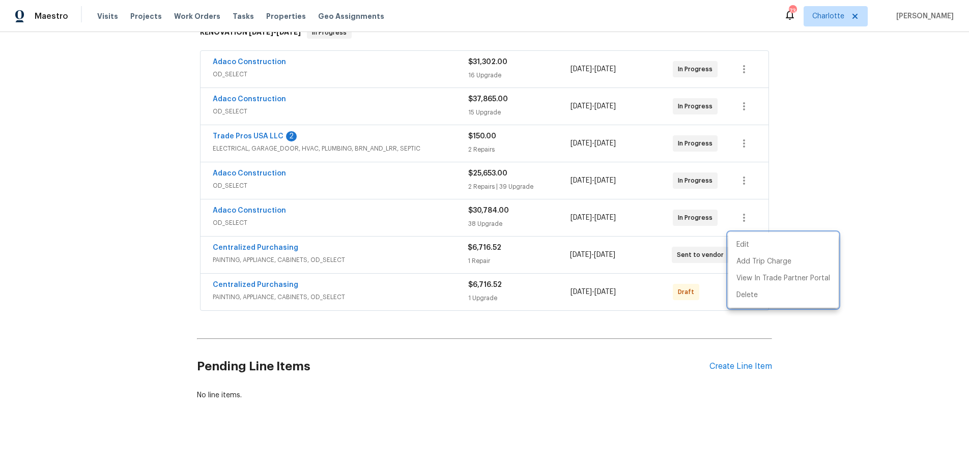
click at [631, 284] on div at bounding box center [484, 233] width 969 height 467
click at [744, 286] on icon "button" at bounding box center [744, 292] width 12 height 12
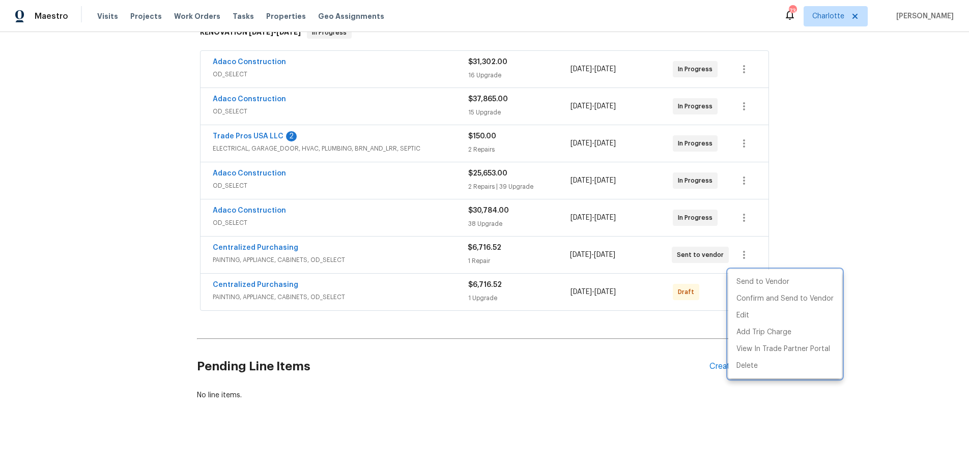
click at [687, 253] on div at bounding box center [484, 233] width 969 height 467
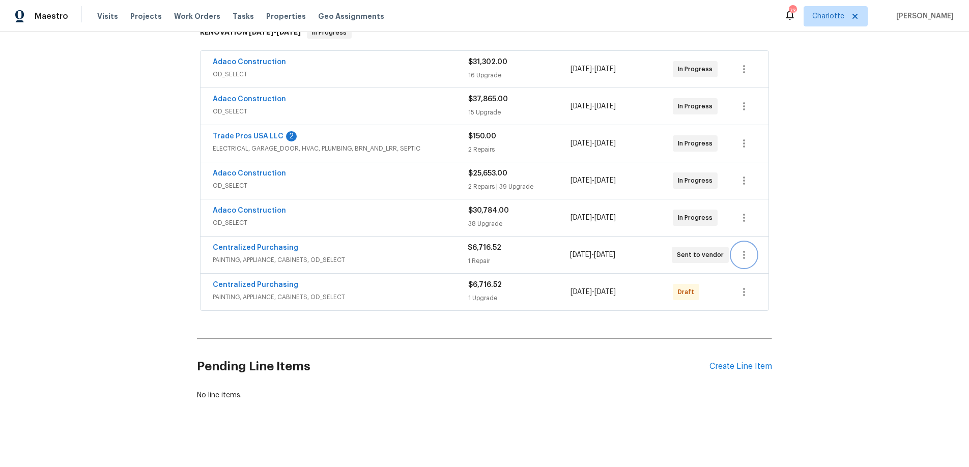
click at [743, 249] on icon "button" at bounding box center [744, 255] width 12 height 12
click at [537, 247] on div at bounding box center [484, 233] width 969 height 467
click at [743, 251] on icon "button" at bounding box center [744, 255] width 2 height 8
click at [366, 232] on div at bounding box center [484, 233] width 969 height 467
click at [256, 244] on link "Centralized Purchasing" at bounding box center [256, 247] width 86 height 7
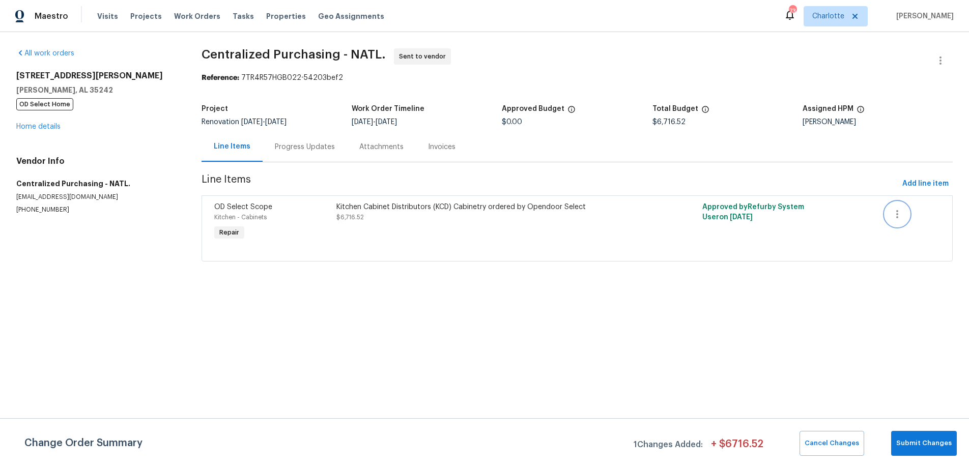
click at [895, 215] on icon "button" at bounding box center [897, 214] width 12 height 12
click at [860, 230] on div at bounding box center [484, 233] width 969 height 467
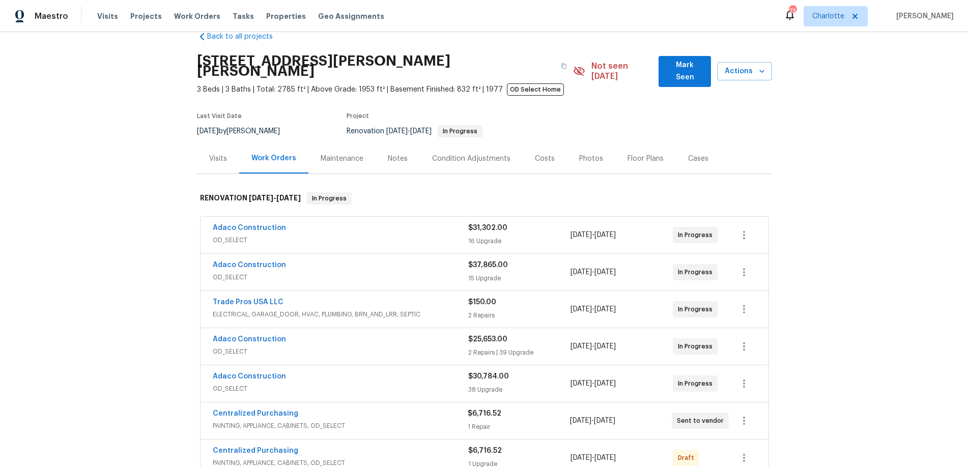
scroll to position [187, 0]
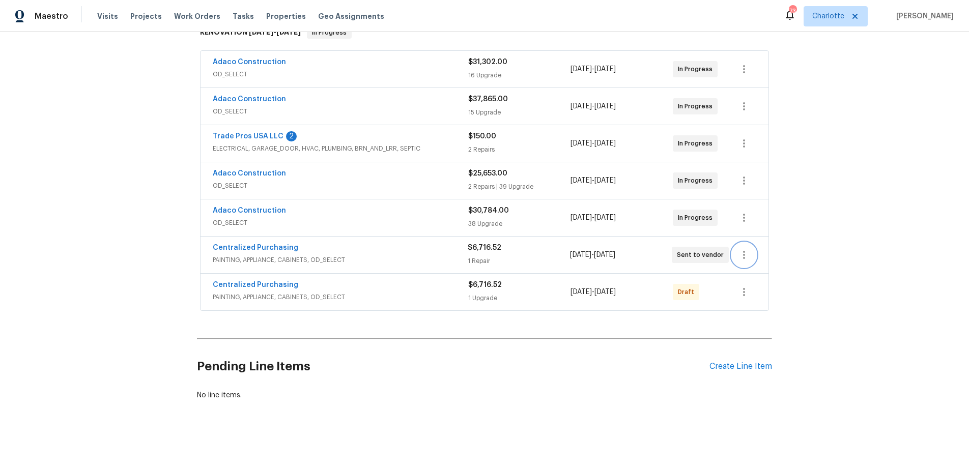
click at [743, 249] on icon "button" at bounding box center [744, 255] width 12 height 12
click at [757, 294] on li "Delete" at bounding box center [783, 295] width 110 height 17
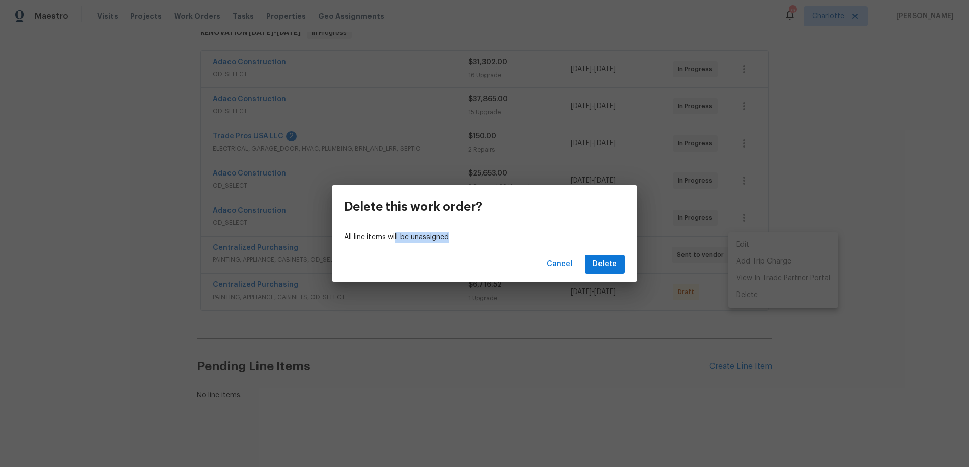
drag, startPoint x: 396, startPoint y: 238, endPoint x: 454, endPoint y: 236, distance: 57.6
click at [454, 236] on p "All line items will be unassigned" at bounding box center [484, 237] width 281 height 11
click at [609, 261] on span "Delete" at bounding box center [605, 264] width 24 height 13
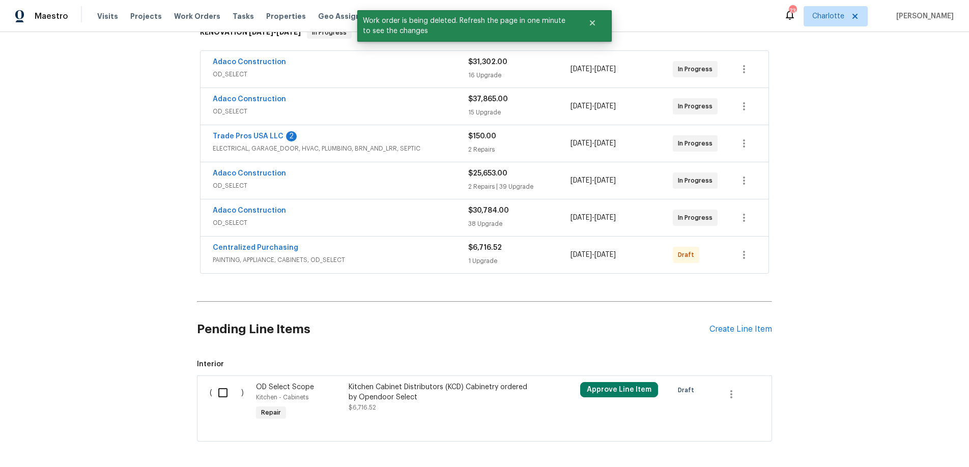
click at [846, 233] on div "Back to all projects [STREET_ADDRESS][PERSON_NAME][PERSON_NAME] 3 Beds | 3 Bath…" at bounding box center [484, 249] width 969 height 435
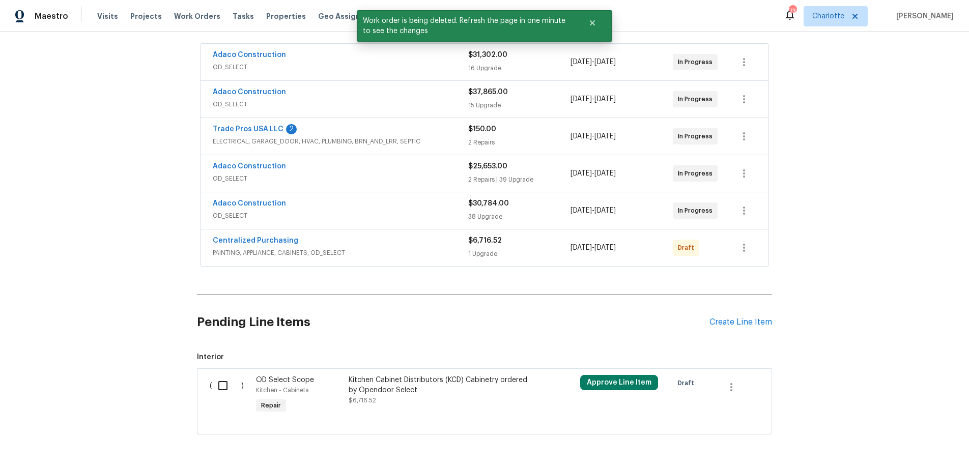
scroll to position [202, 0]
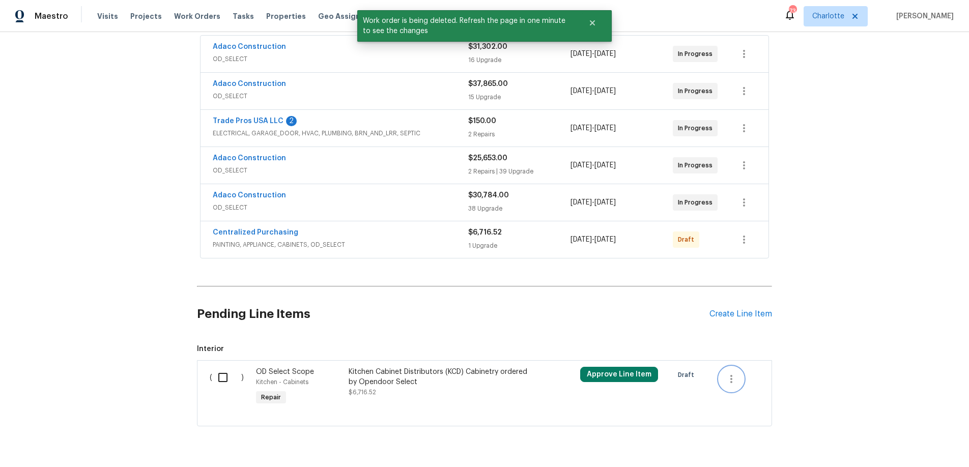
click at [725, 373] on icon "button" at bounding box center [731, 379] width 12 height 12
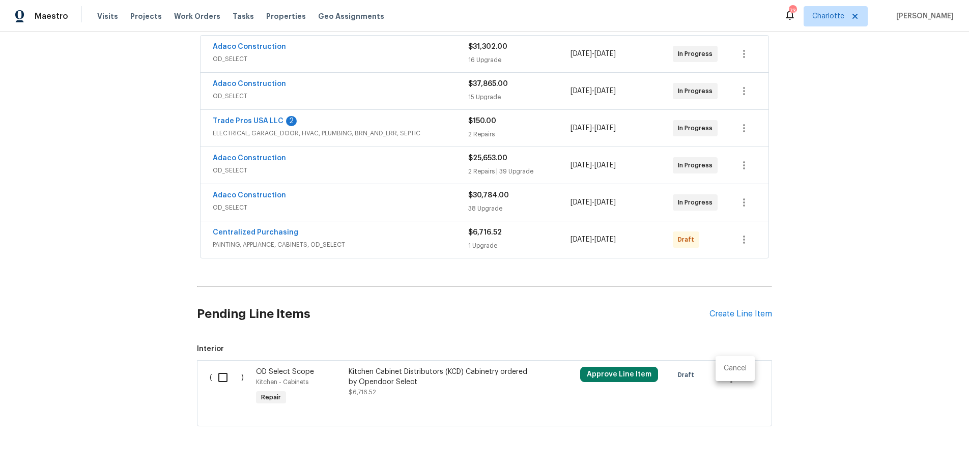
click at [734, 369] on li "Cancel" at bounding box center [735, 368] width 39 height 17
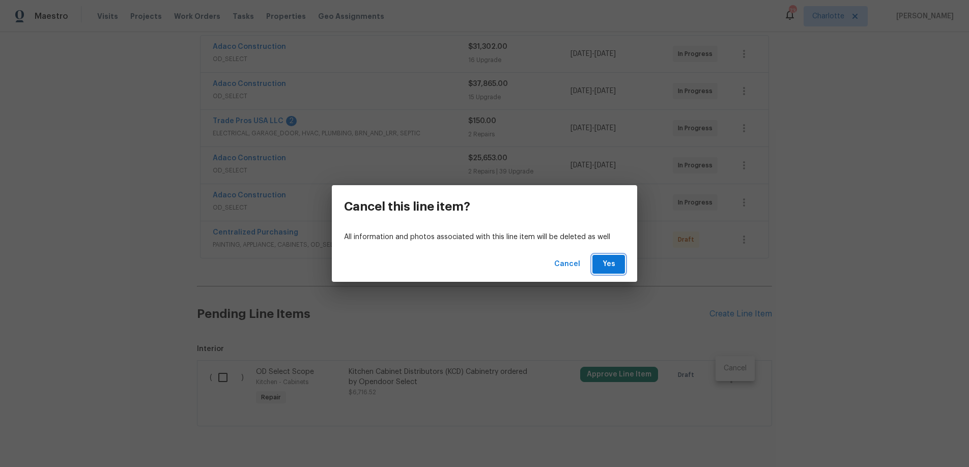
click at [616, 267] on span "Yes" at bounding box center [609, 264] width 16 height 13
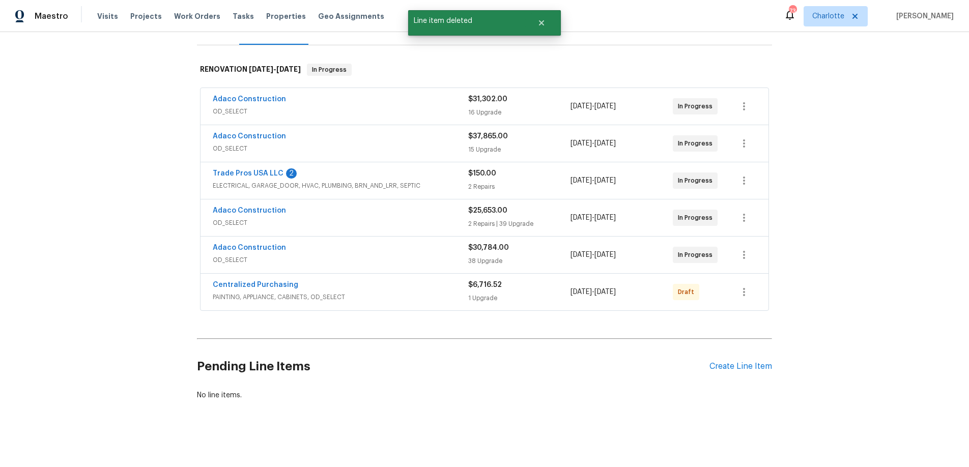
click at [851, 311] on div "Back to all projects [STREET_ADDRESS][PERSON_NAME][PERSON_NAME] 3 Beds | 3 Bath…" at bounding box center [484, 249] width 969 height 435
click at [732, 283] on button "button" at bounding box center [744, 292] width 24 height 24
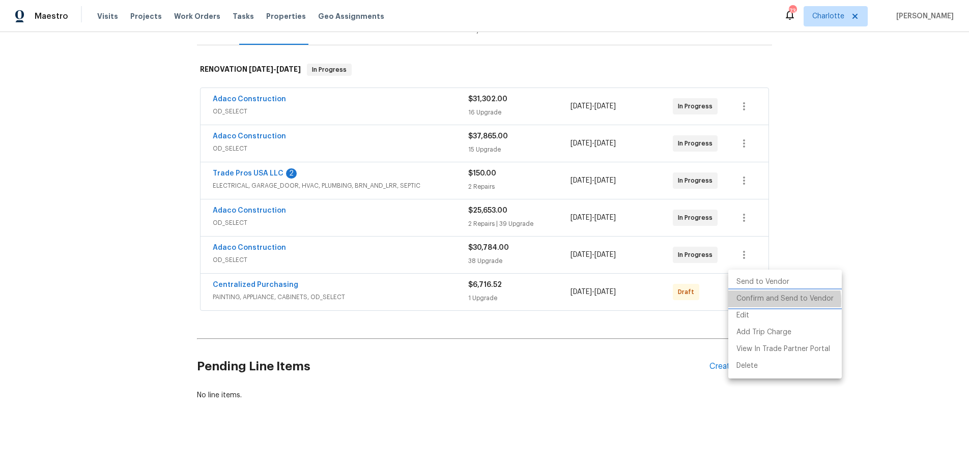
click at [772, 301] on li "Confirm and Send to Vendor" at bounding box center [785, 299] width 114 height 17
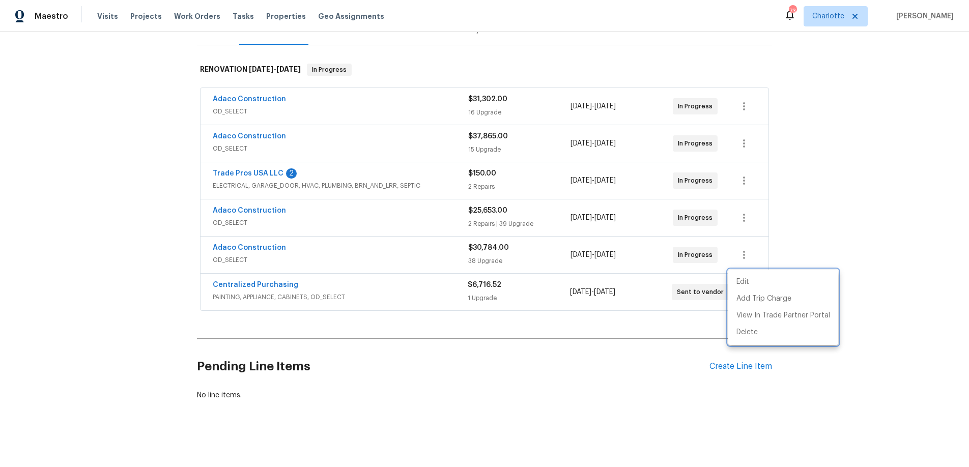
click at [896, 257] on div at bounding box center [484, 233] width 969 height 467
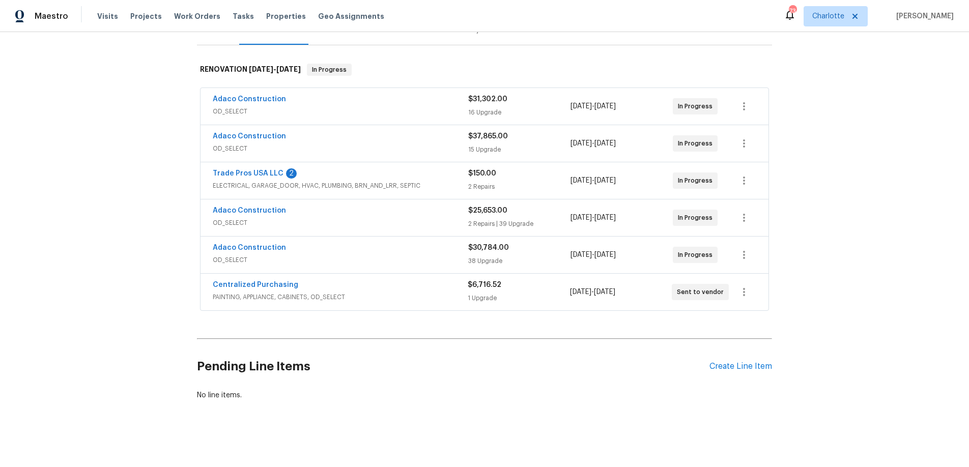
click at [135, 266] on div "Back to all projects [STREET_ADDRESS][PERSON_NAME][PERSON_NAME] 3 Beds | 3 Bath…" at bounding box center [484, 249] width 969 height 435
click at [190, 151] on div "Back to all projects [STREET_ADDRESS][PERSON_NAME][PERSON_NAME] 3 Beds | 3 Bath…" at bounding box center [484, 249] width 969 height 435
